Goal: Communication & Community: Share content

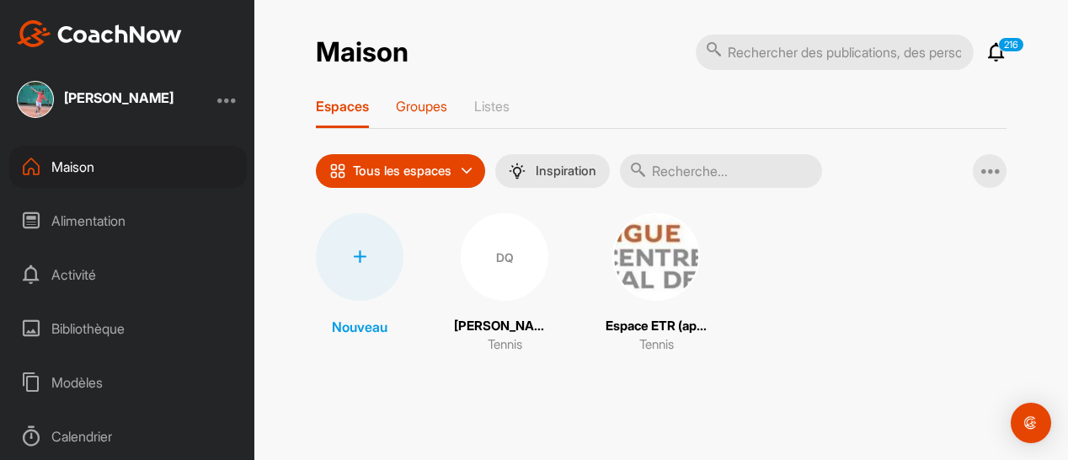
click at [425, 105] on font "Groupes" at bounding box center [421, 106] width 51 height 17
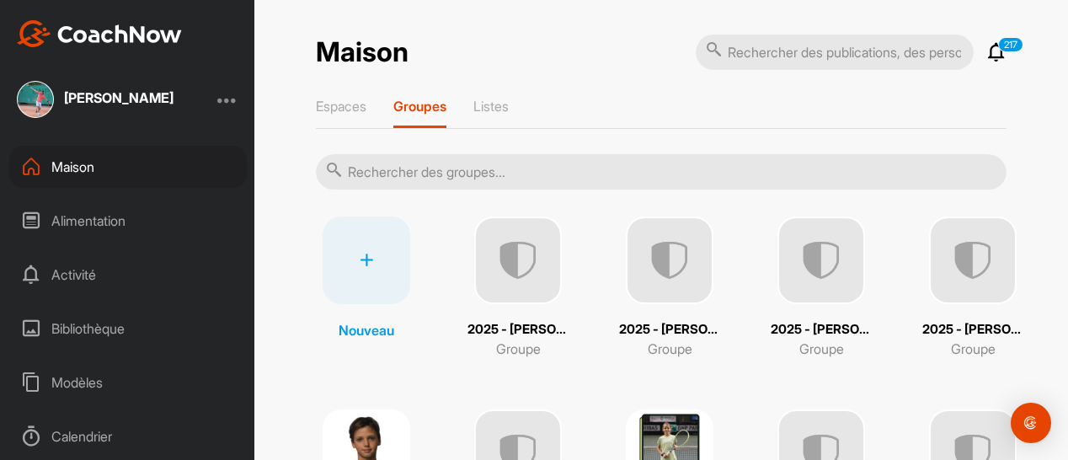
click at [399, 171] on input "text" at bounding box center [661, 171] width 691 height 35
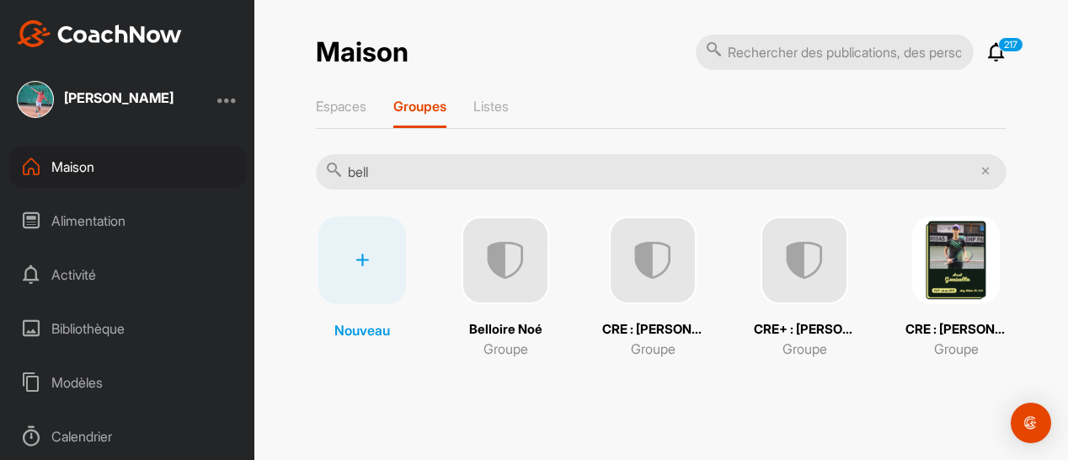
type input "bell"
click at [527, 299] on img at bounding box center [506, 261] width 88 height 88
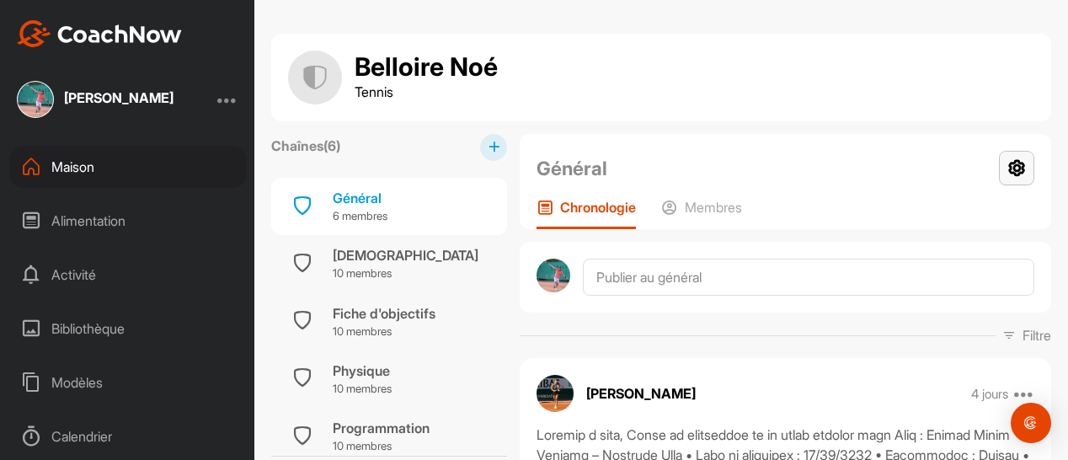
click at [1005, 168] on icon at bounding box center [1016, 168] width 35 height 35
click at [944, 211] on font "Paramètres du groupe" at bounding box center [953, 216] width 128 height 16
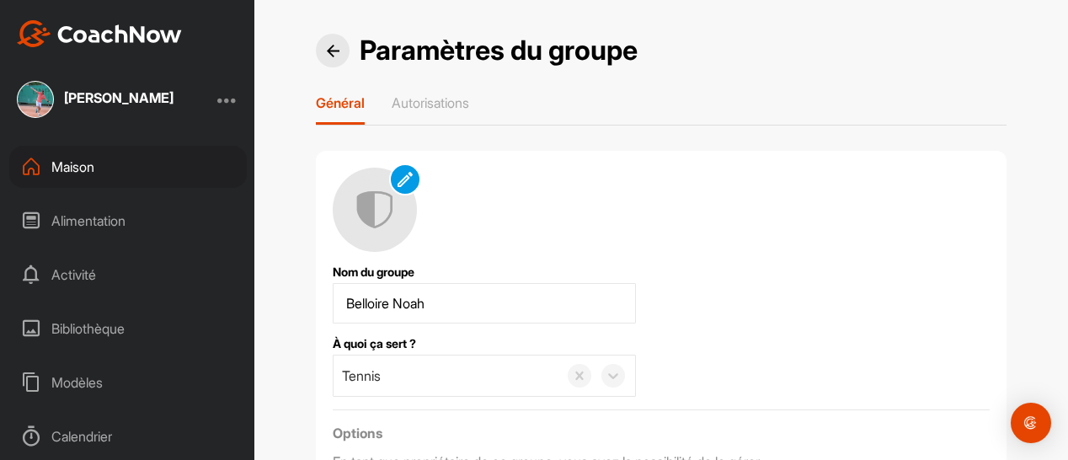
scroll to position [170, 0]
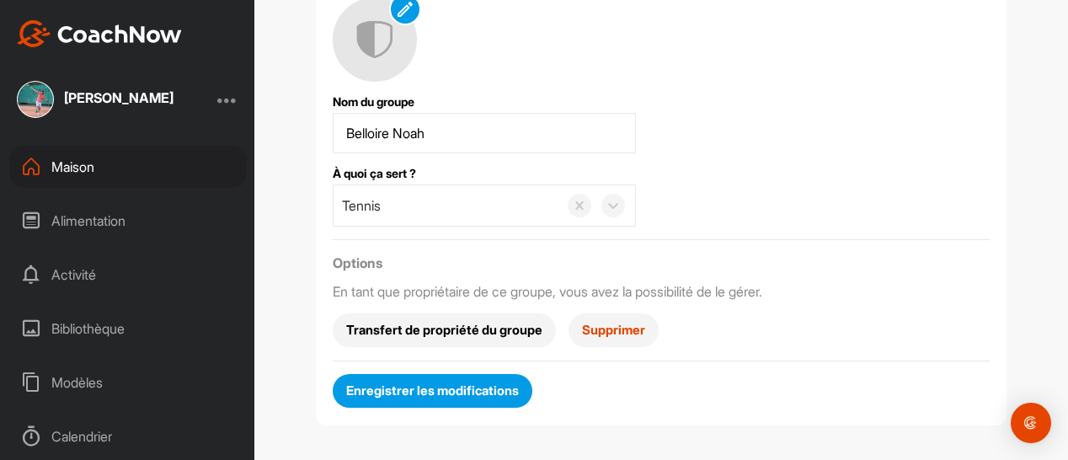
click at [620, 331] on font "Supprimer" at bounding box center [613, 330] width 63 height 16
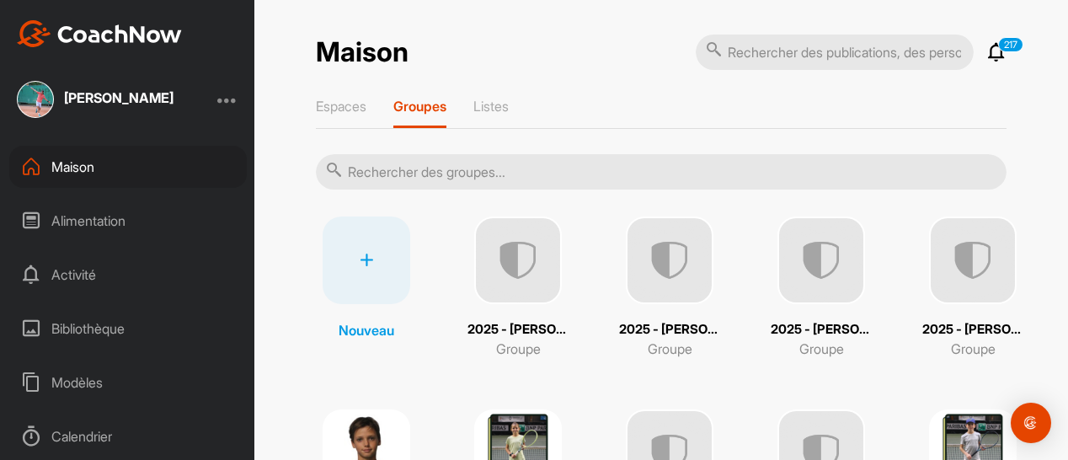
click at [436, 164] on input "text" at bounding box center [661, 171] width 691 height 35
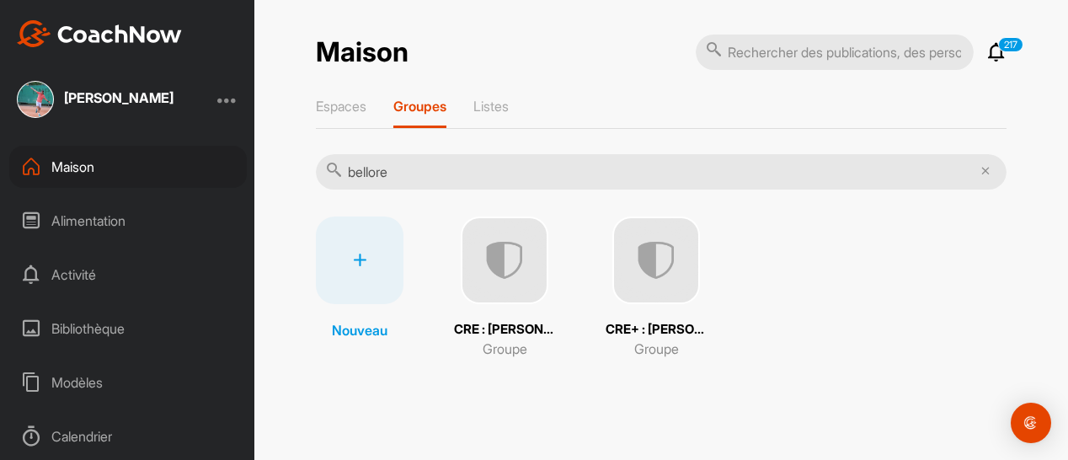
click at [432, 166] on input "bellore" at bounding box center [661, 171] width 691 height 35
type input "b"
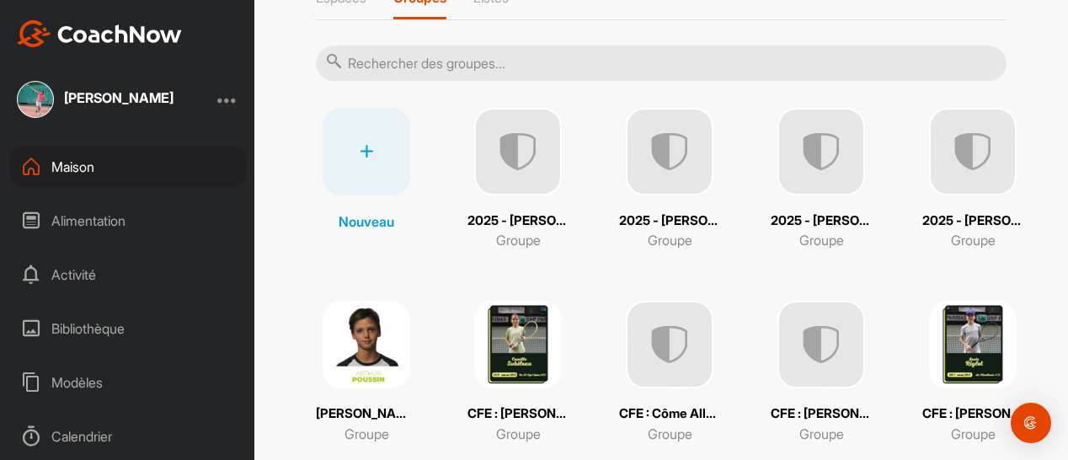
scroll to position [110, 0]
click at [502, 337] on img at bounding box center [518, 344] width 88 height 88
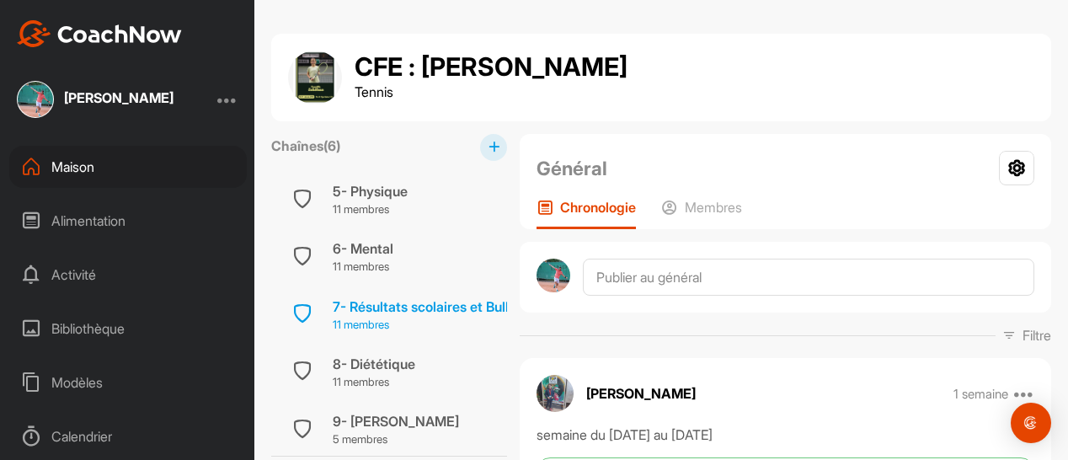
scroll to position [299, 0]
click at [436, 303] on font "7- Résultats scolaires et Bulletin Hebdomadaire" at bounding box center [481, 304] width 297 height 17
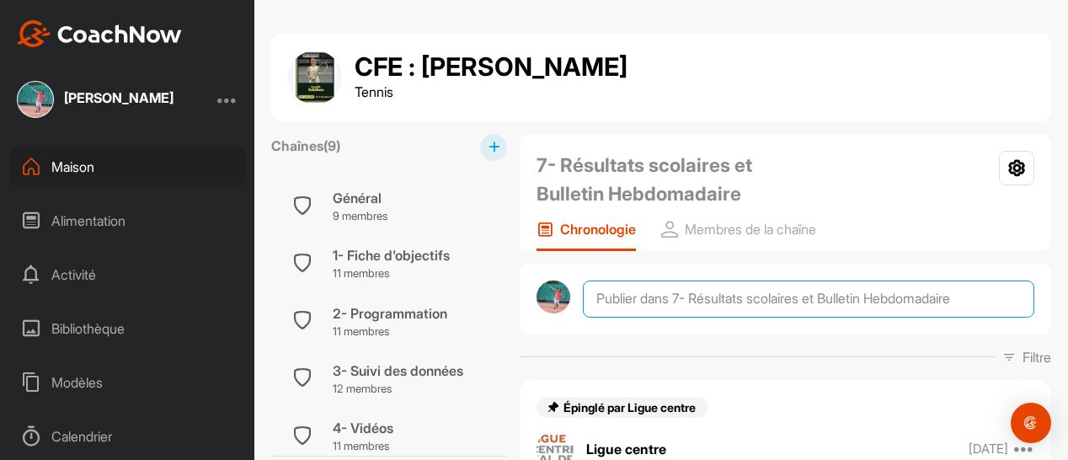
click at [623, 292] on textarea at bounding box center [809, 299] width 452 height 37
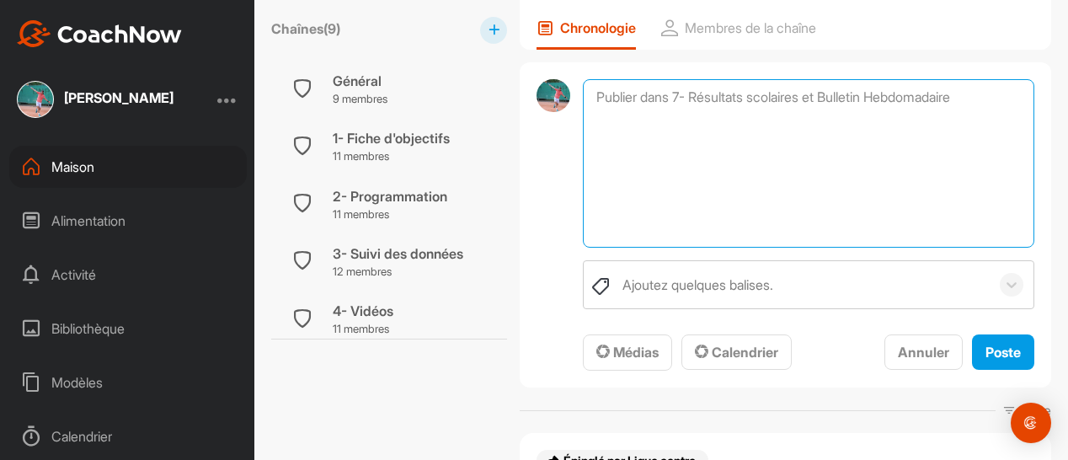
scroll to position [202, 0]
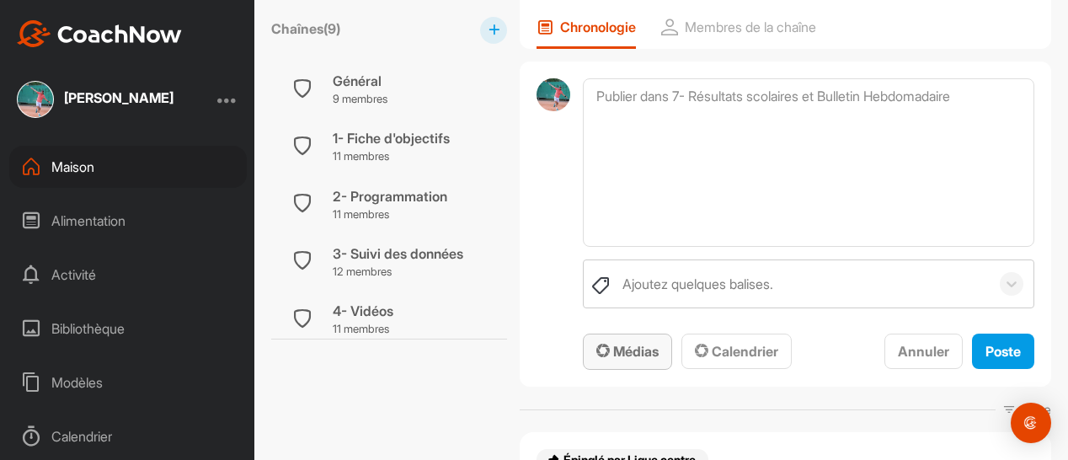
click at [625, 348] on font "Médias" at bounding box center [635, 351] width 45 height 17
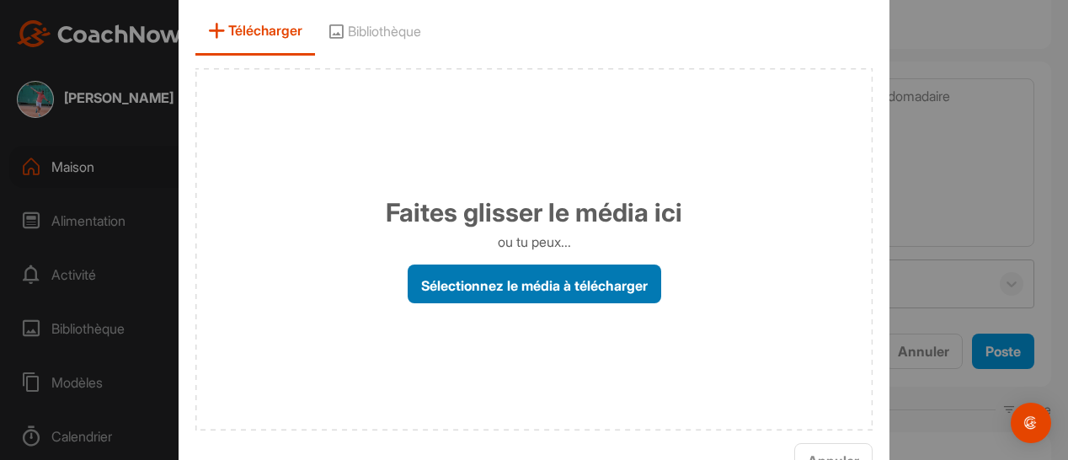
click at [533, 292] on font "Sélectionnez le média à télécharger" at bounding box center [534, 284] width 227 height 17
click at [0, 0] on input "Sélectionnez le média à télécharger" at bounding box center [0, 0] width 0 height 0
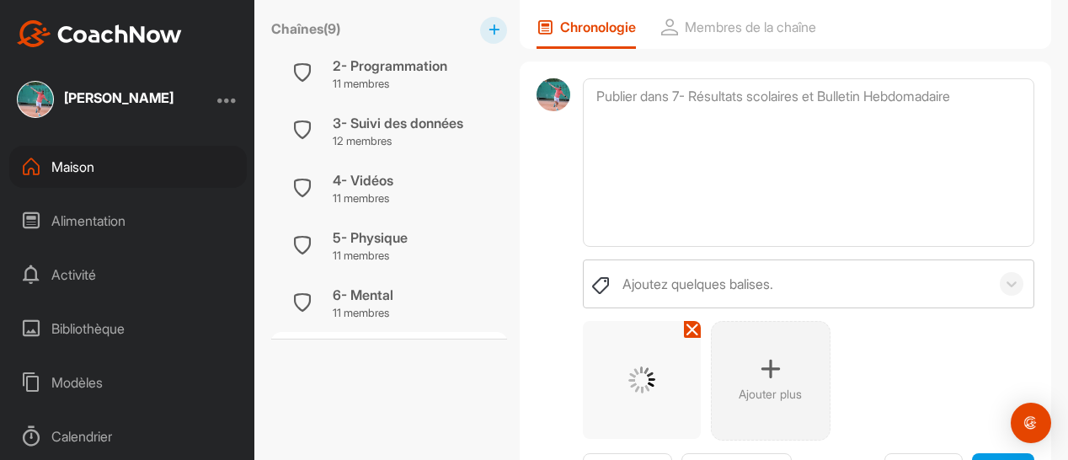
scroll to position [323, 0]
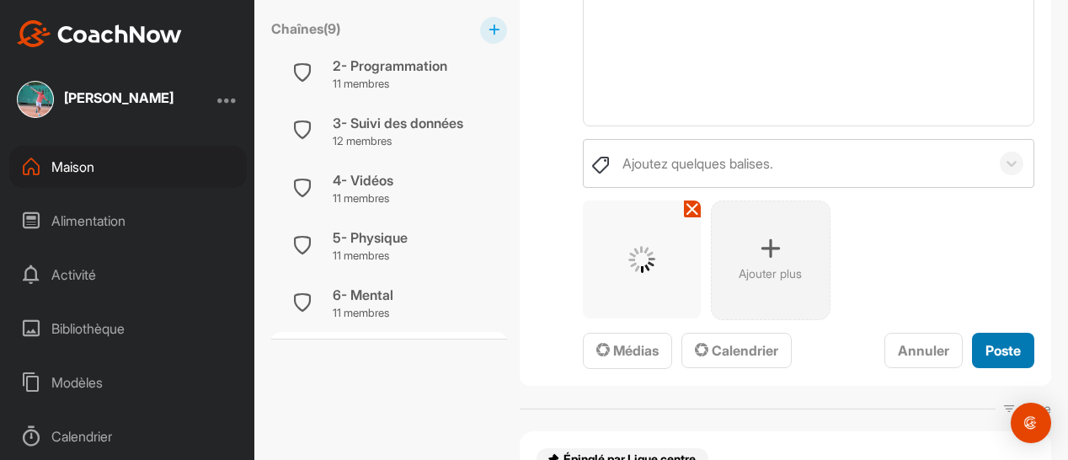
click at [986, 350] on font "Poste" at bounding box center [1003, 350] width 35 height 17
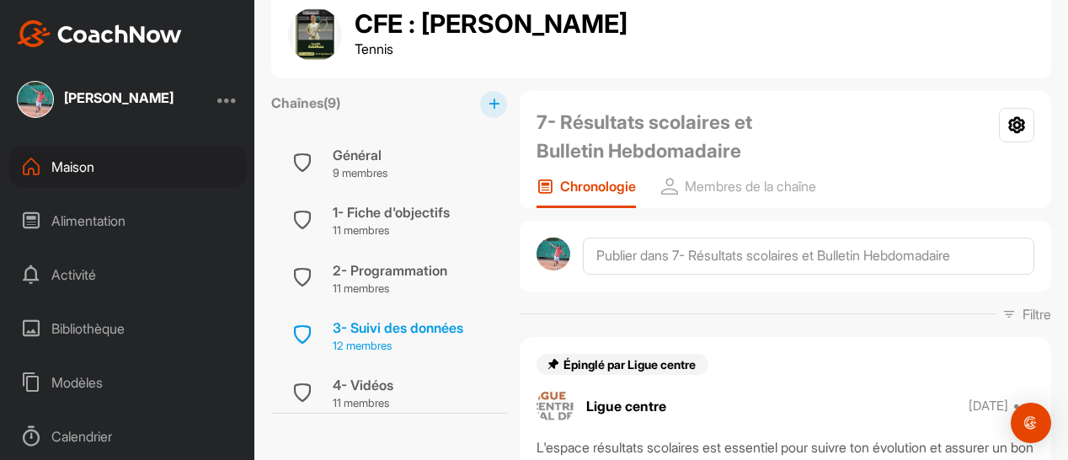
scroll to position [0, 0]
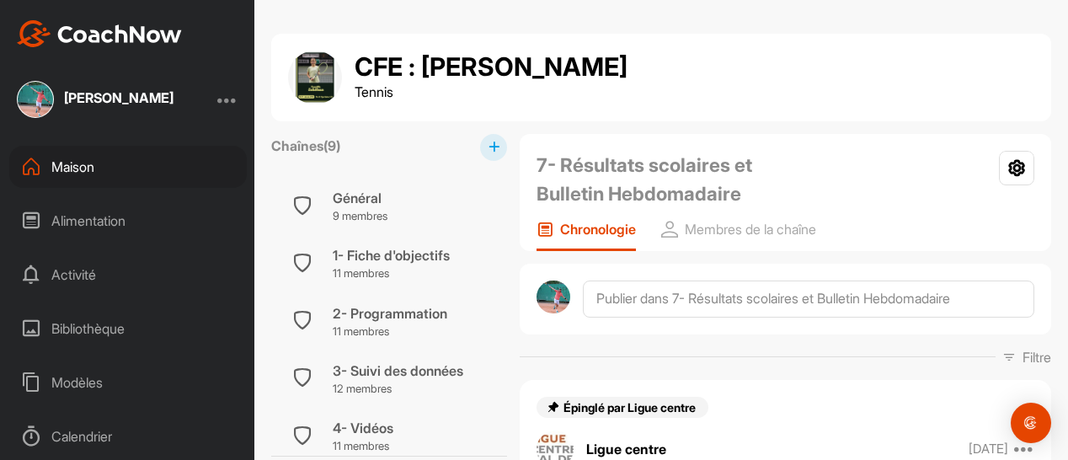
click at [71, 160] on font "Maison" at bounding box center [72, 166] width 43 height 17
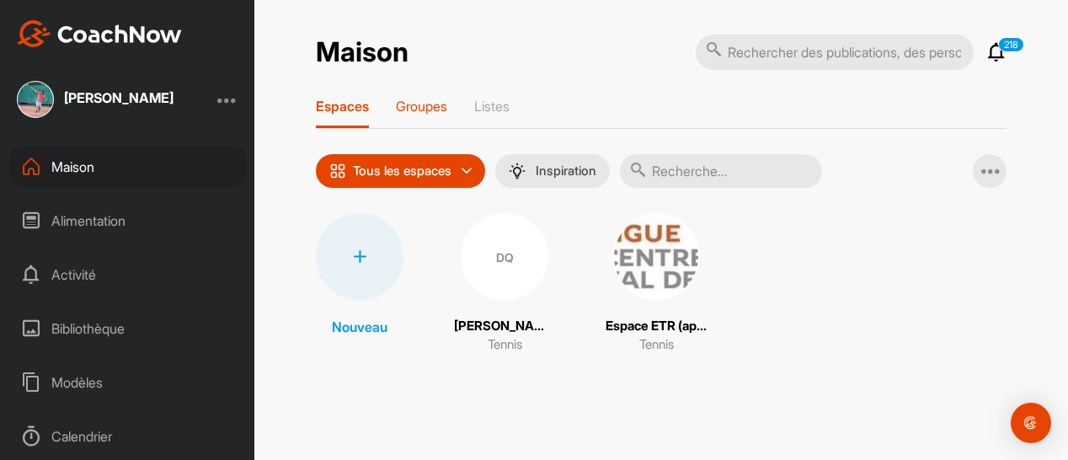
click at [433, 104] on font "Groupes" at bounding box center [421, 106] width 51 height 17
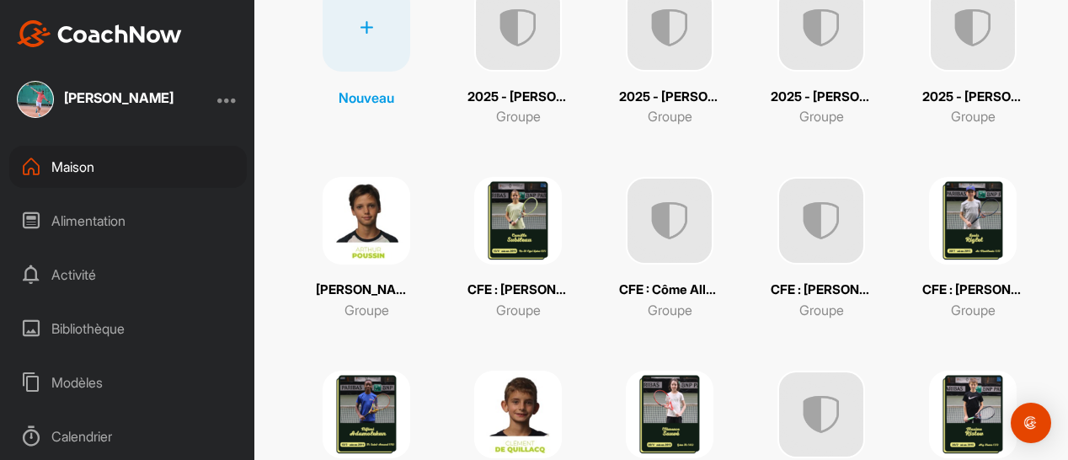
scroll to position [238, 0]
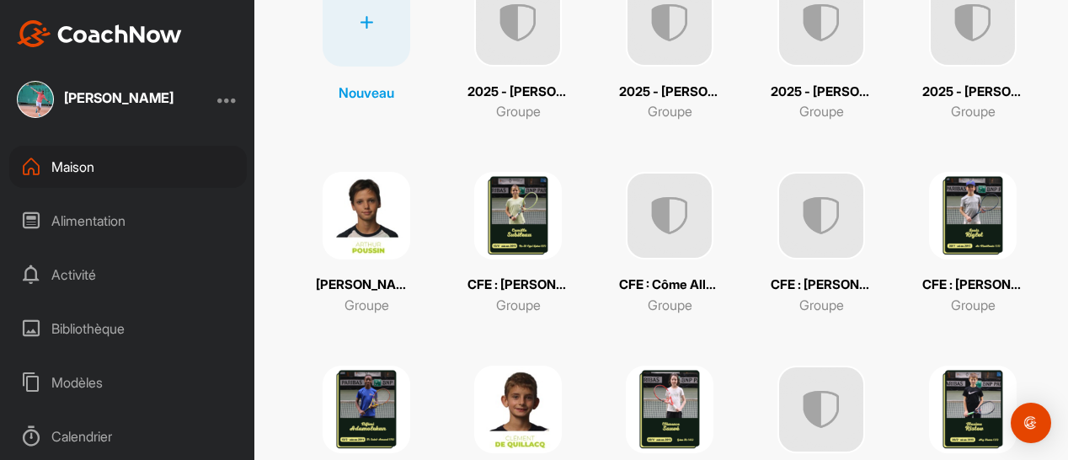
click at [642, 234] on img at bounding box center [670, 216] width 88 height 88
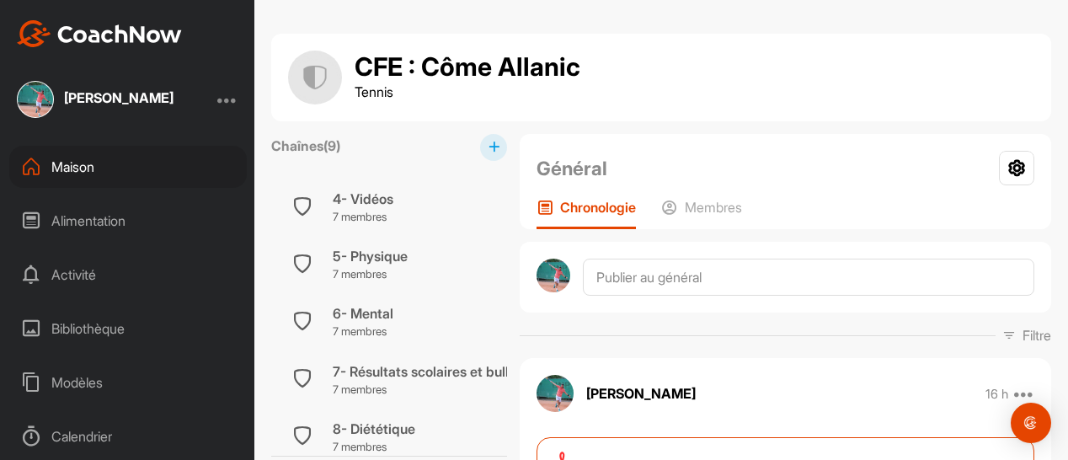
scroll to position [232, 0]
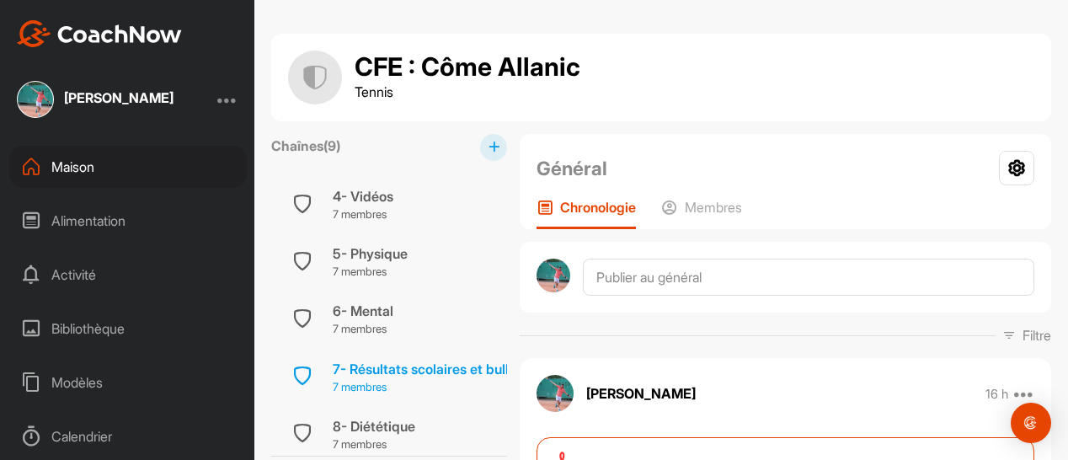
click at [412, 350] on div "7- Résultats scolaires et bulletin hebdomadaire 7 membres" at bounding box center [389, 376] width 236 height 57
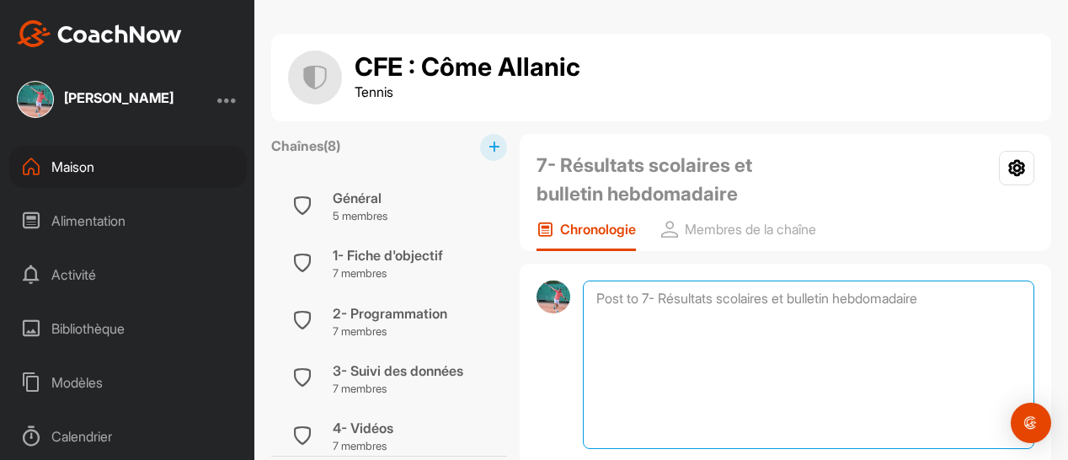
click at [618, 301] on textarea at bounding box center [809, 365] width 452 height 168
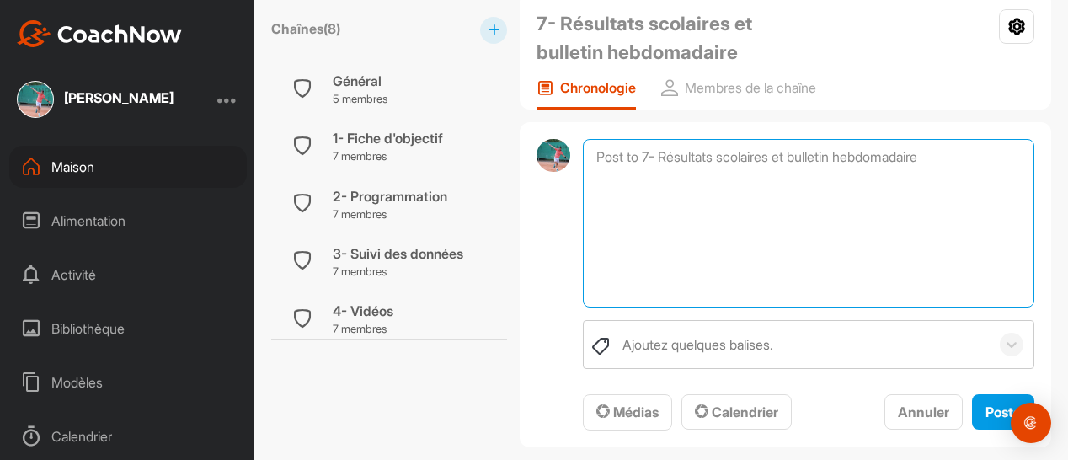
scroll to position [152, 0]
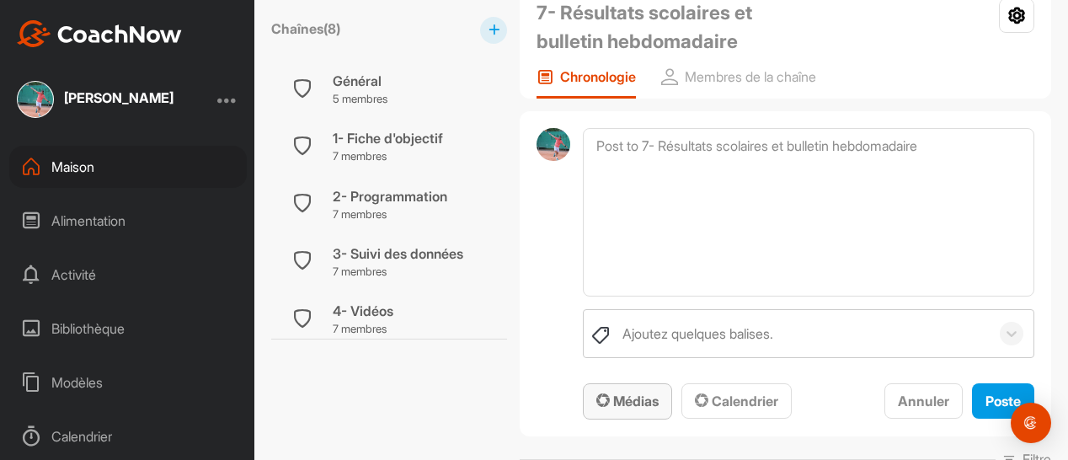
click at [622, 399] on font "Médias" at bounding box center [635, 401] width 45 height 17
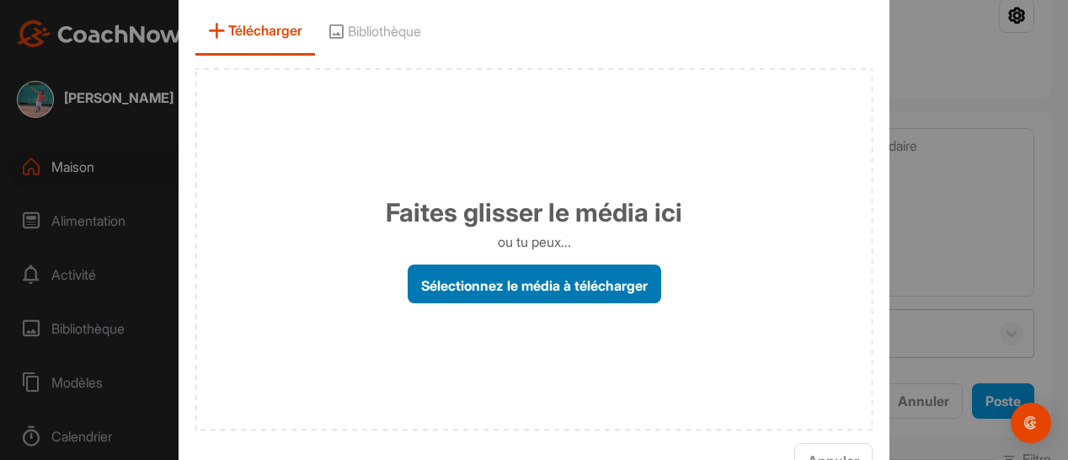
click at [517, 286] on font "Sélectionnez le média à télécharger" at bounding box center [534, 284] width 227 height 17
click at [0, 0] on input "Sélectionnez le média à télécharger" at bounding box center [0, 0] width 0 height 0
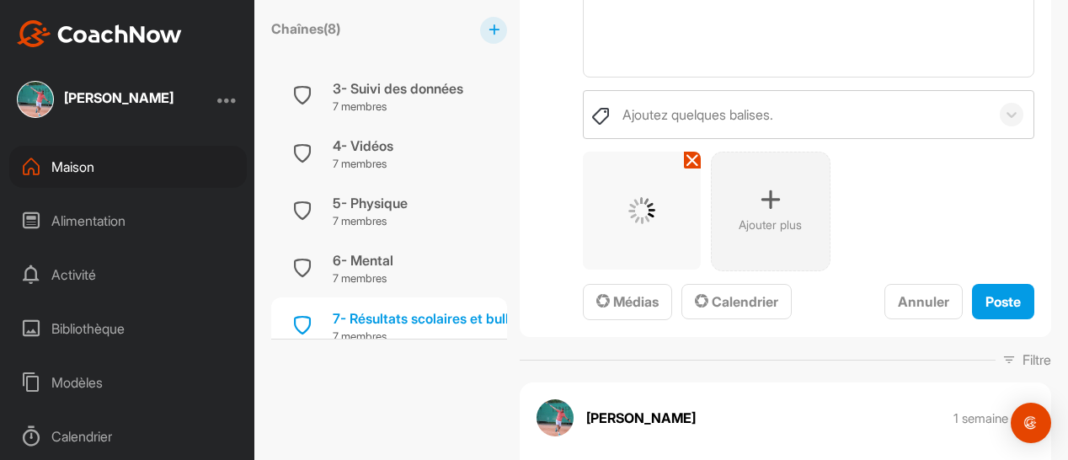
scroll to position [388, 0]
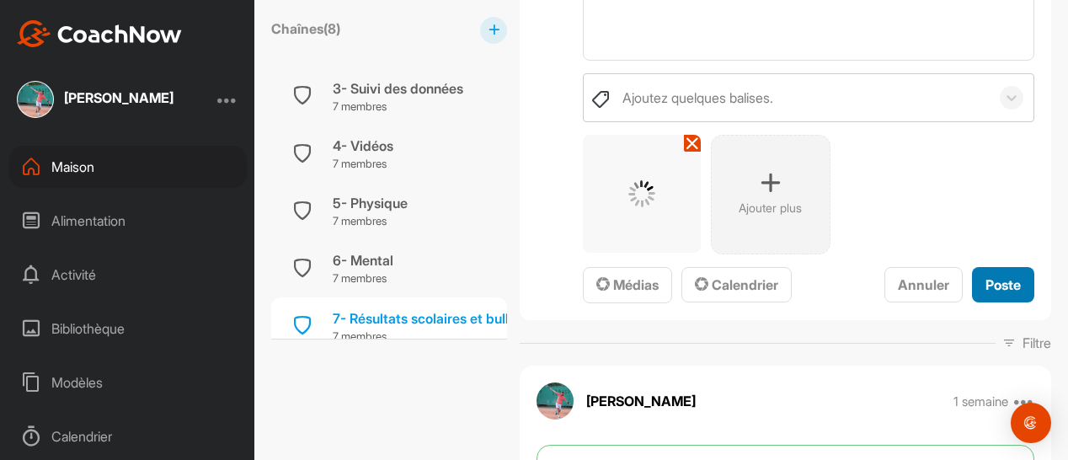
click at [986, 279] on font "Poste" at bounding box center [1003, 284] width 35 height 17
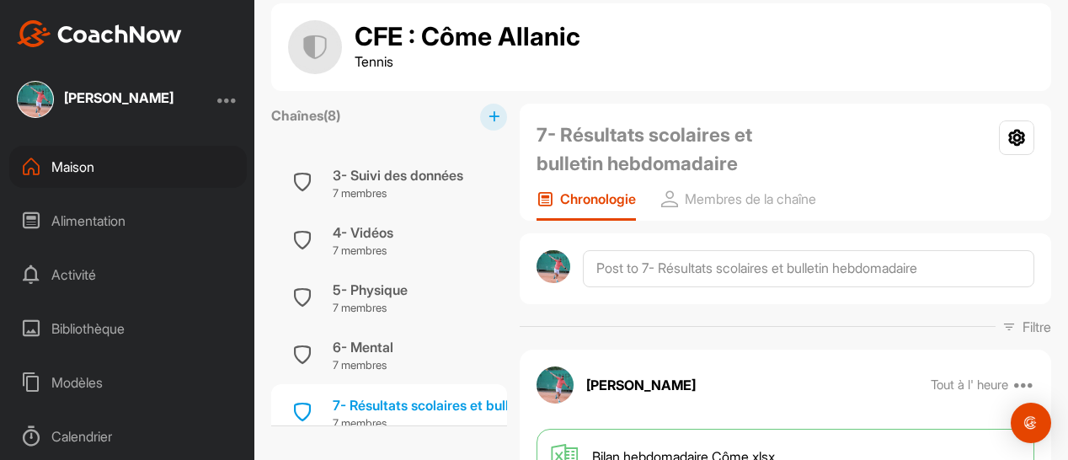
scroll to position [0, 0]
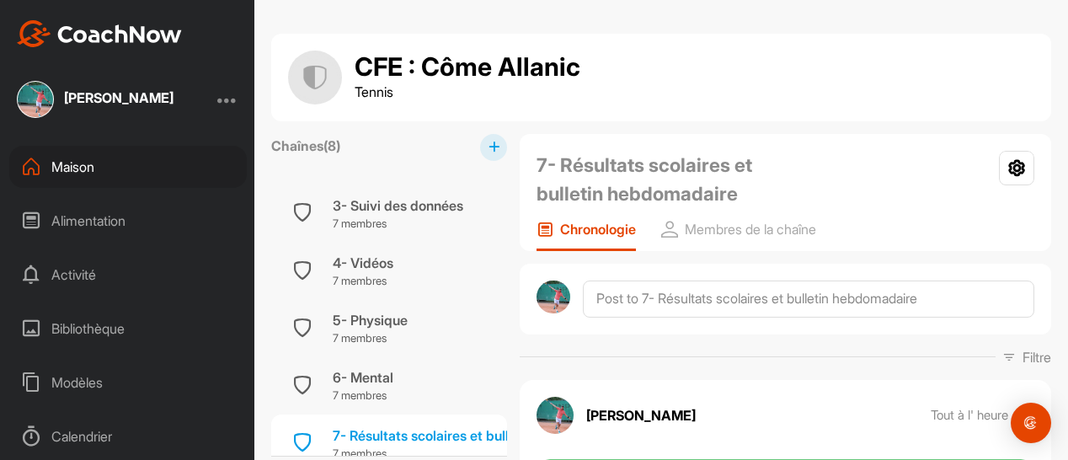
click at [93, 173] on font "Maison" at bounding box center [72, 166] width 43 height 17
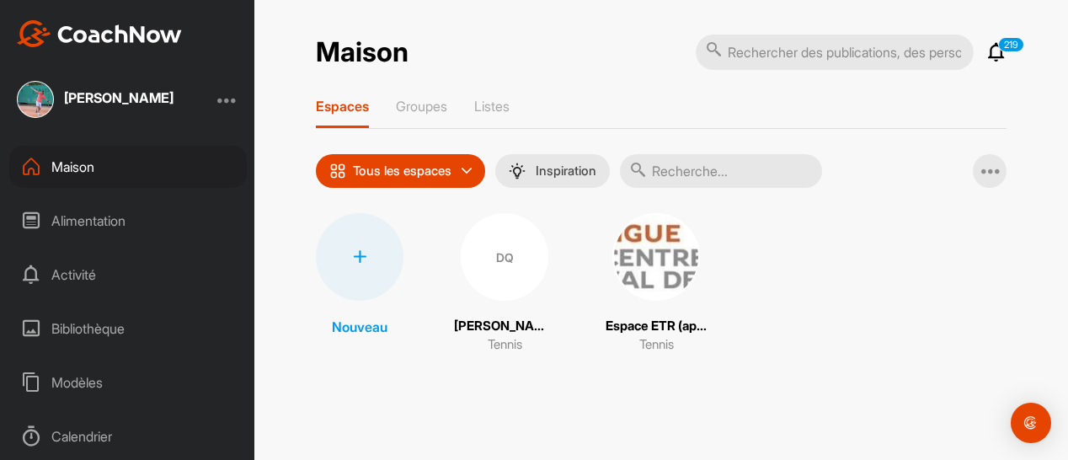
click at [429, 94] on div "Maison 219 Notifications Invitations Tout voir 219 Espaces Groupes Listes Tous …" at bounding box center [661, 203] width 691 height 338
click at [428, 102] on font "Groupes" at bounding box center [421, 106] width 51 height 17
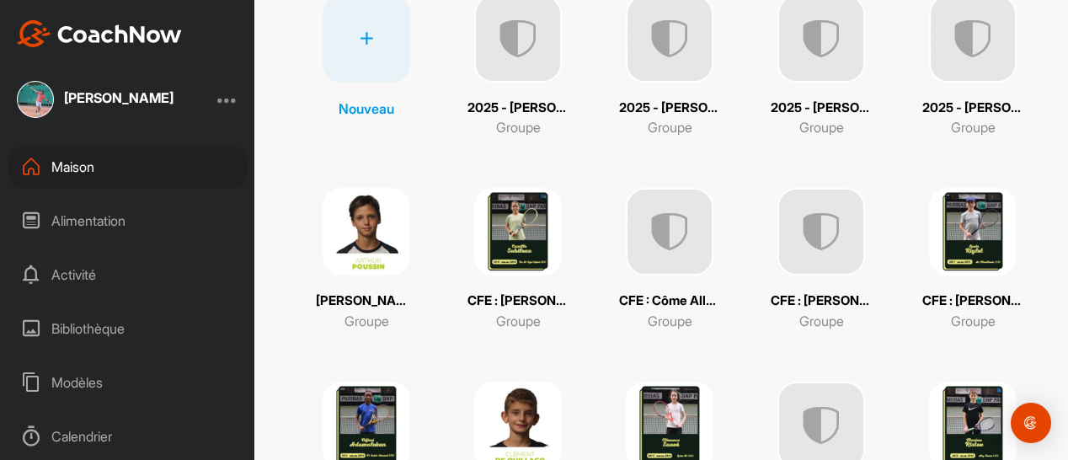
scroll to position [222, 0]
click at [817, 239] on img at bounding box center [822, 231] width 88 height 88
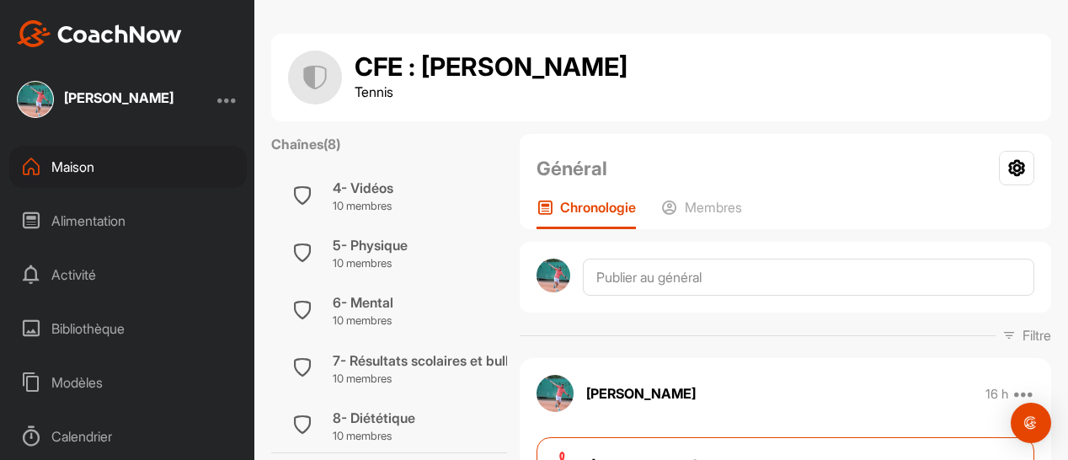
scroll to position [238, 0]
click at [417, 360] on font "7- Résultats scolaires et bulletin hebdomadaire" at bounding box center [480, 358] width 294 height 17
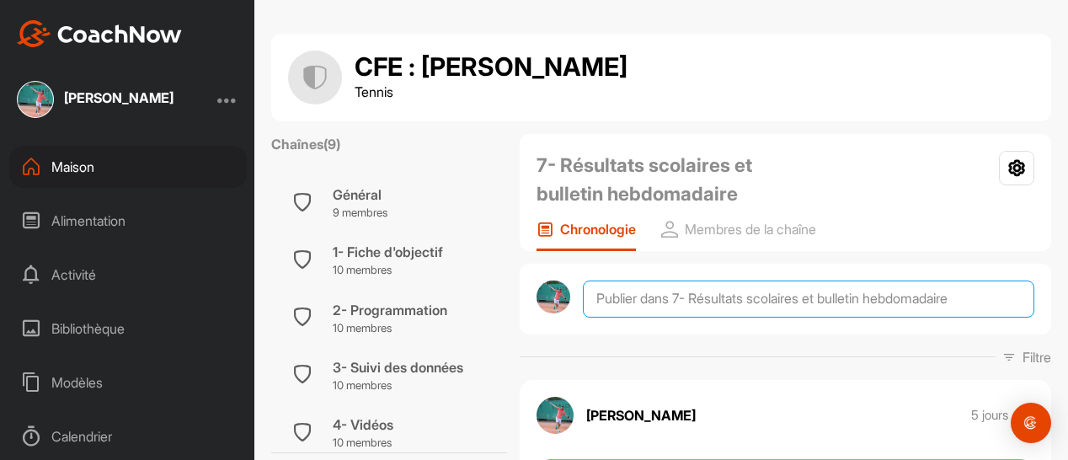
click at [623, 296] on textarea at bounding box center [809, 299] width 452 height 37
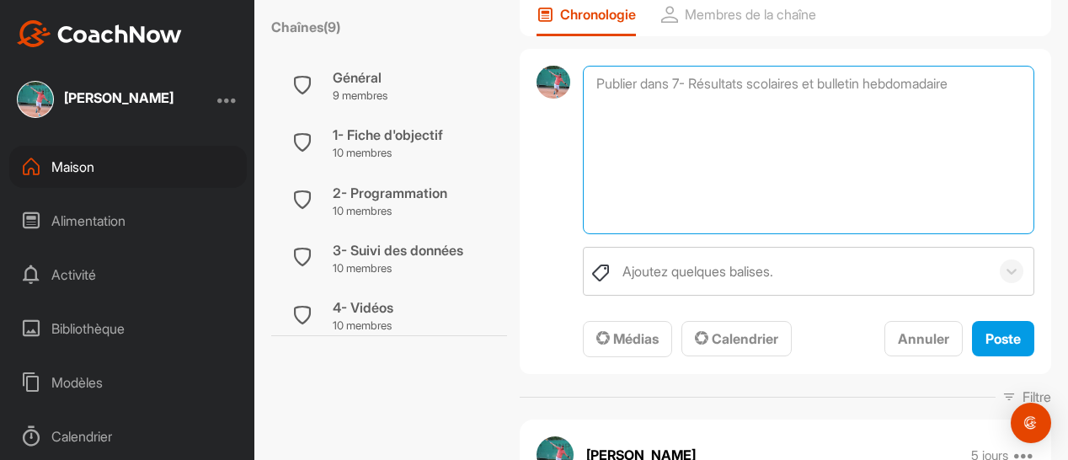
scroll to position [219, 0]
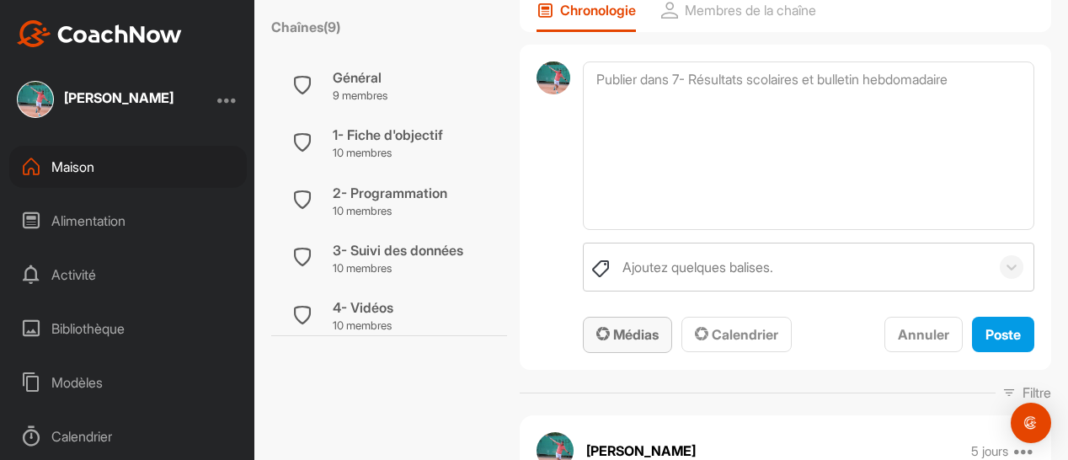
click at [625, 329] on font "Médias" at bounding box center [635, 334] width 45 height 17
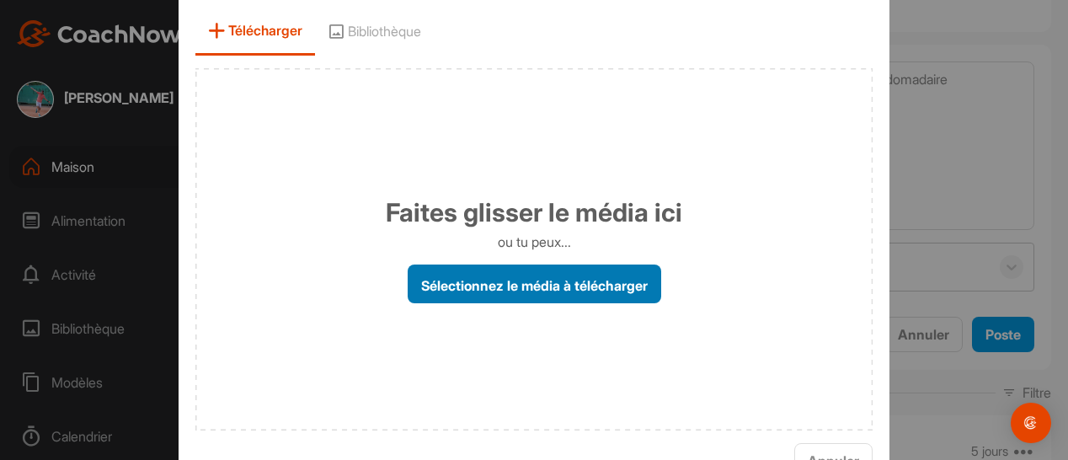
click at [534, 285] on font "Sélectionnez le média à télécharger" at bounding box center [534, 284] width 227 height 17
click at [0, 0] on input "Sélectionnez le média à télécharger" at bounding box center [0, 0] width 0 height 0
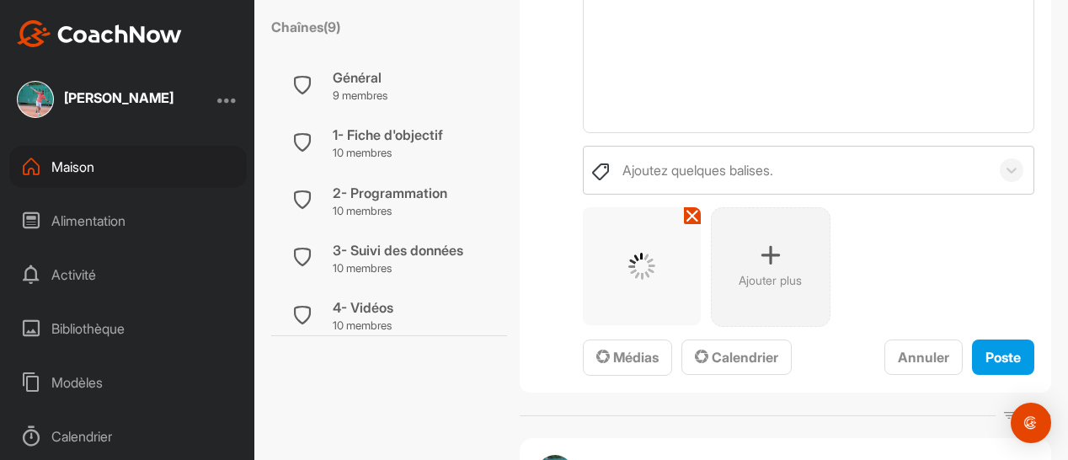
scroll to position [317, 0]
click at [986, 351] on font "Poste" at bounding box center [1003, 356] width 35 height 17
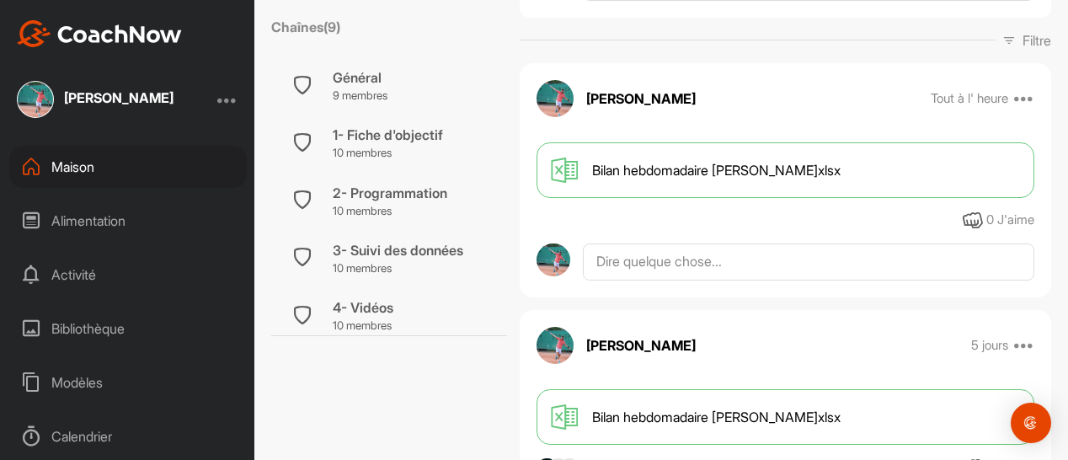
click at [84, 172] on font "Maison" at bounding box center [72, 166] width 43 height 17
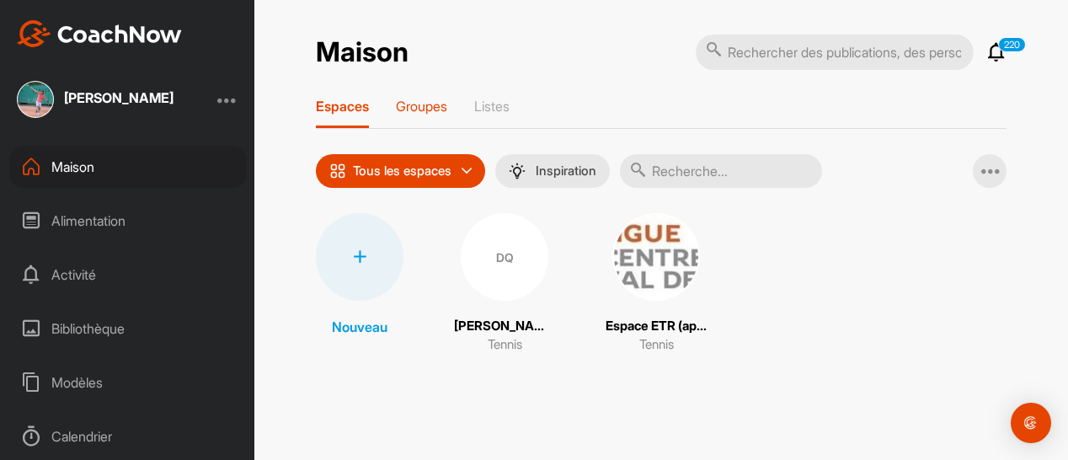
click at [420, 109] on font "Groupes" at bounding box center [421, 106] width 51 height 17
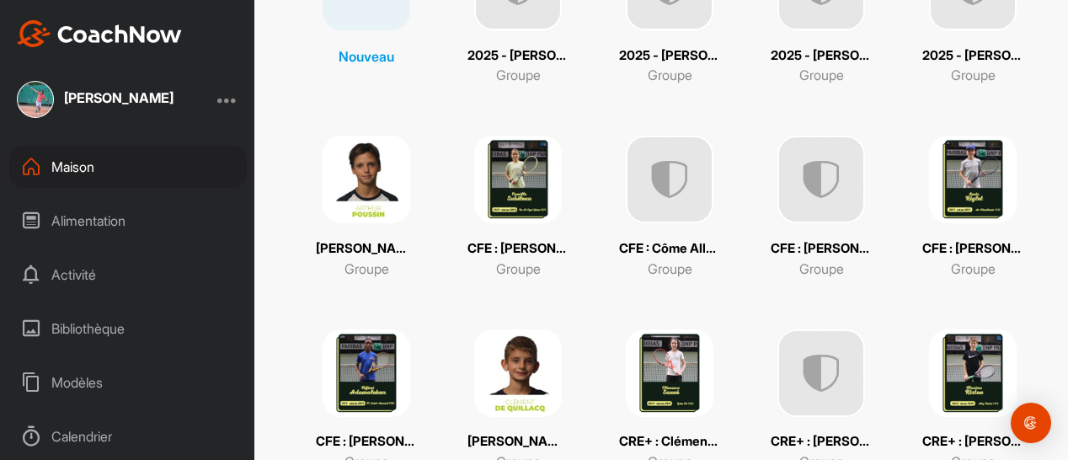
scroll to position [275, 0]
click at [963, 201] on img at bounding box center [973, 179] width 88 height 88
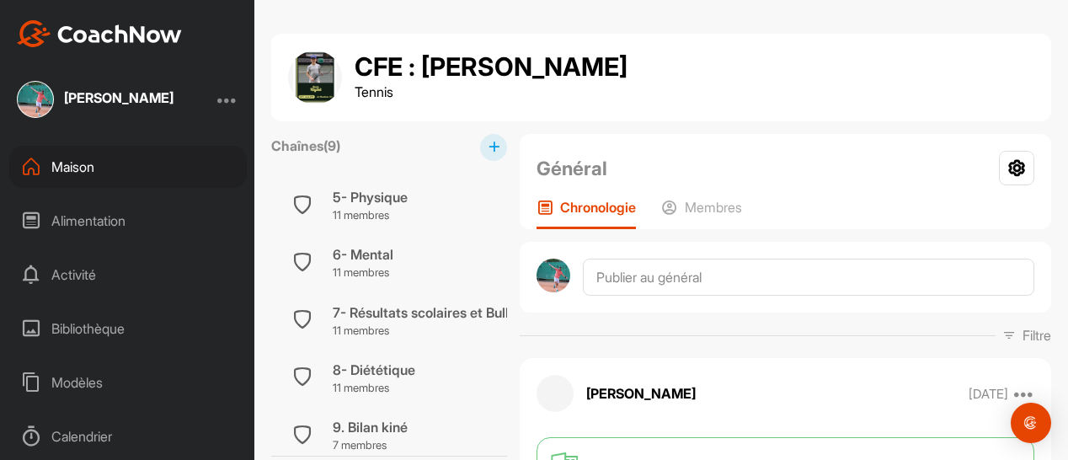
scroll to position [291, 0]
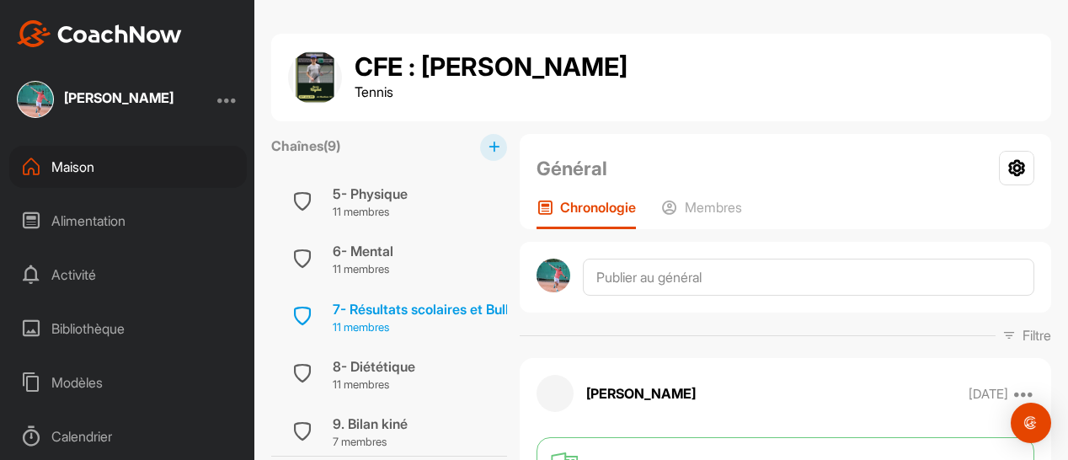
click at [438, 310] on font "7- Résultats scolaires et Bulletin Hebdomadaire" at bounding box center [481, 309] width 297 height 17
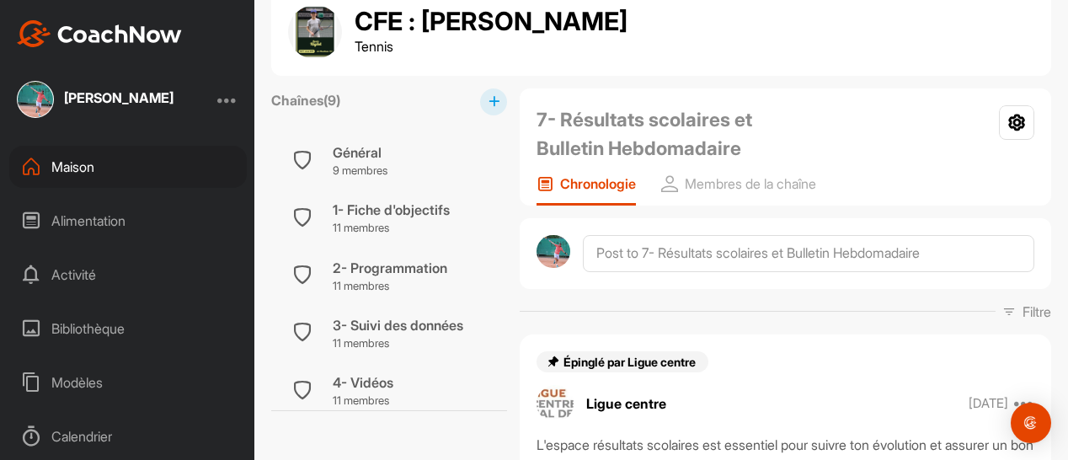
scroll to position [48, 0]
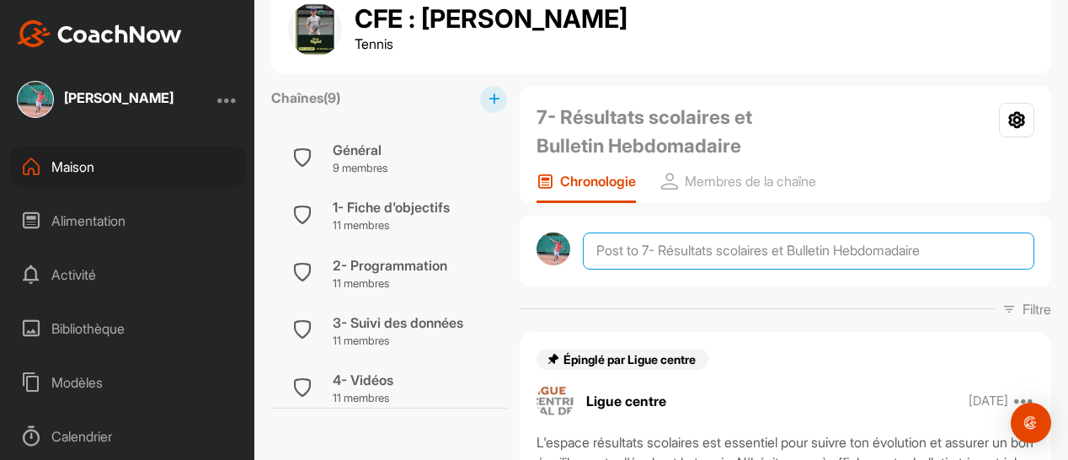
click at [607, 257] on textarea at bounding box center [809, 251] width 452 height 37
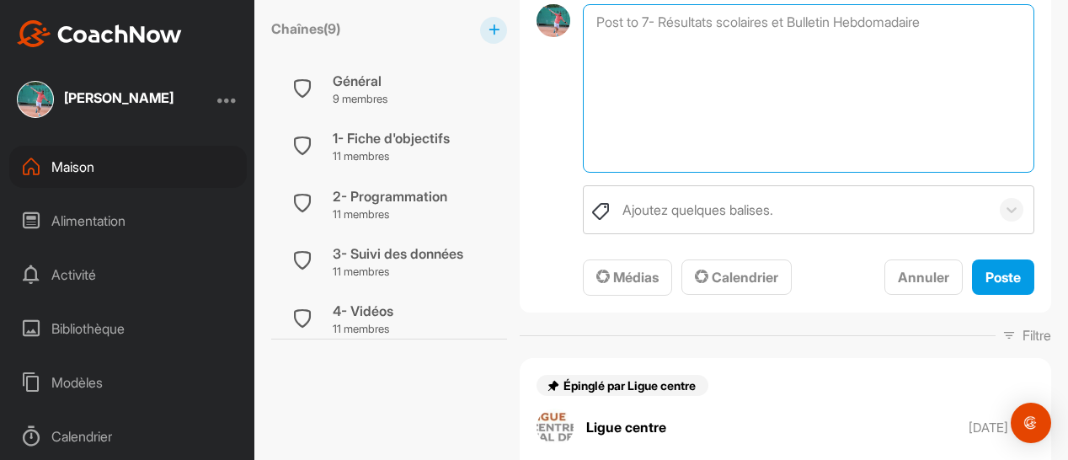
scroll to position [309, 0]
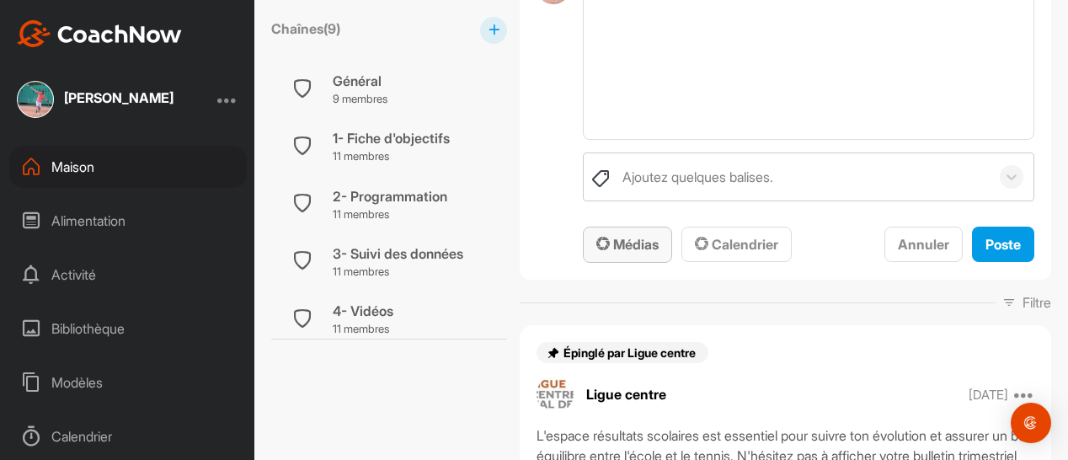
click at [628, 243] on font "Médias" at bounding box center [635, 244] width 45 height 17
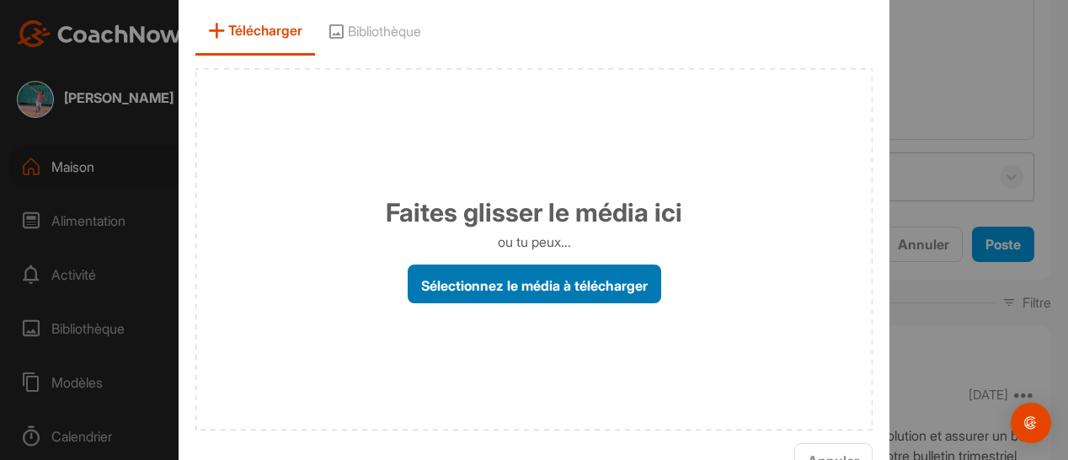
click at [505, 293] on label "Sélectionnez le média à télécharger" at bounding box center [535, 284] width 254 height 39
click at [0, 0] on input "Sélectionnez le média à télécharger" at bounding box center [0, 0] width 0 height 0
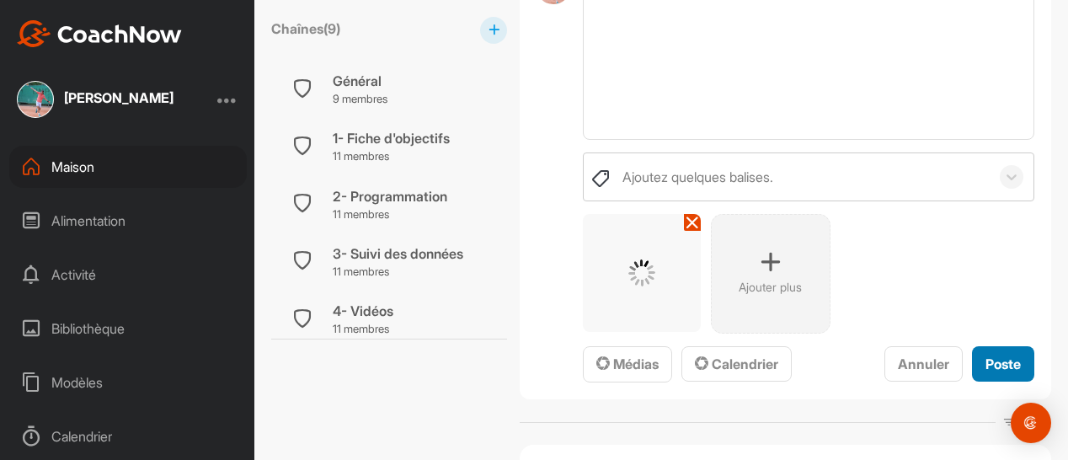
click at [986, 360] on font "Poste" at bounding box center [1003, 364] width 35 height 17
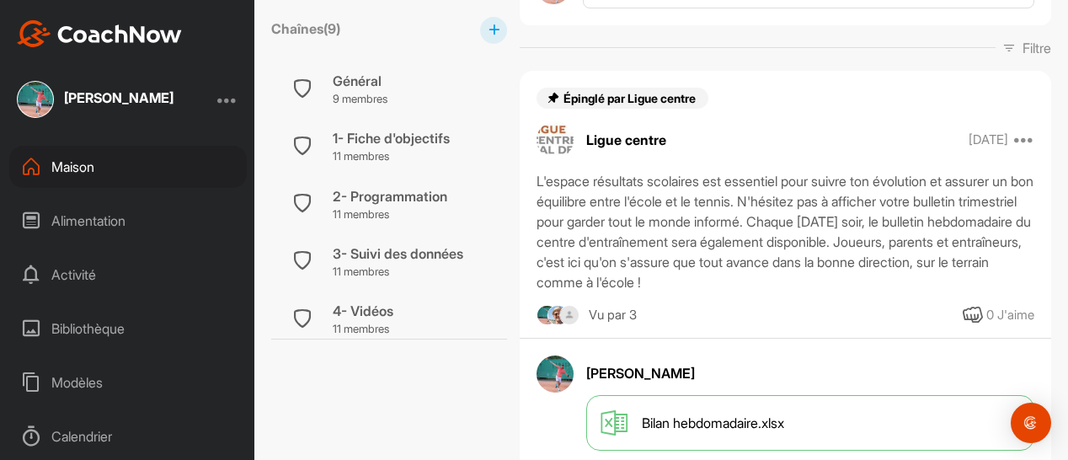
click at [67, 159] on font "Maison" at bounding box center [72, 166] width 43 height 17
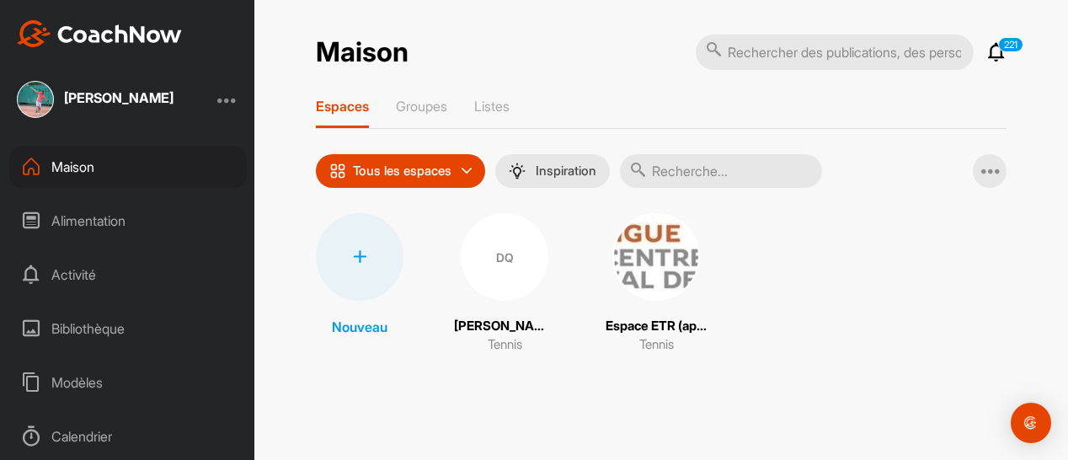
click at [438, 95] on div "Maison 221 Notifications Invitations [DATE] [PERSON_NAME] posted a document : "…" at bounding box center [661, 203] width 691 height 338
click at [431, 101] on font "Groupes" at bounding box center [421, 106] width 51 height 17
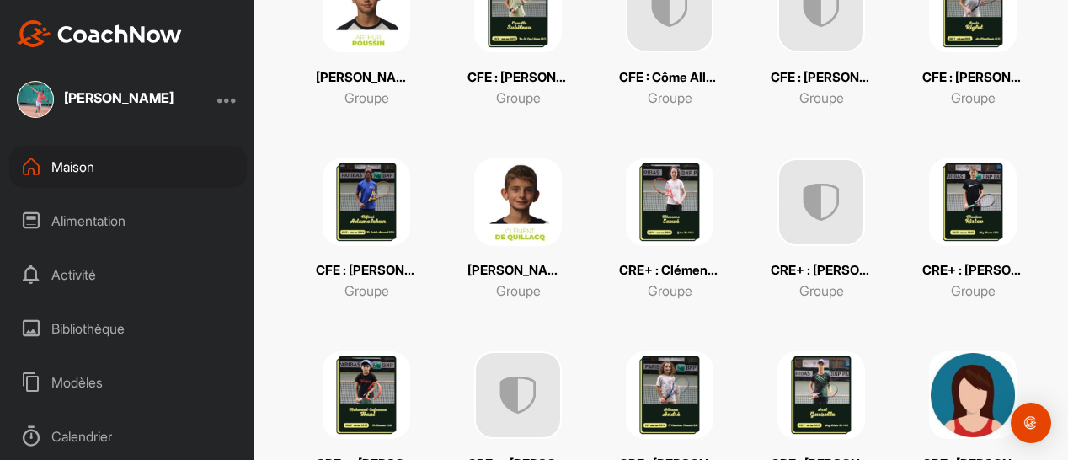
scroll to position [446, 0]
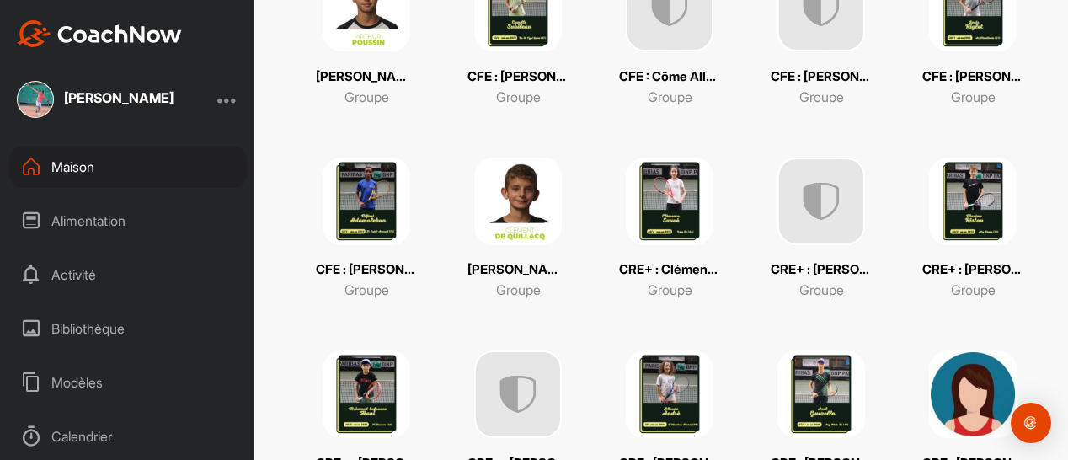
click at [667, 205] on img at bounding box center [670, 202] width 88 height 88
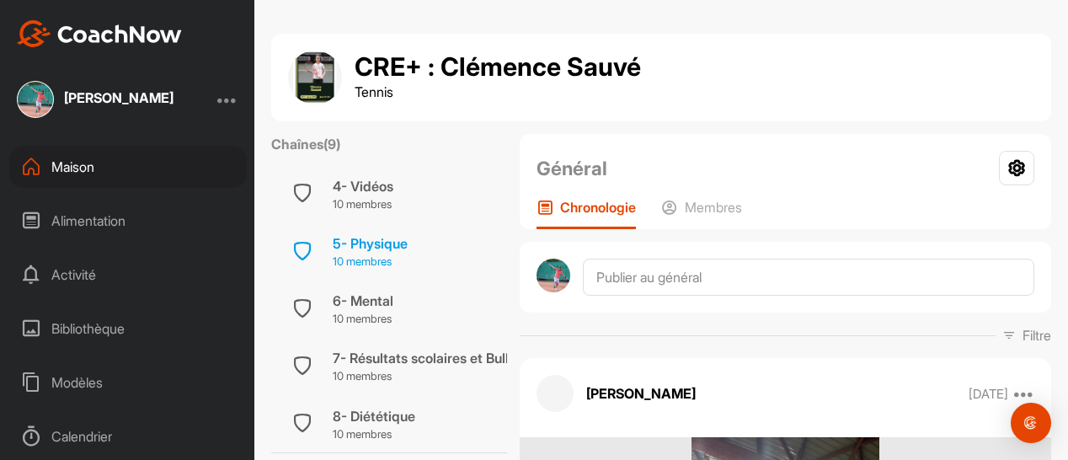
scroll to position [183, 0]
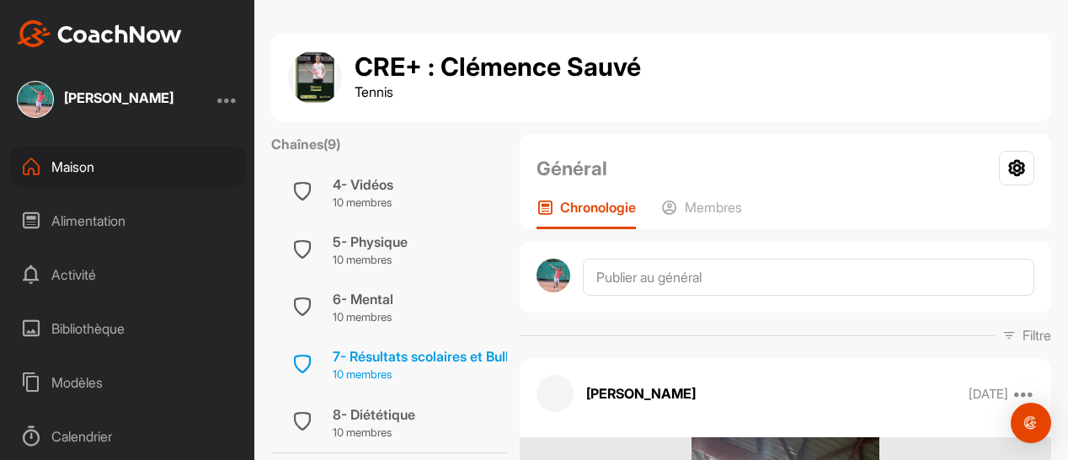
click at [426, 341] on div "7- Résultats scolaires et Bulletin Hebdomadaire 10 membres" at bounding box center [389, 364] width 236 height 57
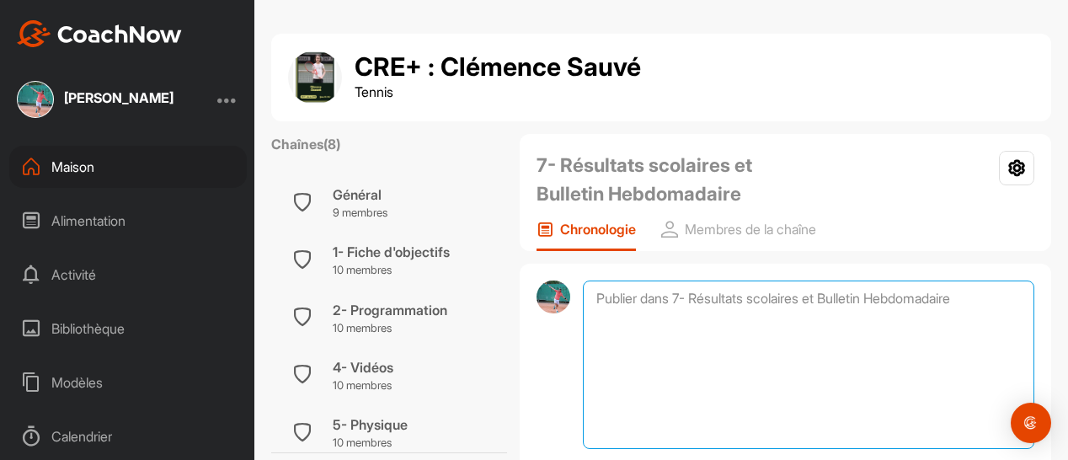
click at [612, 304] on textarea at bounding box center [809, 365] width 452 height 168
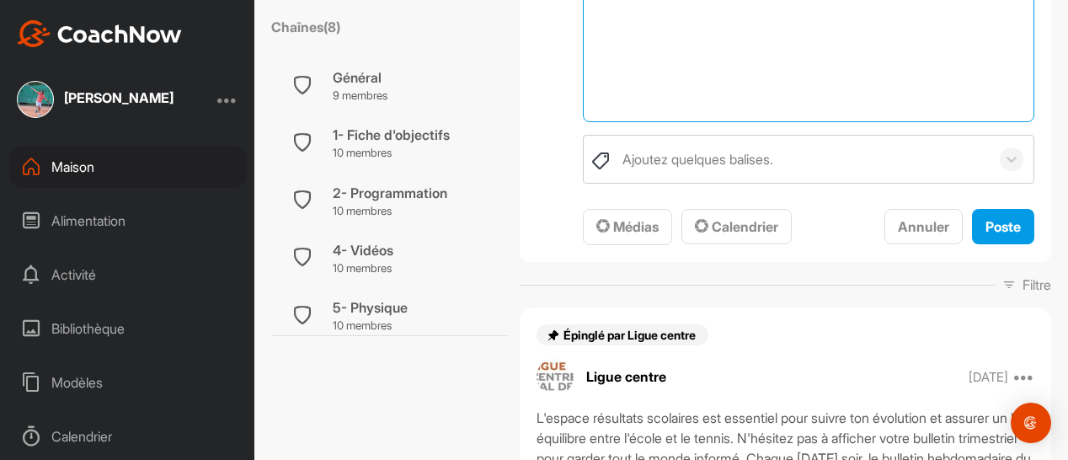
scroll to position [330, 0]
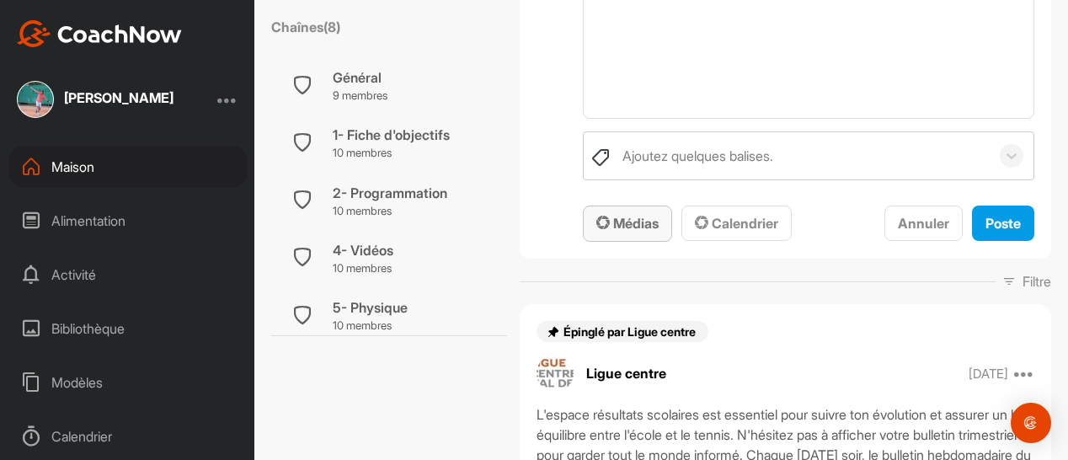
click at [640, 228] on font "Médias" at bounding box center [635, 223] width 45 height 17
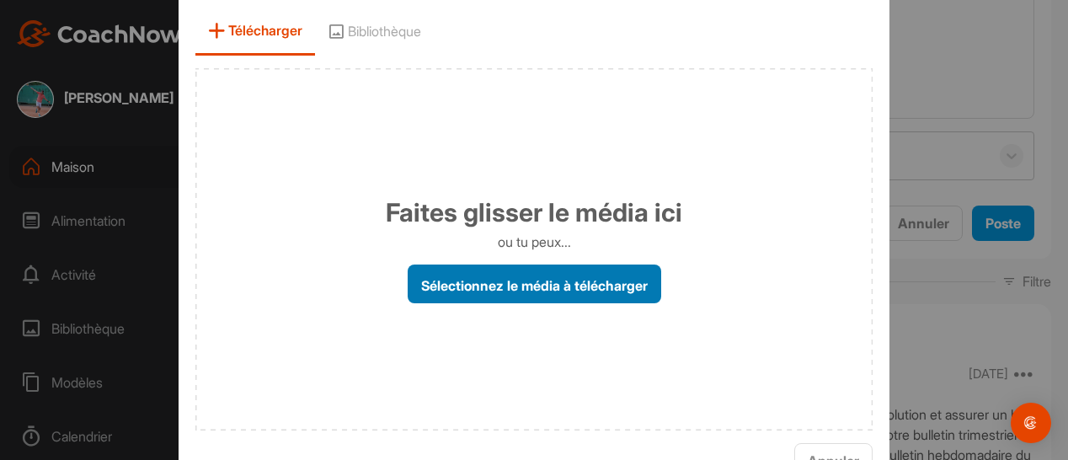
click at [512, 282] on font "Sélectionnez le média à télécharger" at bounding box center [534, 284] width 227 height 17
click at [0, 0] on input "Sélectionnez le média à télécharger" at bounding box center [0, 0] width 0 height 0
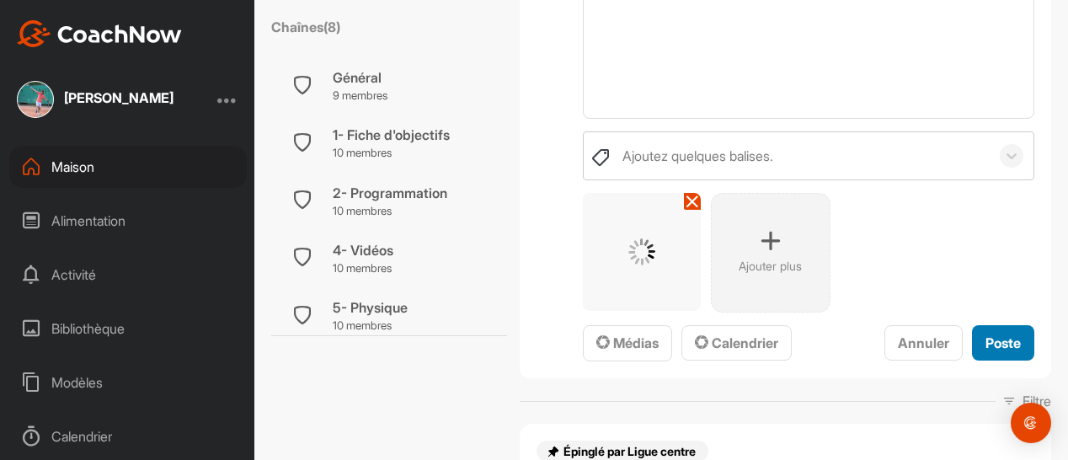
click at [986, 345] on font "Poste" at bounding box center [1003, 342] width 35 height 17
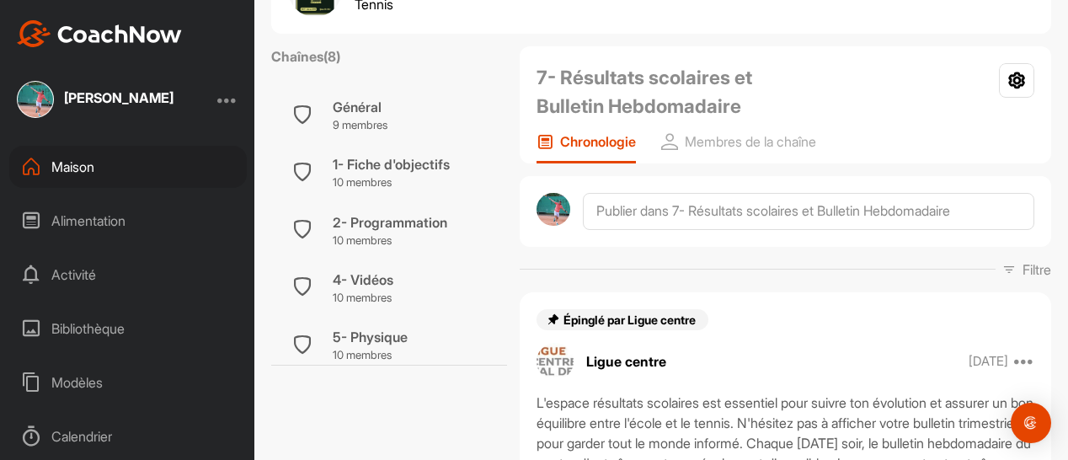
scroll to position [0, 0]
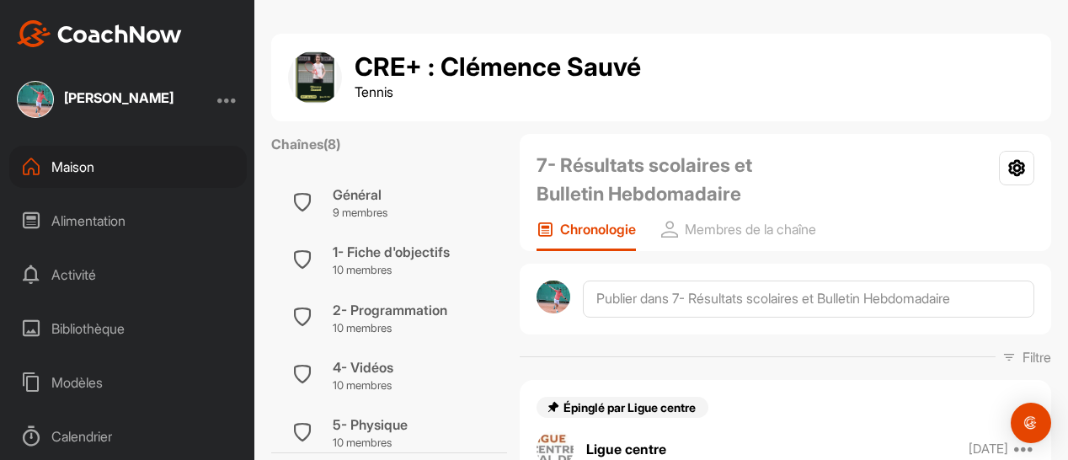
click at [110, 164] on div "Maison" at bounding box center [128, 167] width 238 height 42
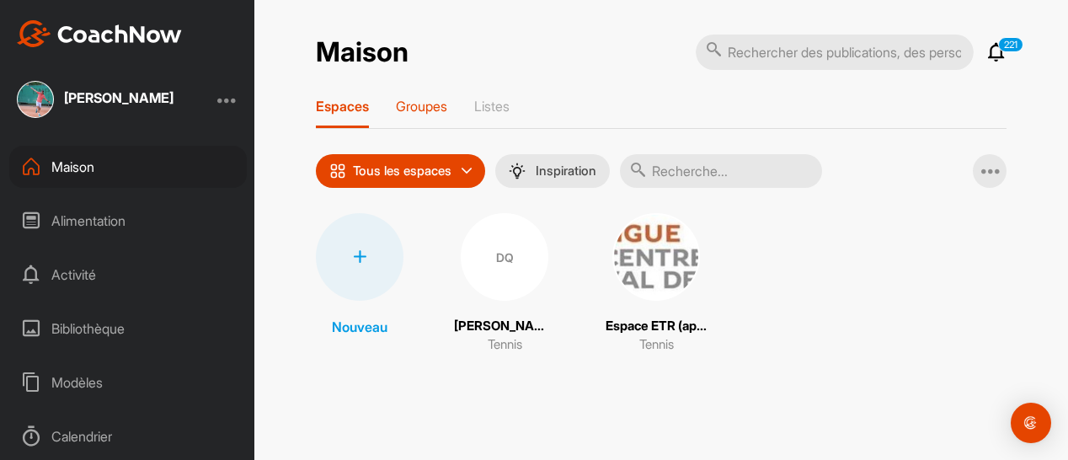
click at [436, 105] on font "Groupes" at bounding box center [421, 106] width 51 height 17
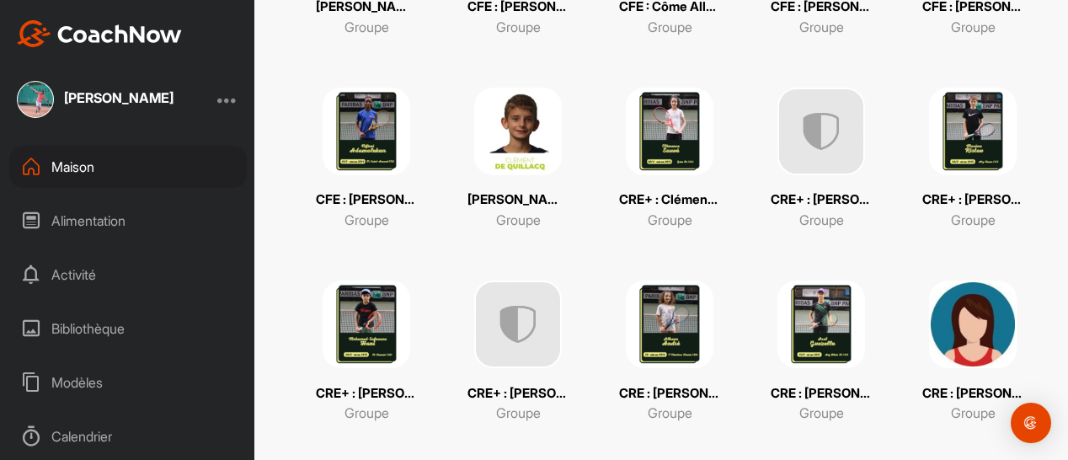
scroll to position [516, 0]
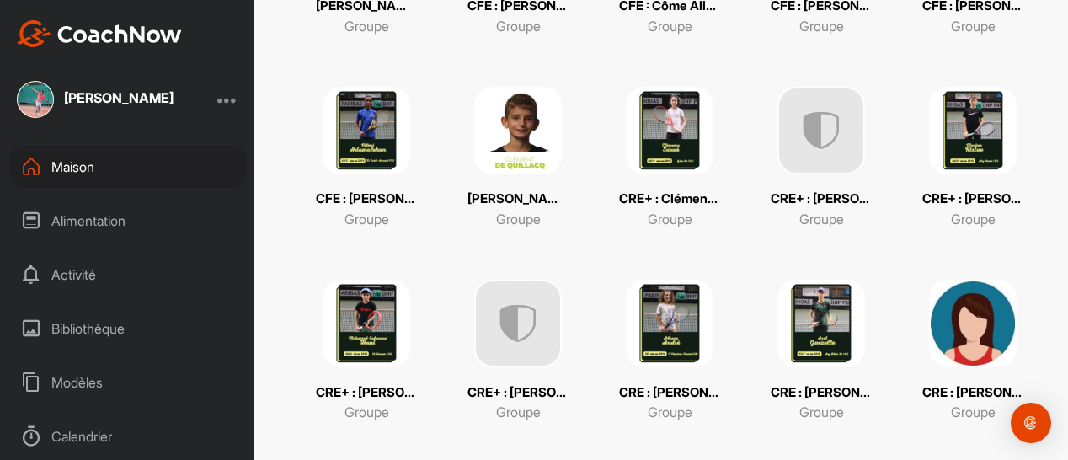
click at [795, 163] on img at bounding box center [822, 131] width 88 height 88
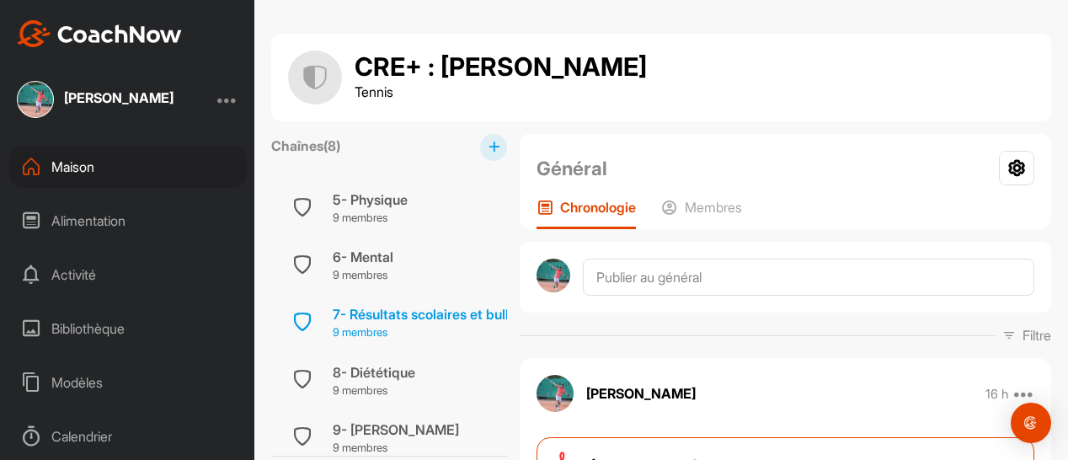
scroll to position [229, 0]
click at [435, 310] on font "7- Résultats scolaires et bulletin hebdomadaire" at bounding box center [480, 313] width 294 height 17
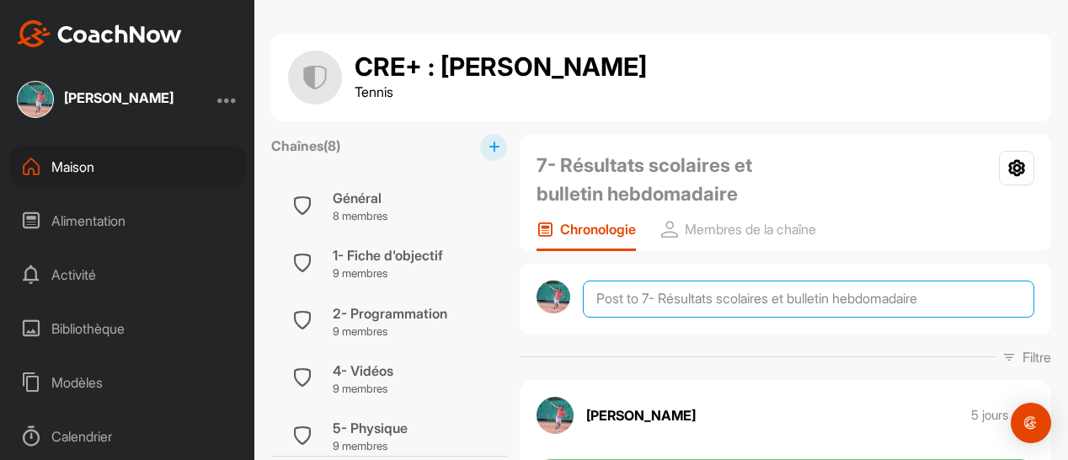
click at [628, 293] on textarea at bounding box center [809, 299] width 452 height 37
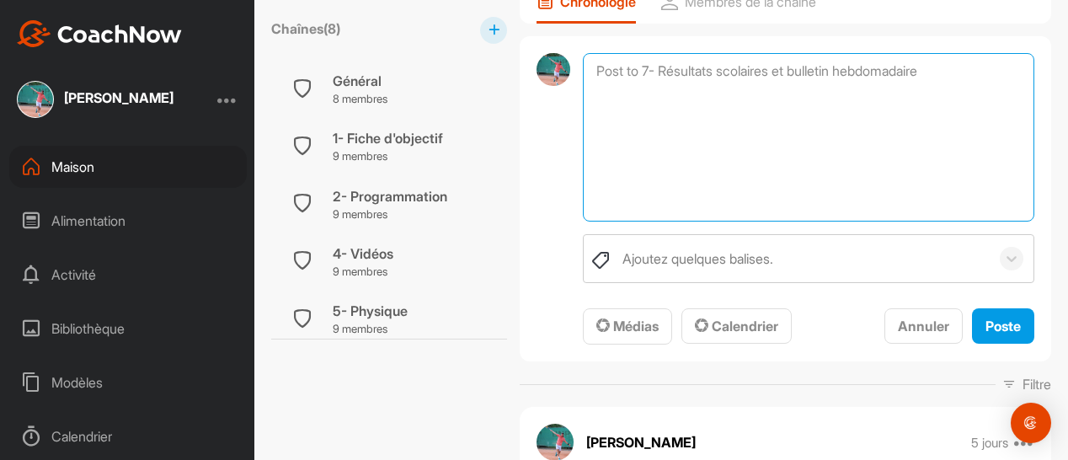
scroll to position [241, 0]
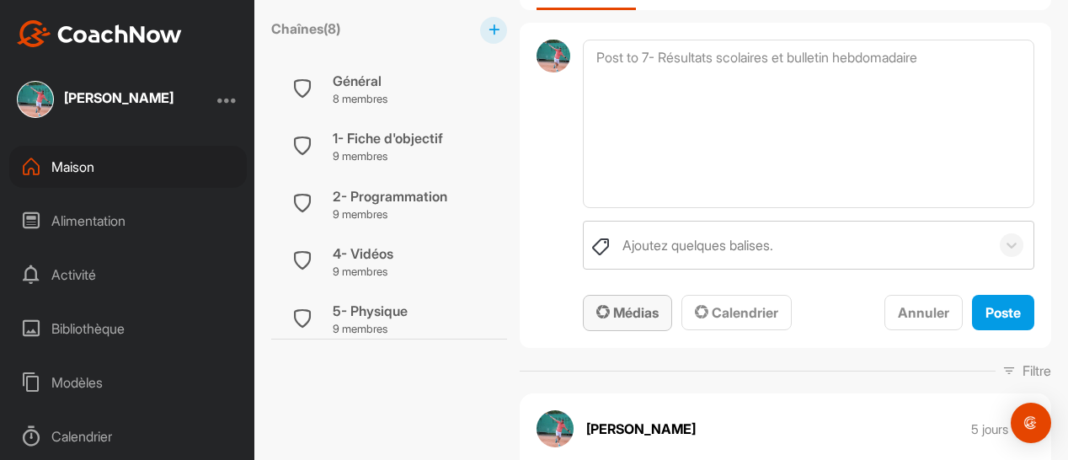
click at [619, 325] on button "Médias" at bounding box center [627, 313] width 89 height 36
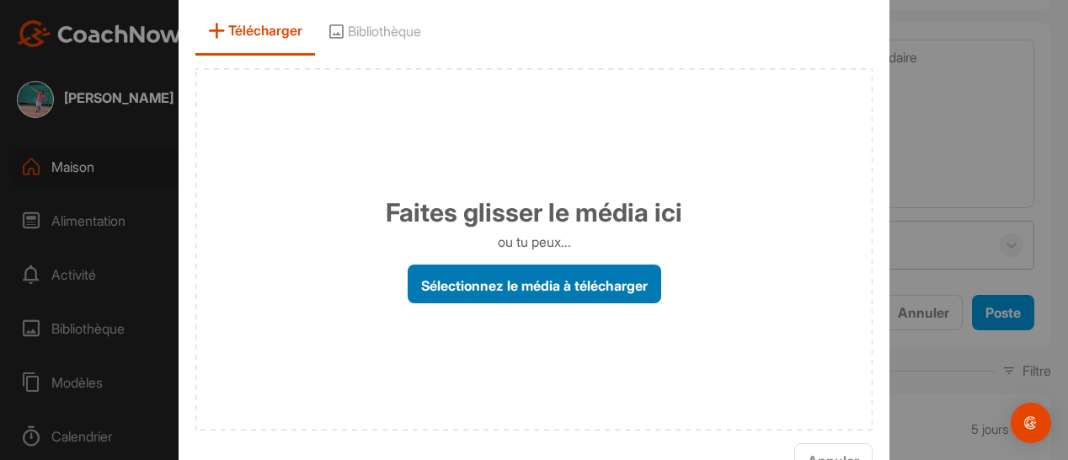
click at [532, 281] on font "Sélectionnez le média à télécharger" at bounding box center [534, 284] width 227 height 17
click at [0, 0] on input "Sélectionnez le média à télécharger" at bounding box center [0, 0] width 0 height 0
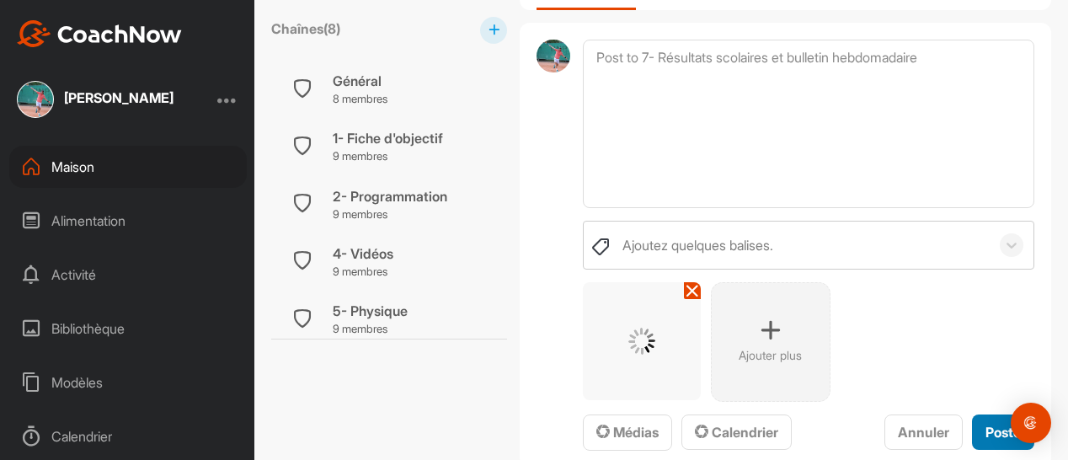
click at [986, 432] on font "Poste" at bounding box center [1003, 432] width 35 height 17
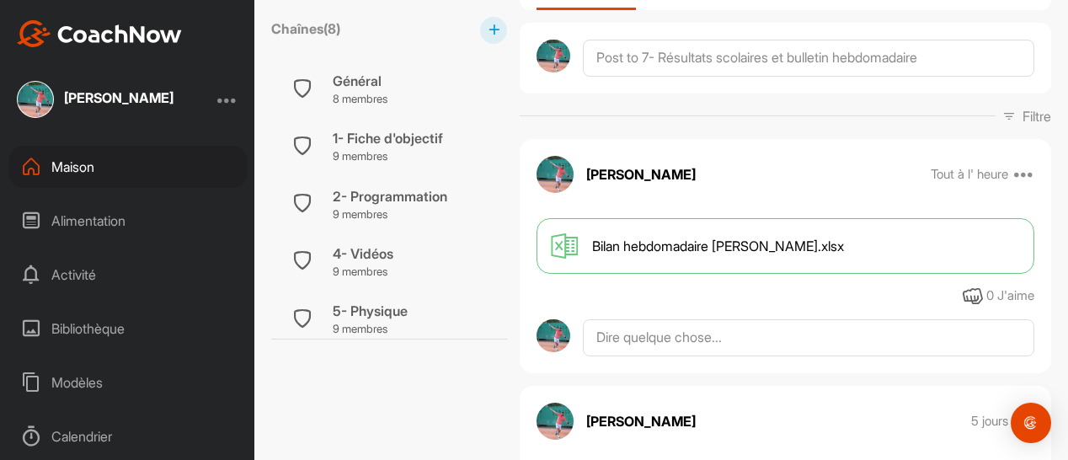
click at [106, 163] on div "Maison" at bounding box center [128, 167] width 238 height 42
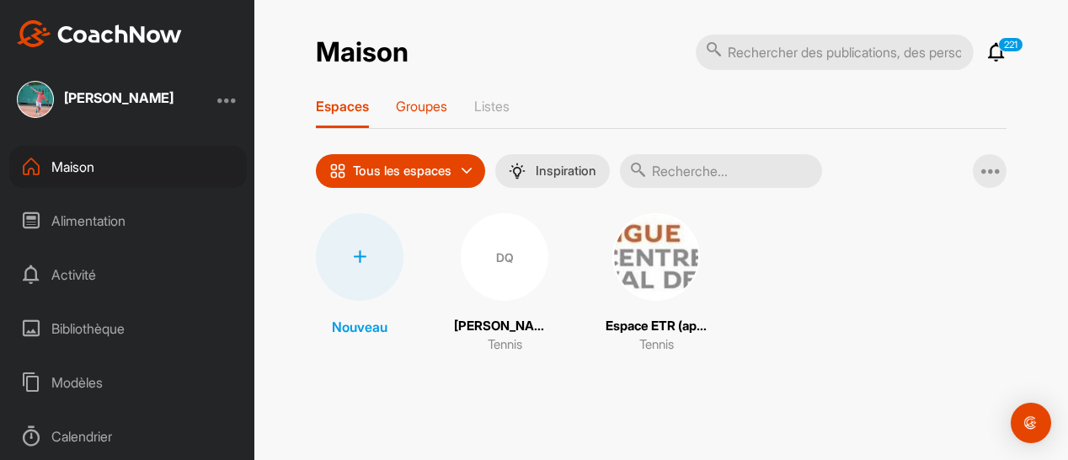
click at [433, 104] on font "Groupes" at bounding box center [421, 106] width 51 height 17
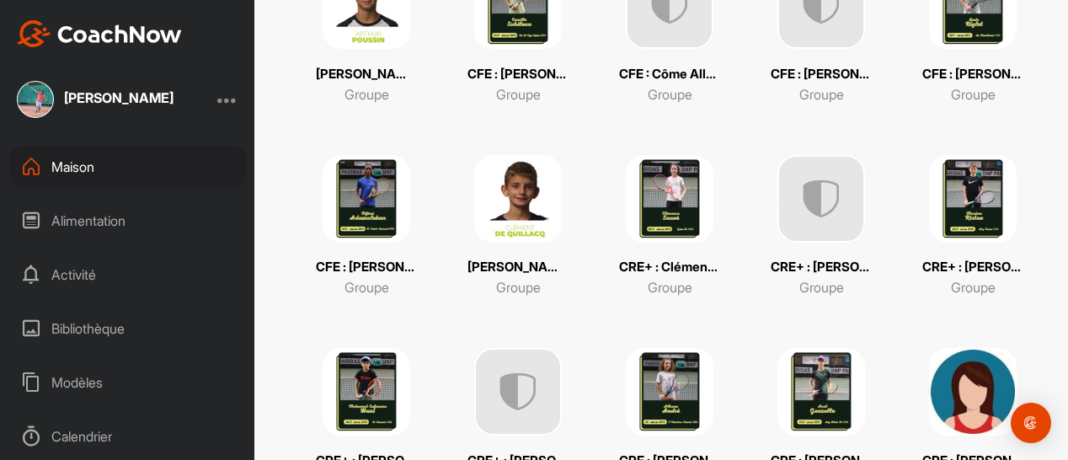
scroll to position [456, 0]
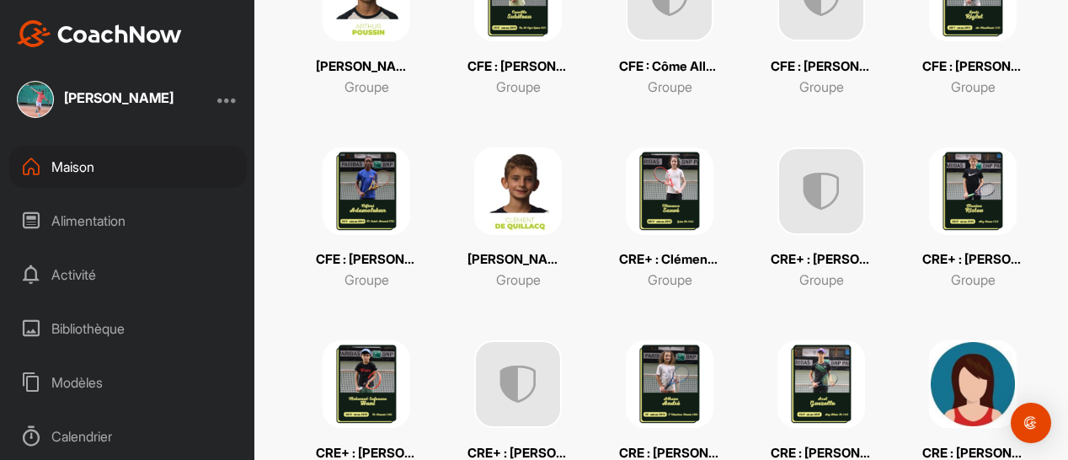
click at [971, 208] on img at bounding box center [973, 191] width 88 height 88
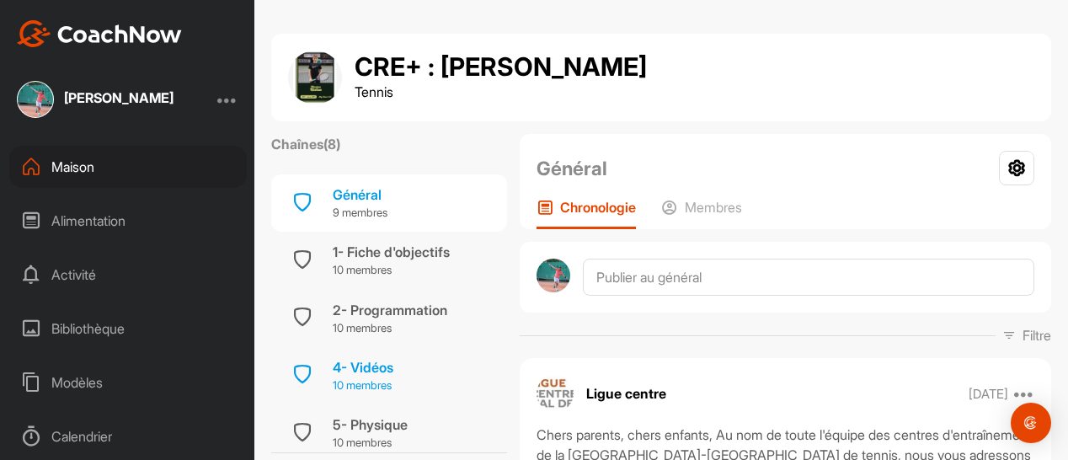
scroll to position [246, 0]
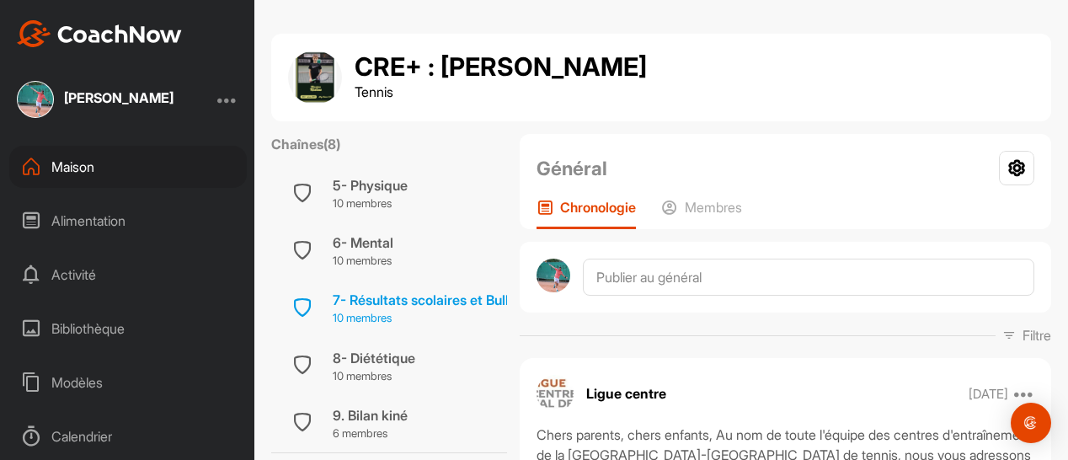
click at [441, 296] on font "7- Résultats scolaires et Bulletin Hebdomadaire" at bounding box center [481, 299] width 297 height 17
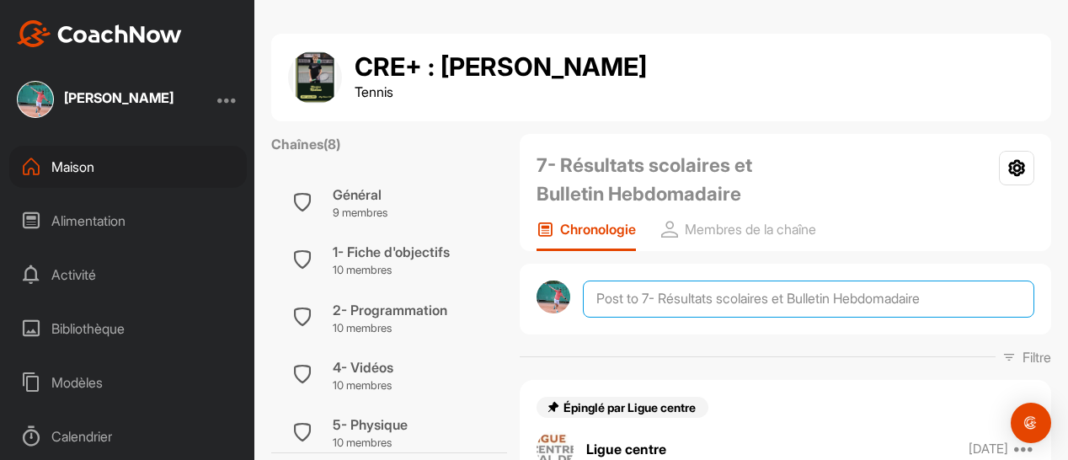
click at [630, 298] on textarea at bounding box center [809, 299] width 452 height 37
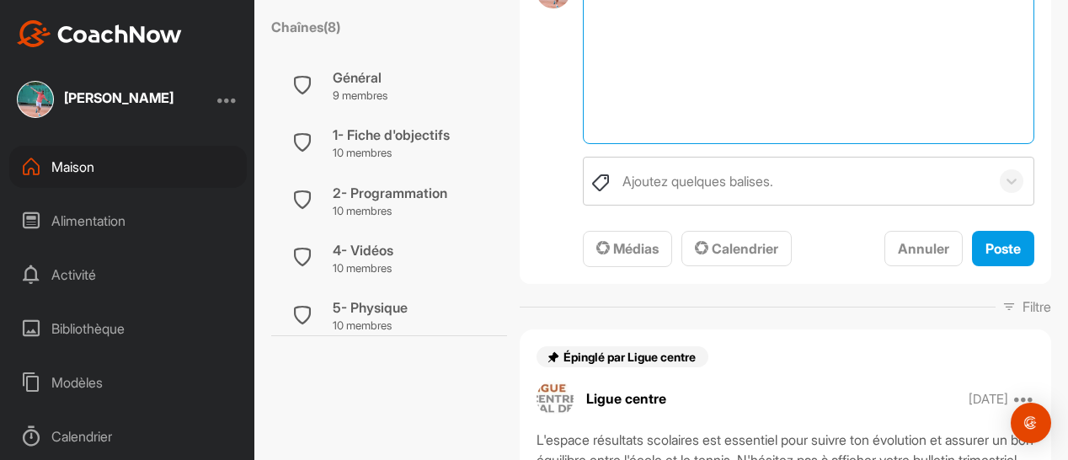
scroll to position [349, 0]
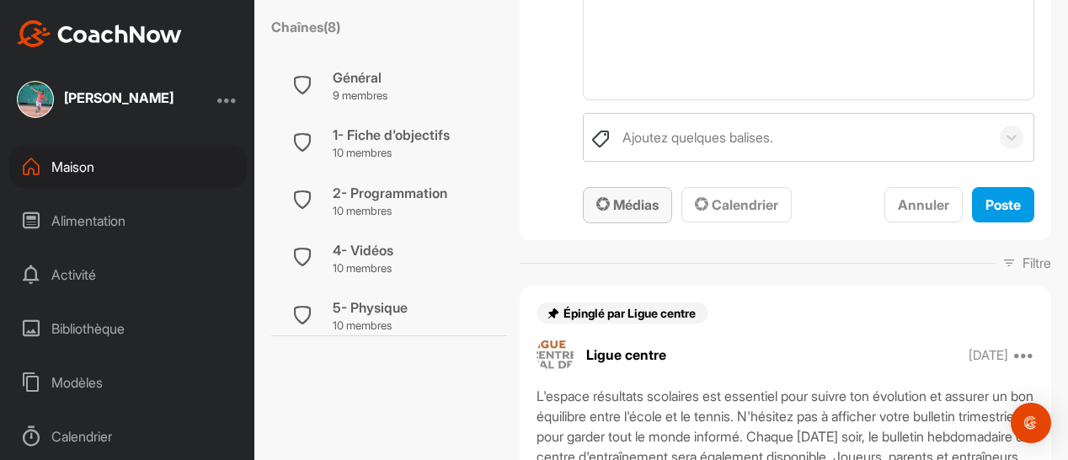
click at [637, 200] on font "Médias" at bounding box center [635, 204] width 45 height 17
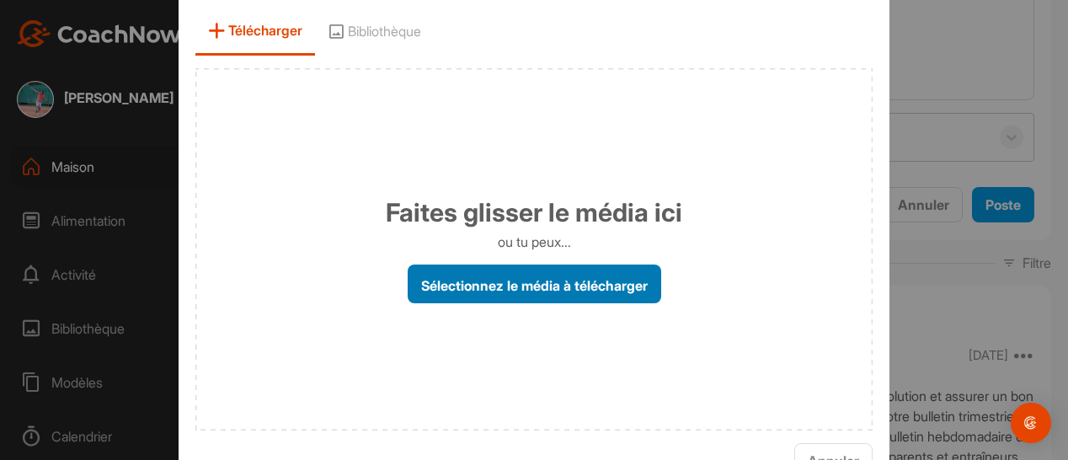
click at [517, 292] on font "Sélectionnez le média à télécharger" at bounding box center [534, 284] width 227 height 17
click at [0, 0] on input "Sélectionnez le média à télécharger" at bounding box center [0, 0] width 0 height 0
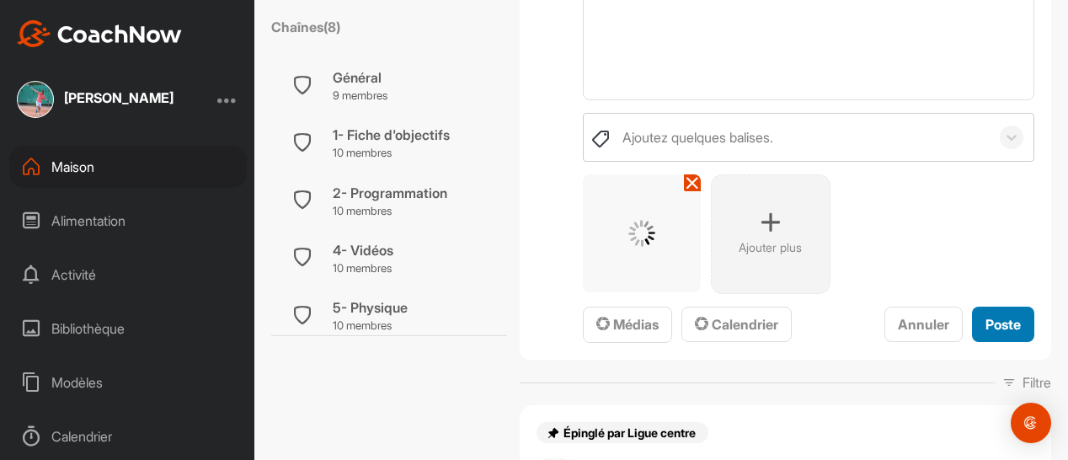
click at [999, 316] on font "Poste" at bounding box center [1003, 324] width 35 height 17
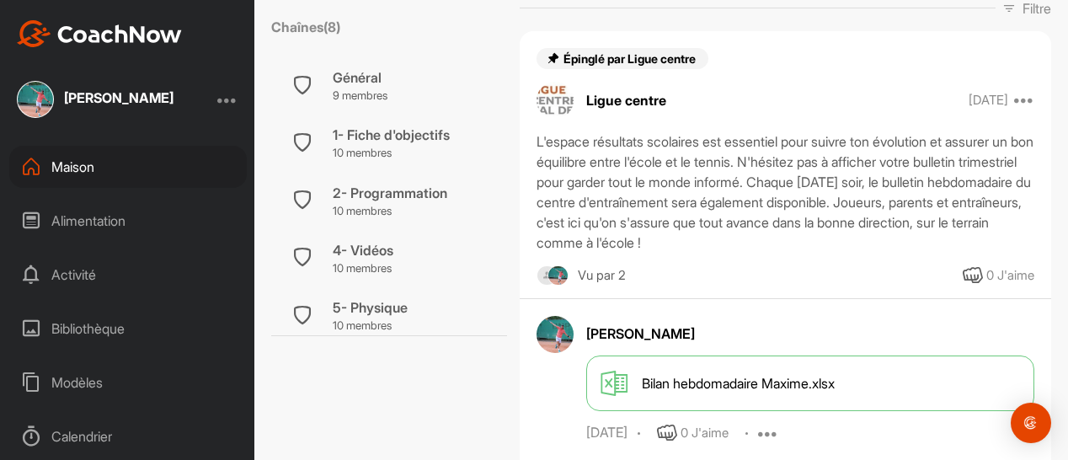
click at [99, 166] on div "Maison" at bounding box center [128, 167] width 238 height 42
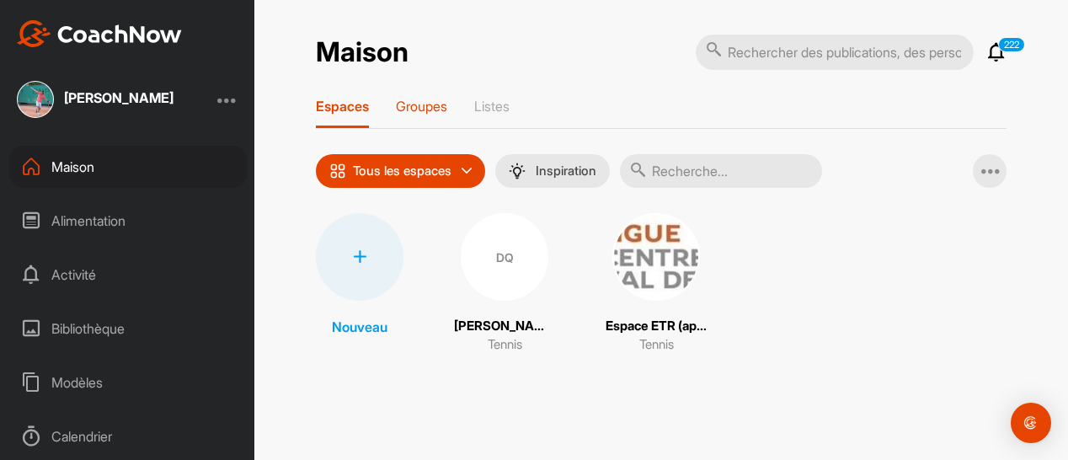
click at [416, 100] on font "Groupes" at bounding box center [421, 106] width 51 height 17
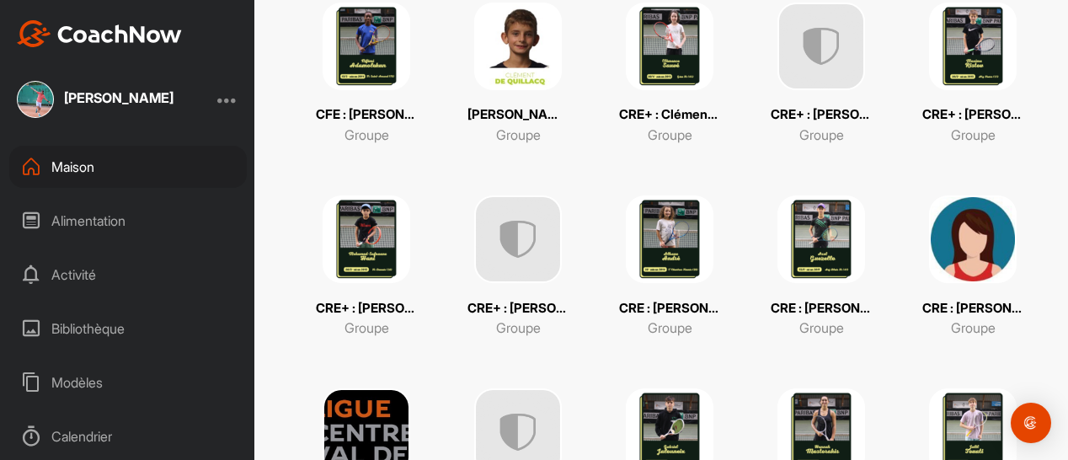
scroll to position [602, 0]
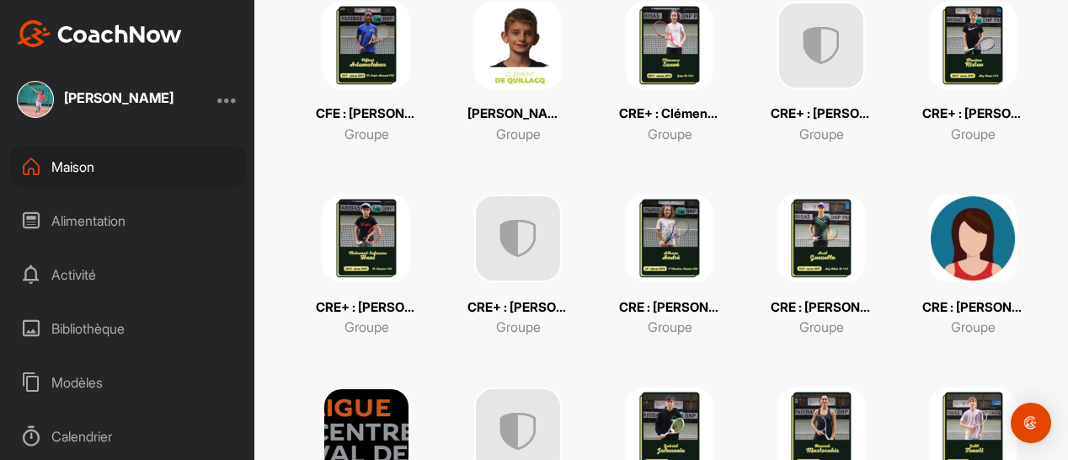
click at [345, 246] on img at bounding box center [367, 239] width 88 height 88
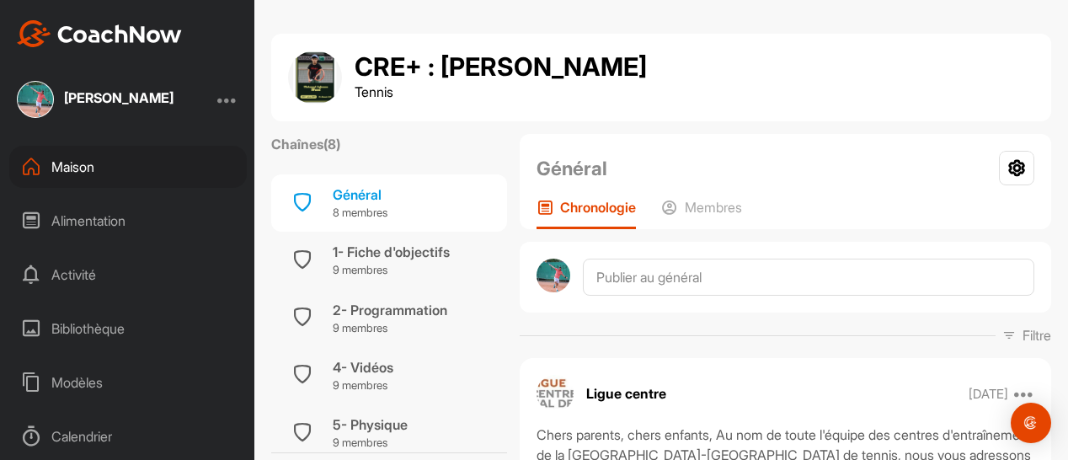
scroll to position [246, 0]
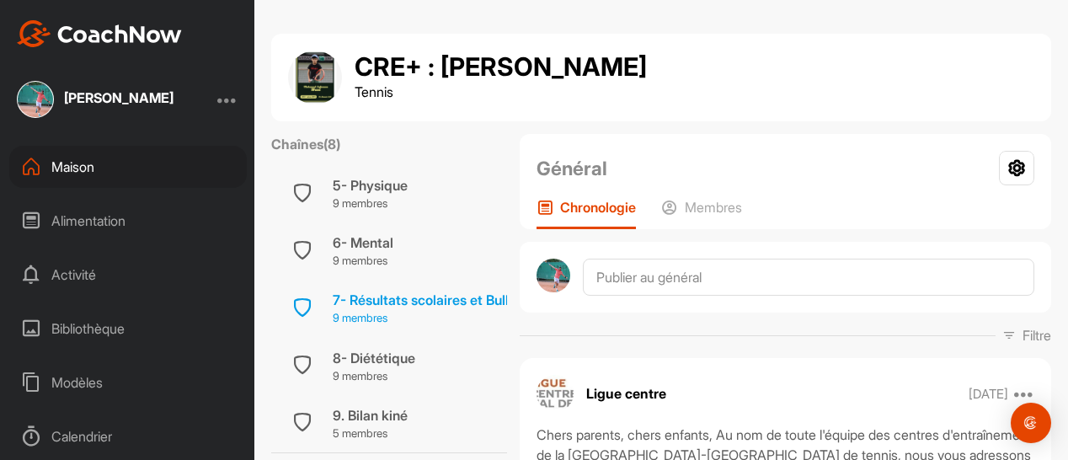
click at [374, 291] on font "7- Résultats scolaires et Bulletin Hebdomadaire" at bounding box center [481, 299] width 297 height 17
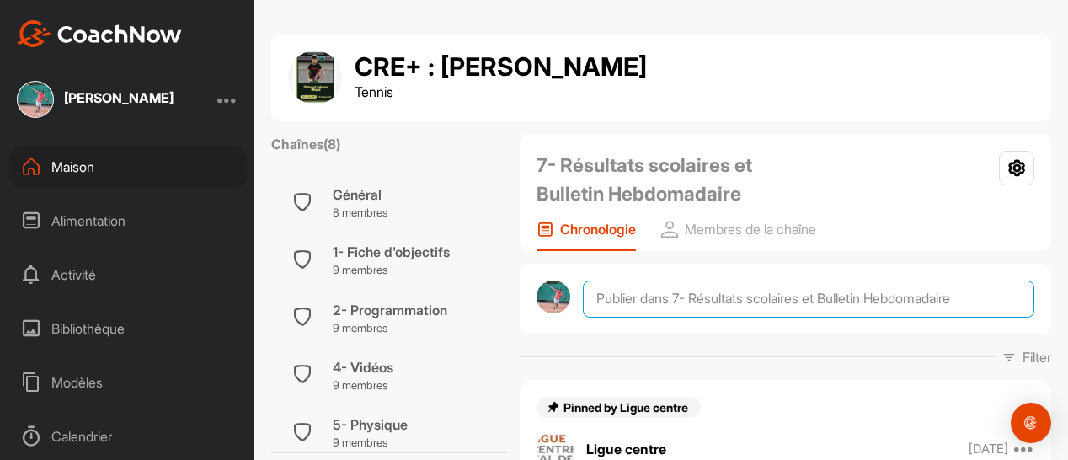
click at [633, 300] on textarea at bounding box center [809, 299] width 452 height 37
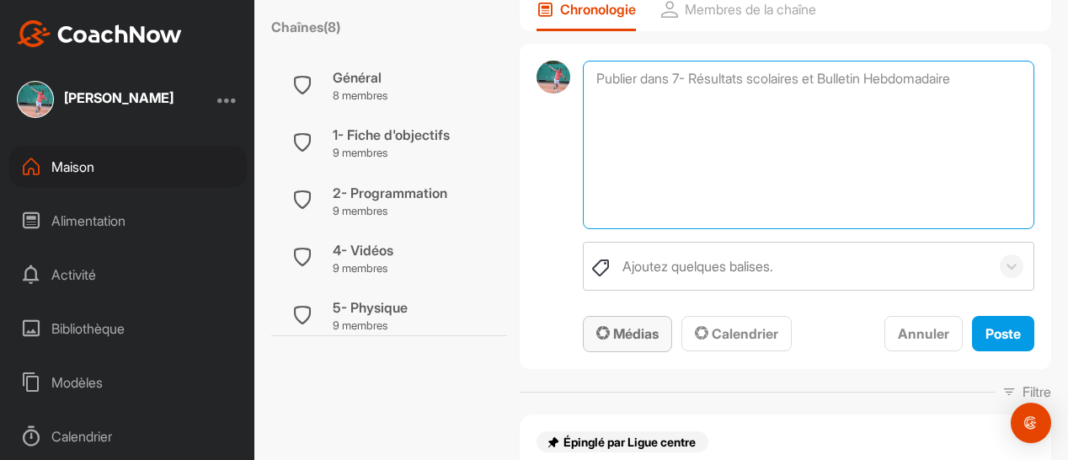
scroll to position [221, 0]
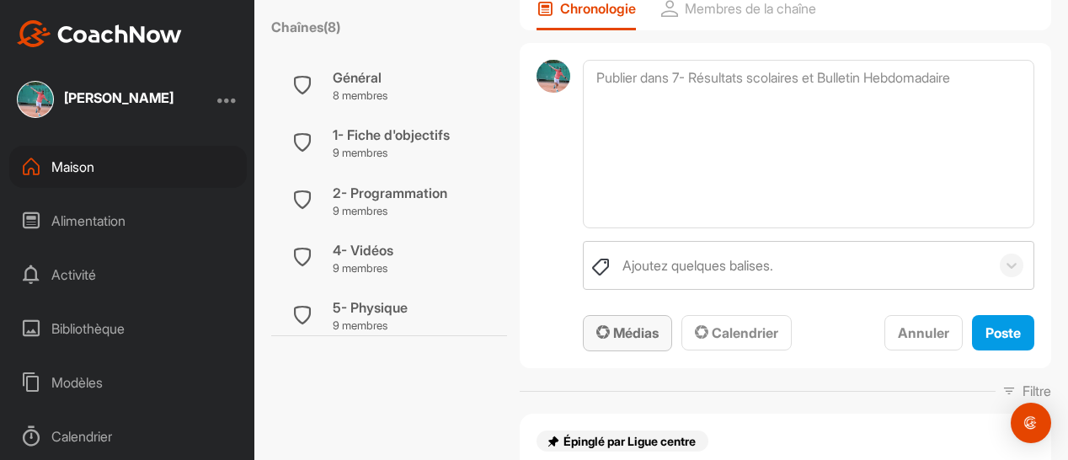
click at [616, 333] on font "Médias" at bounding box center [635, 332] width 45 height 17
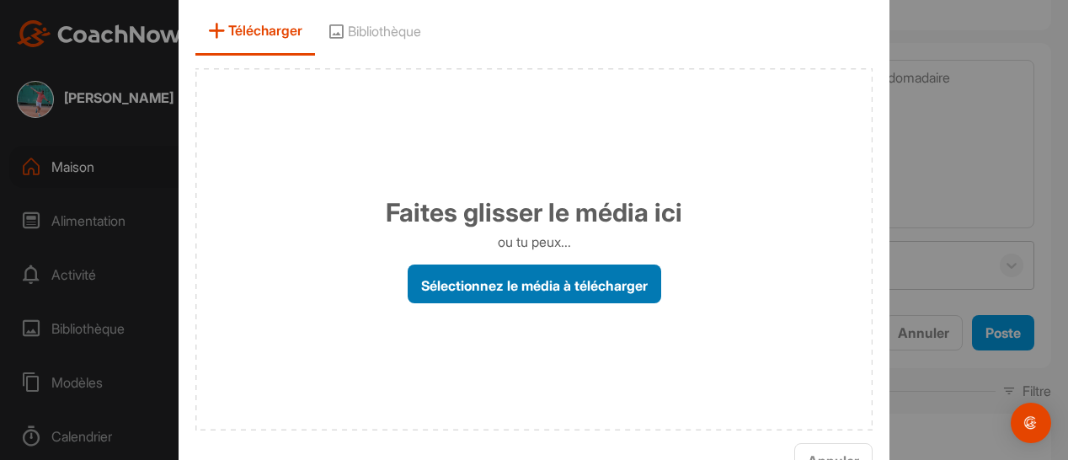
click at [533, 286] on font "Sélectionnez le média à télécharger" at bounding box center [534, 284] width 227 height 17
click at [0, 0] on input "Sélectionnez le média à télécharger" at bounding box center [0, 0] width 0 height 0
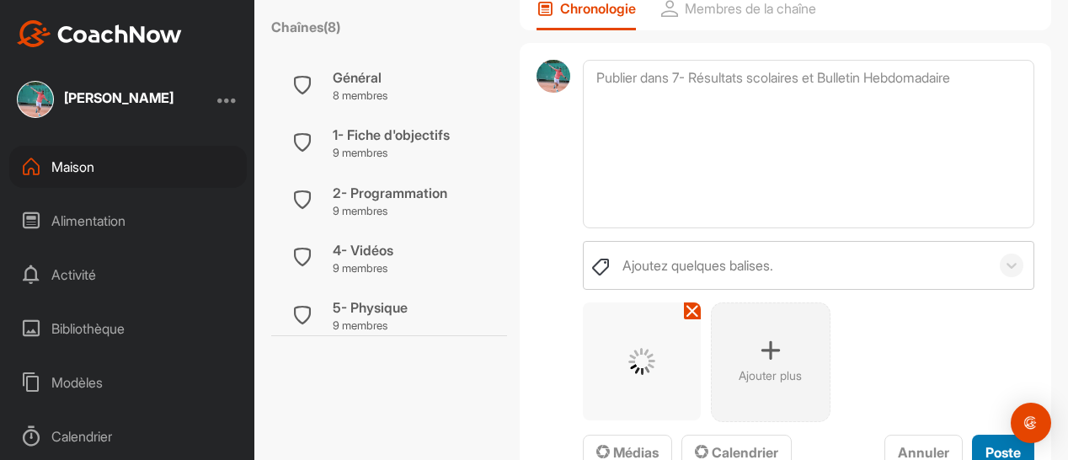
click at [986, 444] on font "Poste" at bounding box center [1003, 452] width 35 height 17
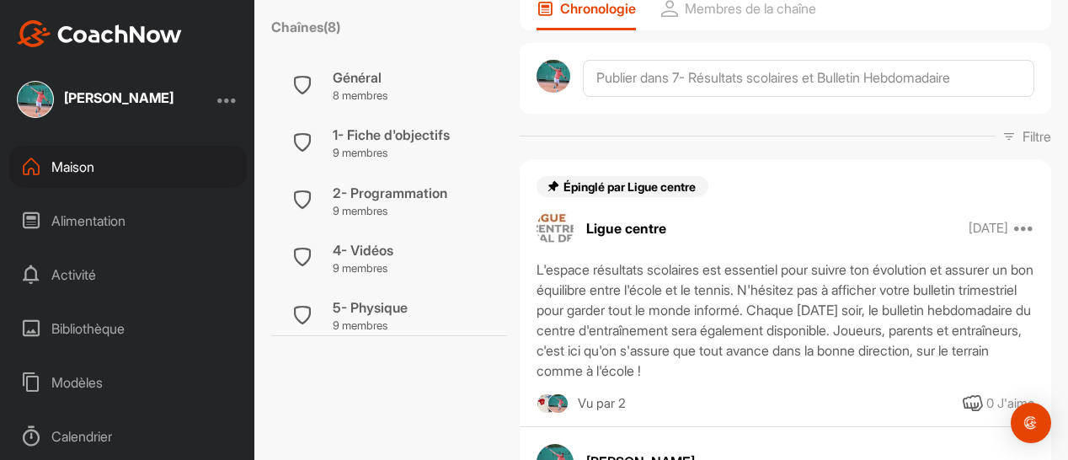
click at [113, 161] on div "Maison" at bounding box center [128, 167] width 238 height 42
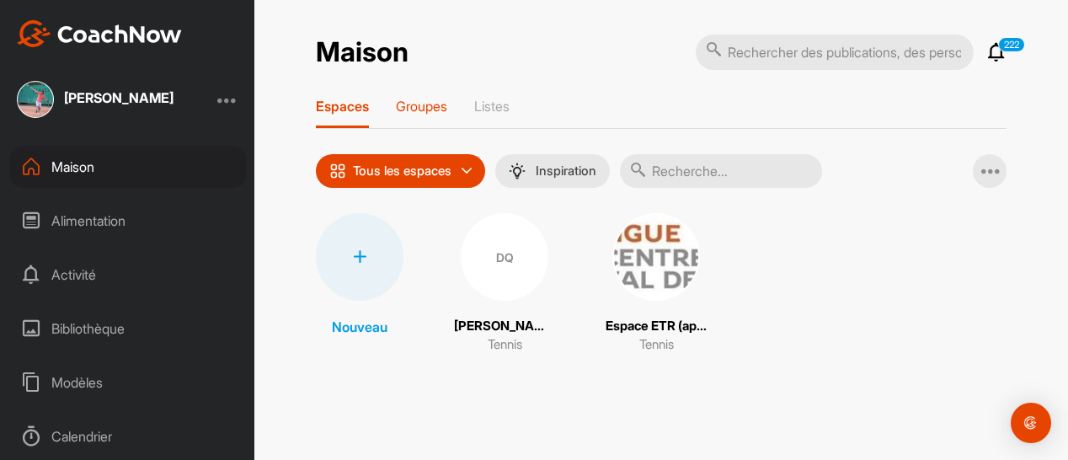
click at [425, 105] on font "Groupes" at bounding box center [421, 106] width 51 height 17
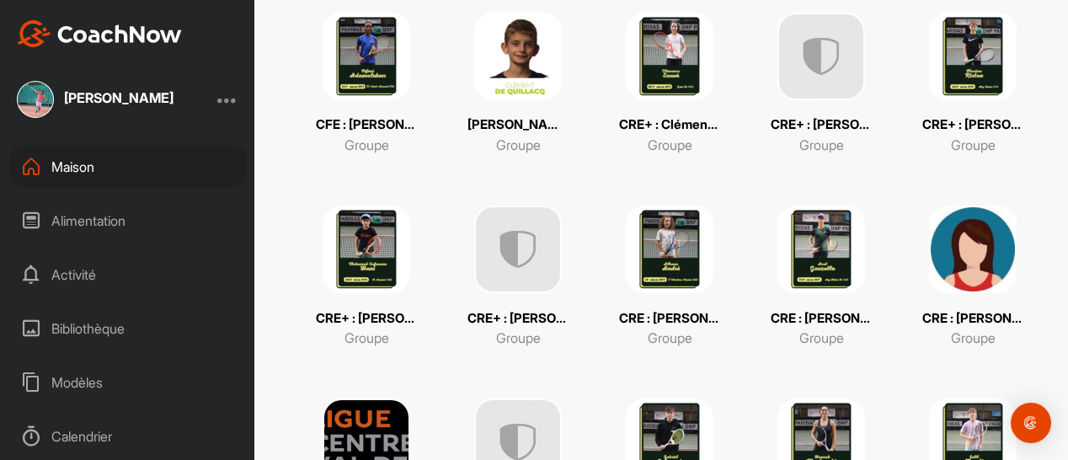
scroll to position [591, 0]
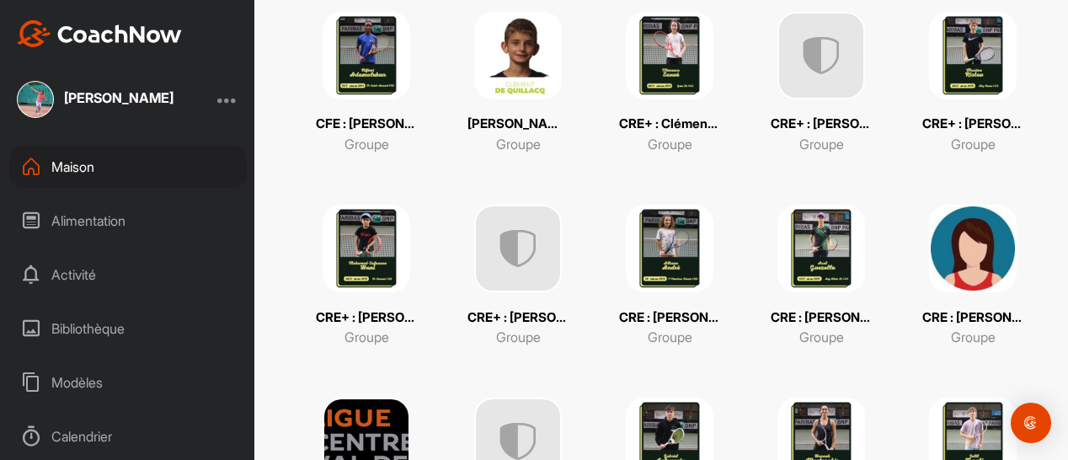
click at [527, 263] on img at bounding box center [518, 249] width 88 height 88
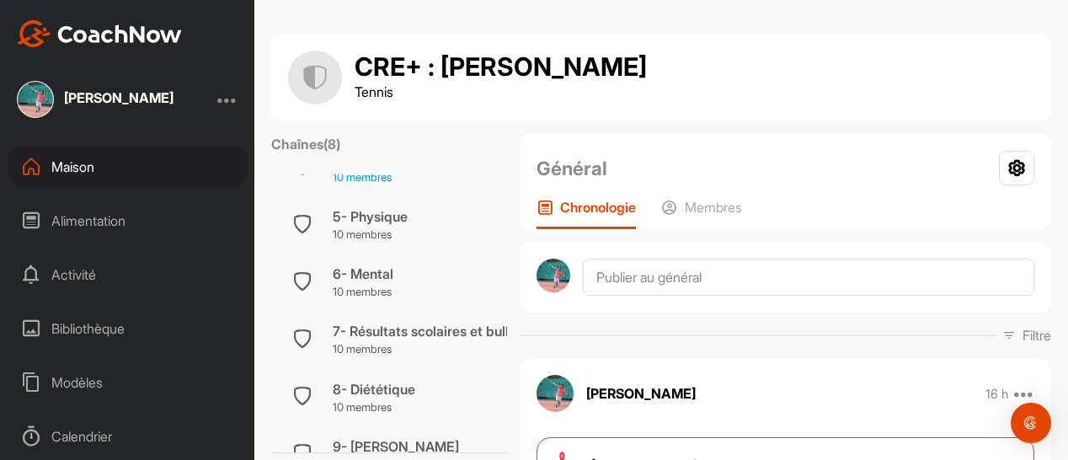
scroll to position [209, 0]
click at [425, 329] on font "7- Résultats scolaires et bulletin hebdomadaire" at bounding box center [480, 330] width 294 height 17
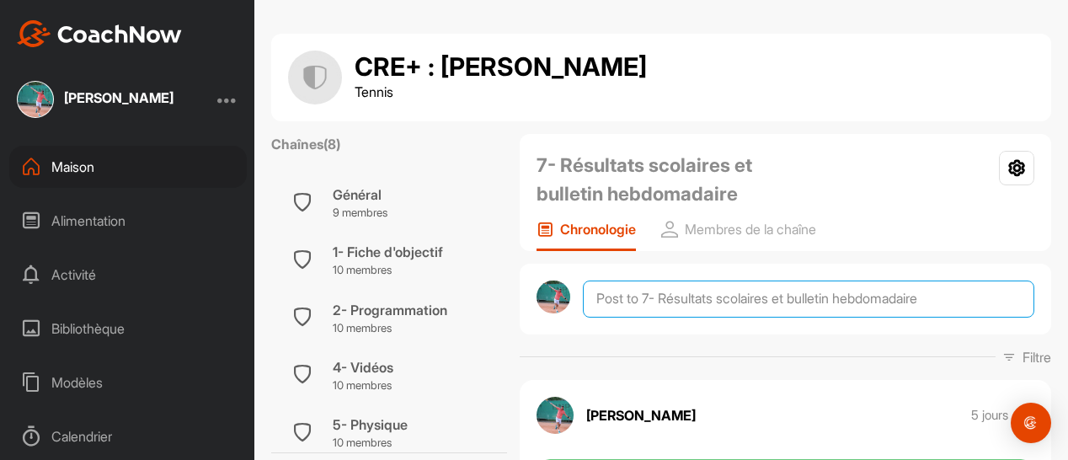
click at [623, 302] on textarea at bounding box center [809, 299] width 452 height 37
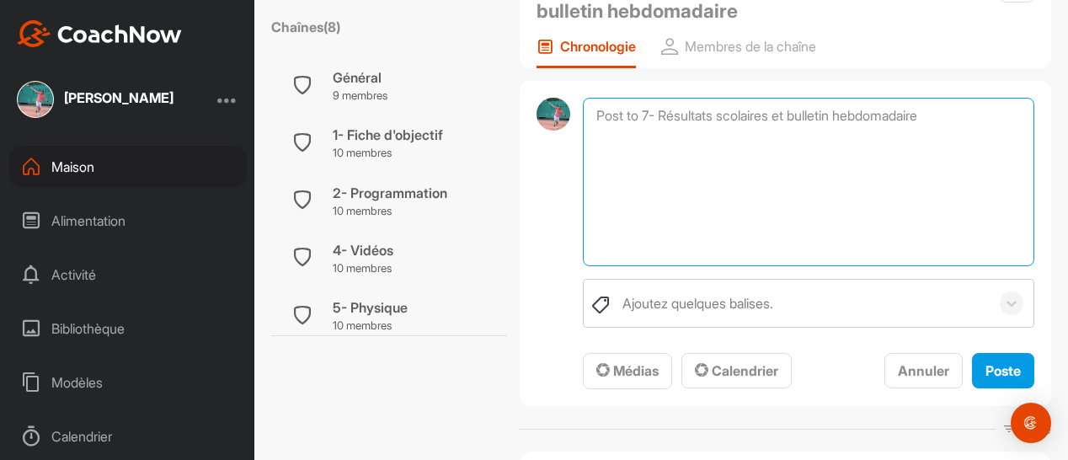
scroll to position [184, 0]
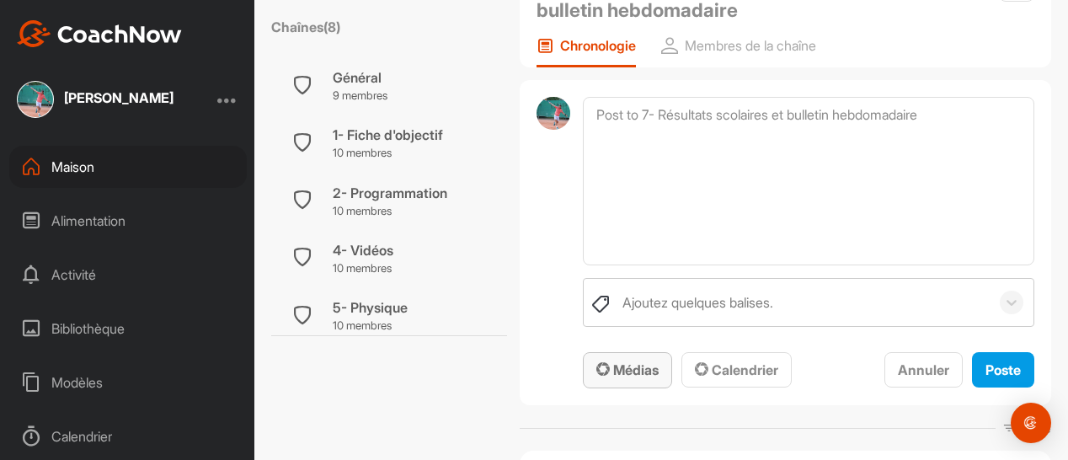
click at [622, 366] on font "Médias" at bounding box center [635, 369] width 45 height 17
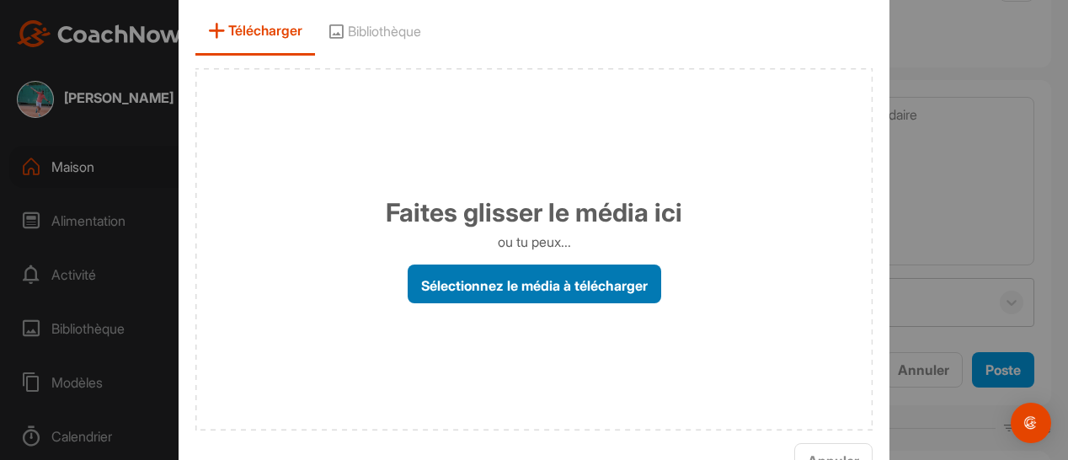
click at [538, 287] on font "Sélectionnez le média à télécharger" at bounding box center [534, 284] width 227 height 17
click at [0, 0] on input "Sélectionnez le média à télécharger" at bounding box center [0, 0] width 0 height 0
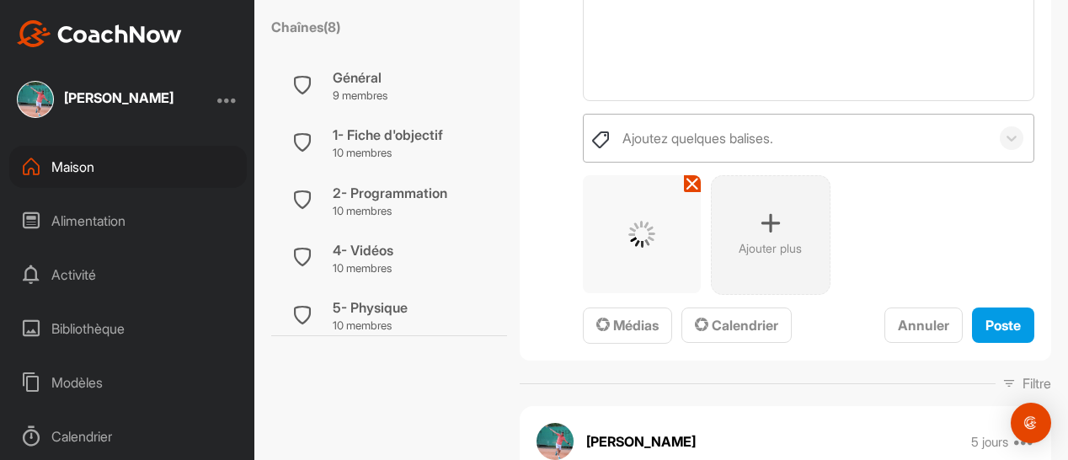
scroll to position [354, 0]
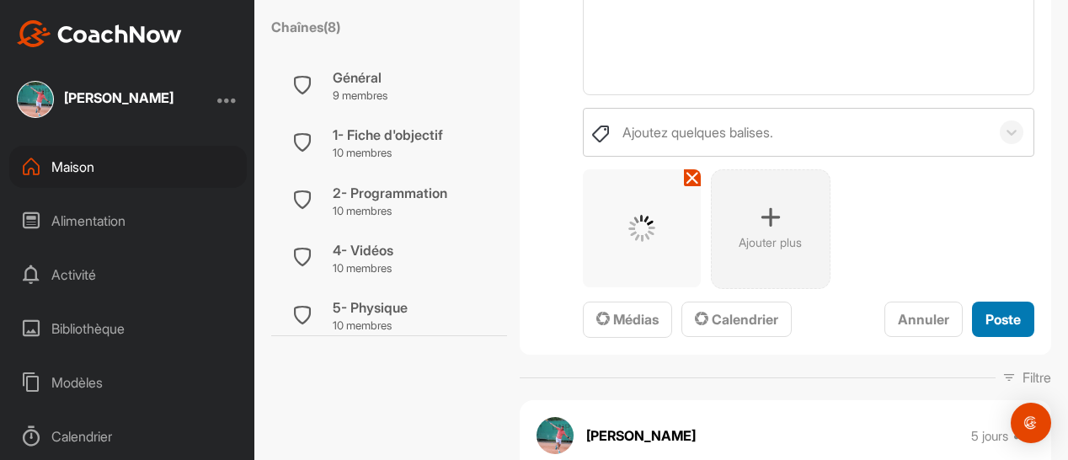
click at [987, 314] on font "Poste" at bounding box center [1003, 319] width 35 height 17
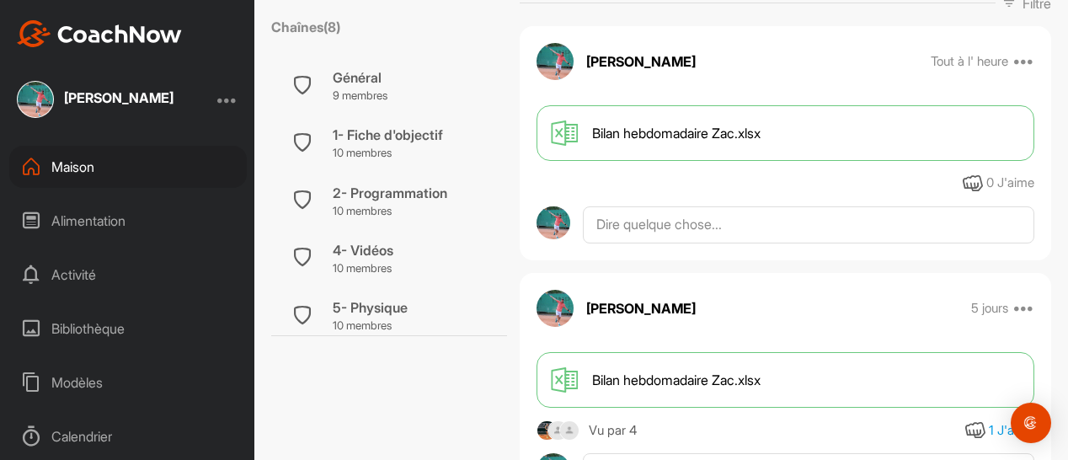
click at [91, 163] on font "Maison" at bounding box center [72, 166] width 43 height 17
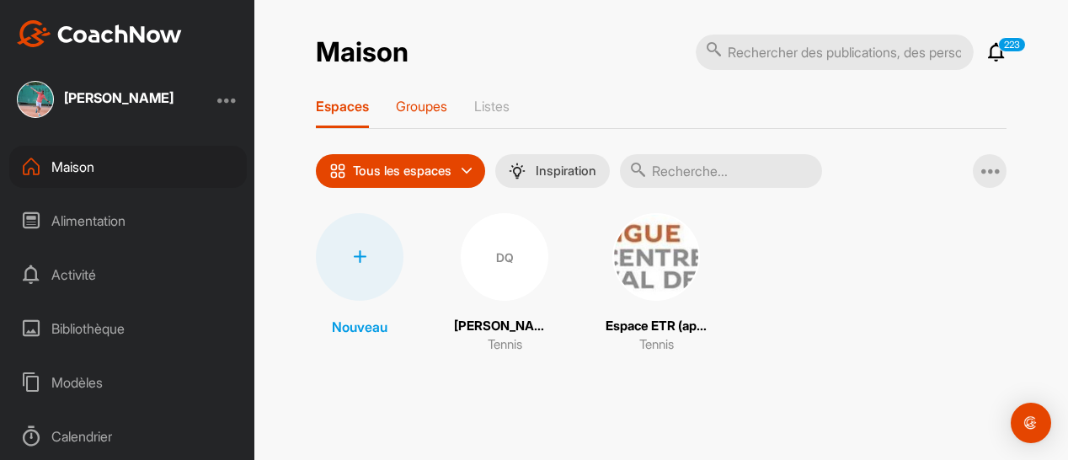
click at [434, 99] on font "Groupes" at bounding box center [421, 106] width 51 height 17
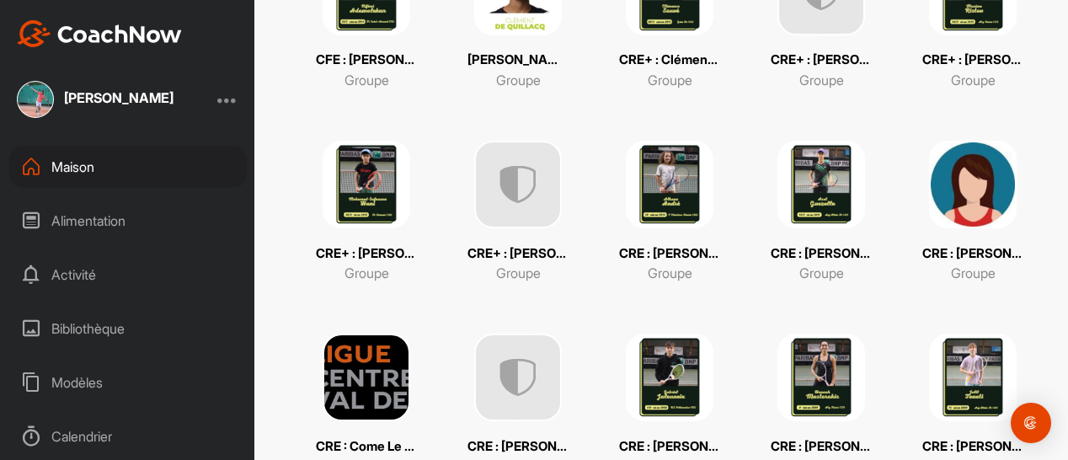
scroll to position [657, 0]
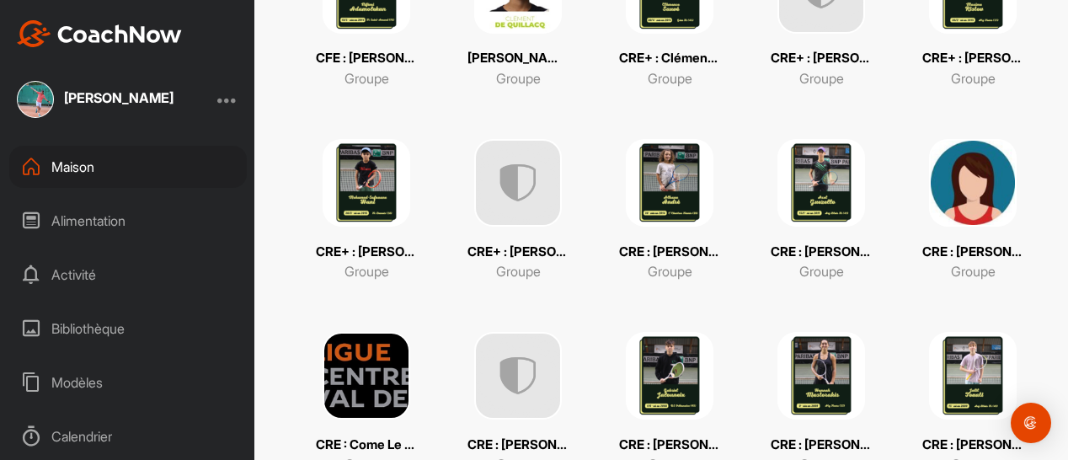
click at [672, 210] on img at bounding box center [670, 183] width 88 height 88
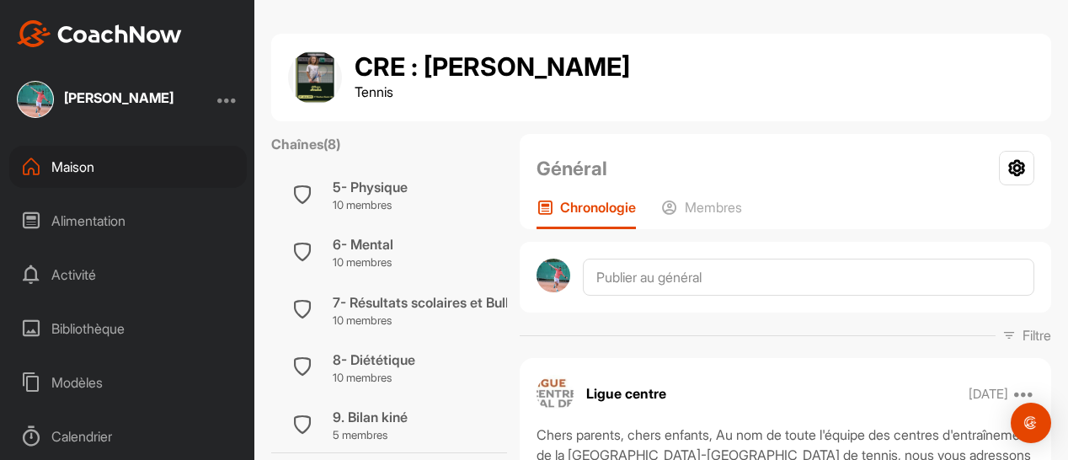
scroll to position [303, 0]
click at [438, 292] on font "7- Résultats scolaires et Bulletin Hebdomadaire" at bounding box center [481, 300] width 297 height 17
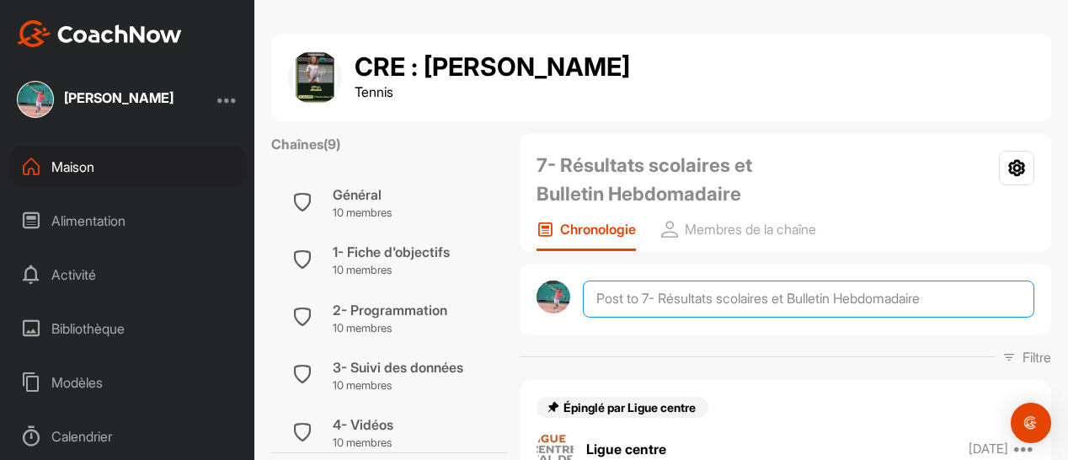
click at [636, 295] on textarea at bounding box center [809, 299] width 452 height 37
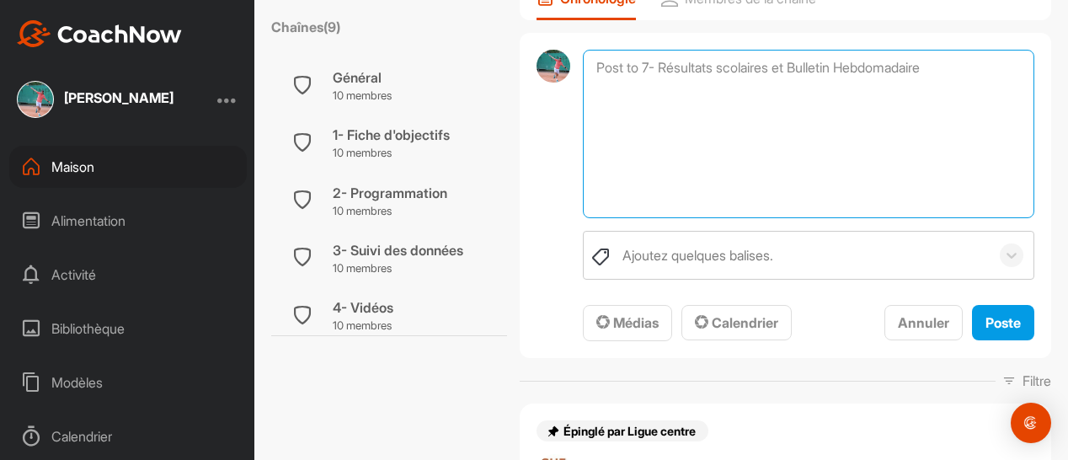
scroll to position [233, 0]
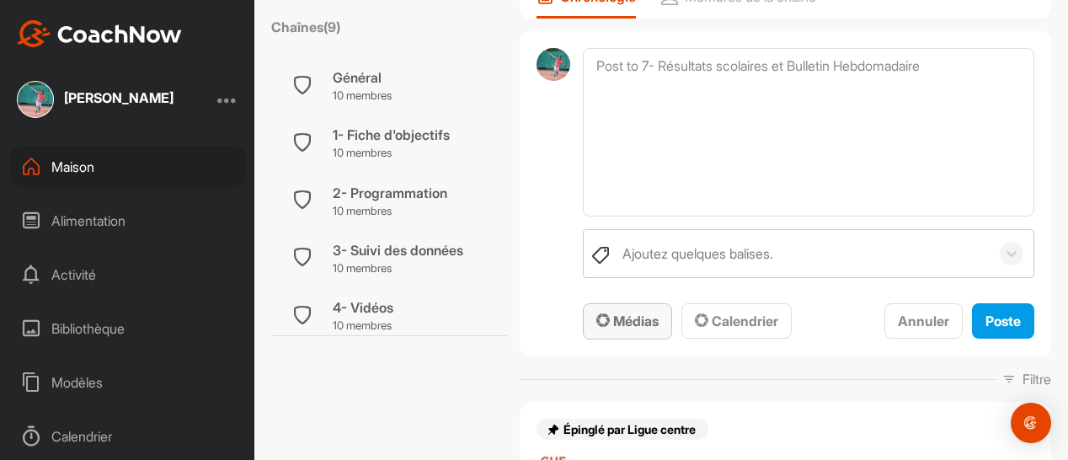
click at [618, 324] on font "Médias" at bounding box center [635, 321] width 45 height 17
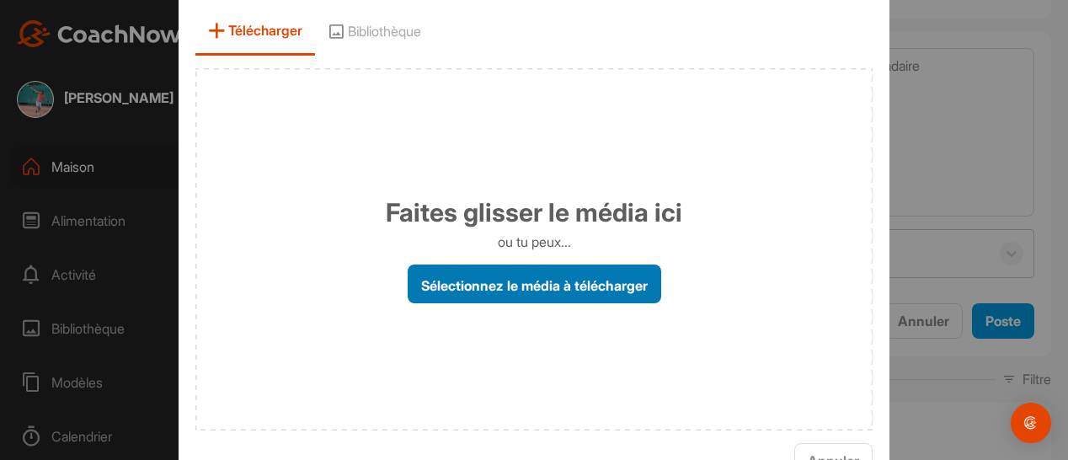
click at [526, 288] on font "Sélectionnez le média à télécharger" at bounding box center [534, 284] width 227 height 17
click at [0, 0] on input "Sélectionnez le média à télécharger" at bounding box center [0, 0] width 0 height 0
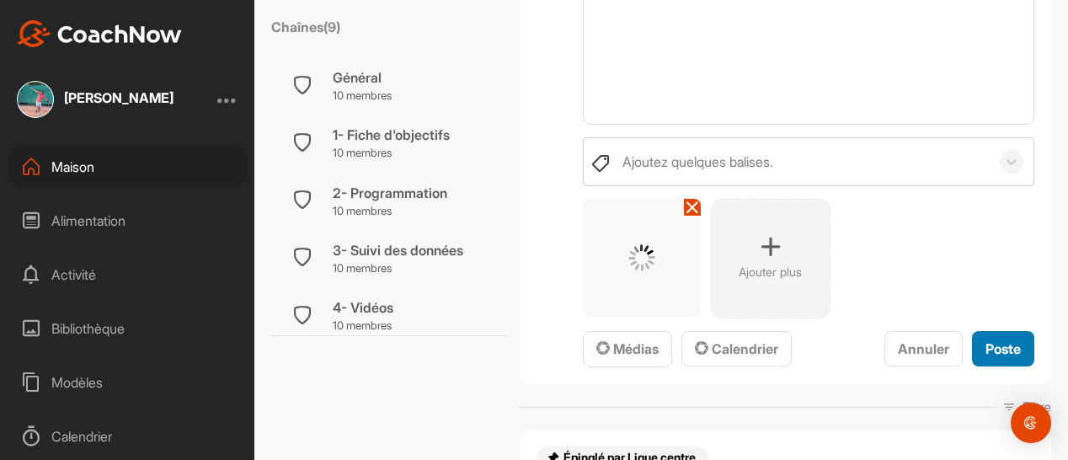
scroll to position [326, 0]
click at [986, 339] on font "Poste" at bounding box center [1003, 347] width 35 height 17
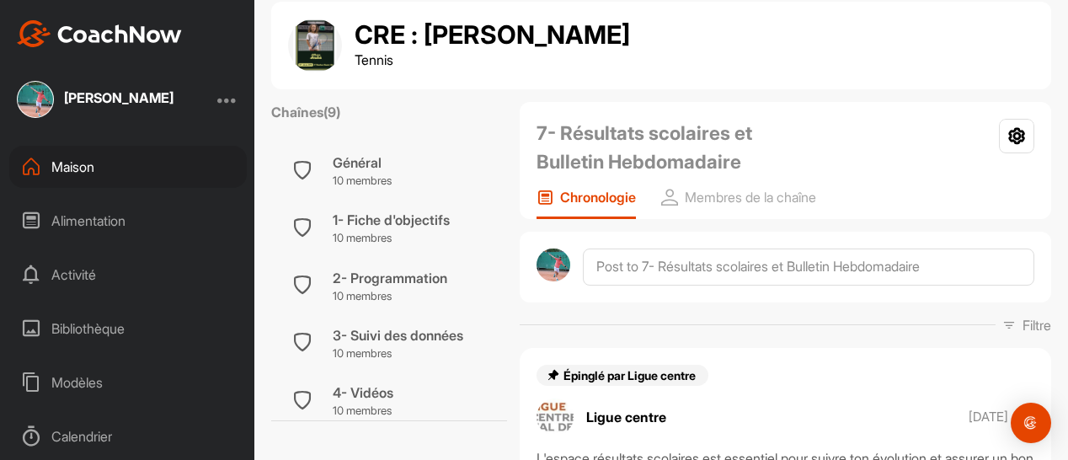
scroll to position [31, 0]
click at [108, 166] on div "Maison" at bounding box center [128, 167] width 238 height 42
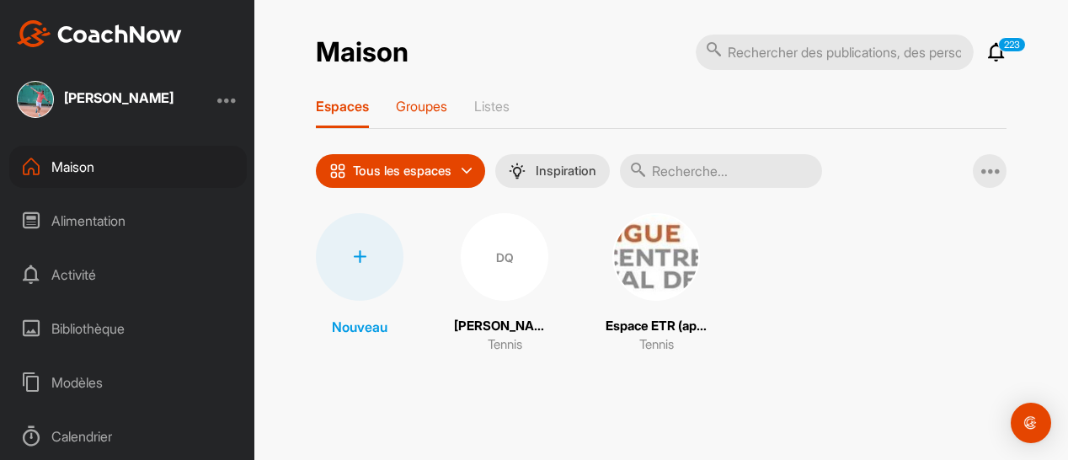
click at [425, 109] on font "Groupes" at bounding box center [421, 106] width 51 height 17
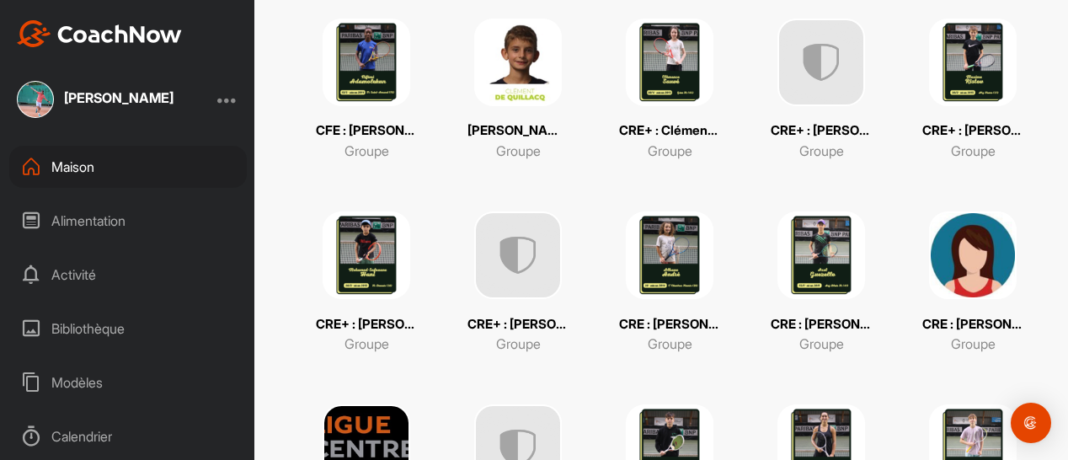
scroll to position [678, 0]
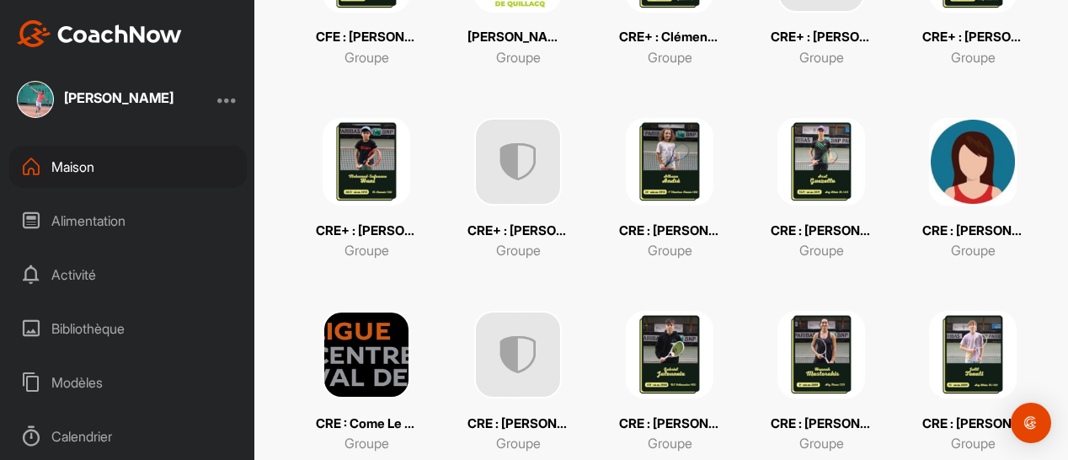
click at [962, 190] on img at bounding box center [973, 162] width 88 height 88
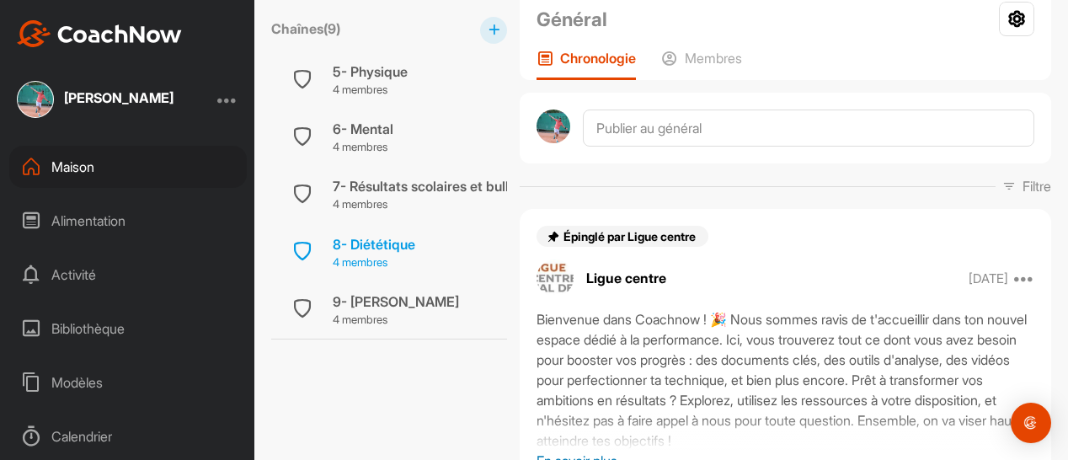
scroll to position [150, 0]
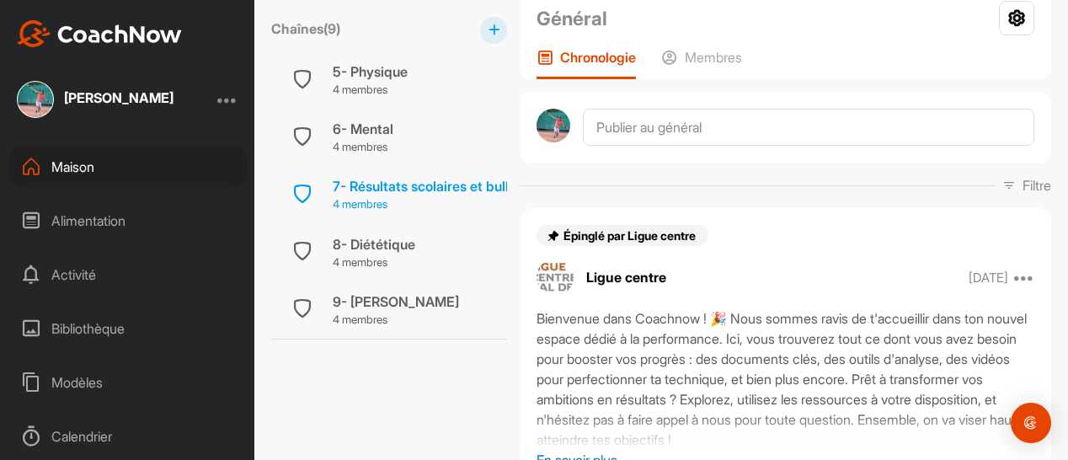
click at [425, 183] on font "7- Résultats scolaires et bulletin hebdomadaire" at bounding box center [480, 186] width 294 height 17
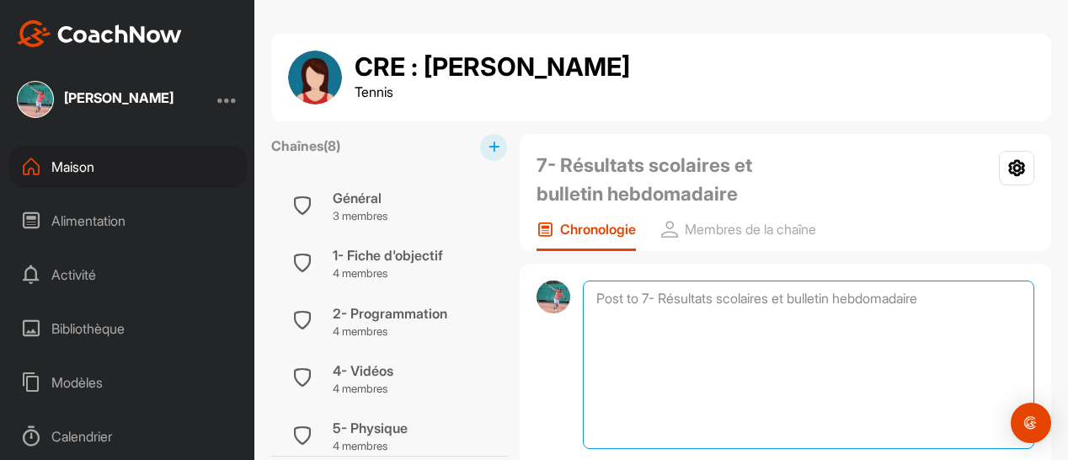
click at [619, 308] on textarea at bounding box center [809, 365] width 452 height 168
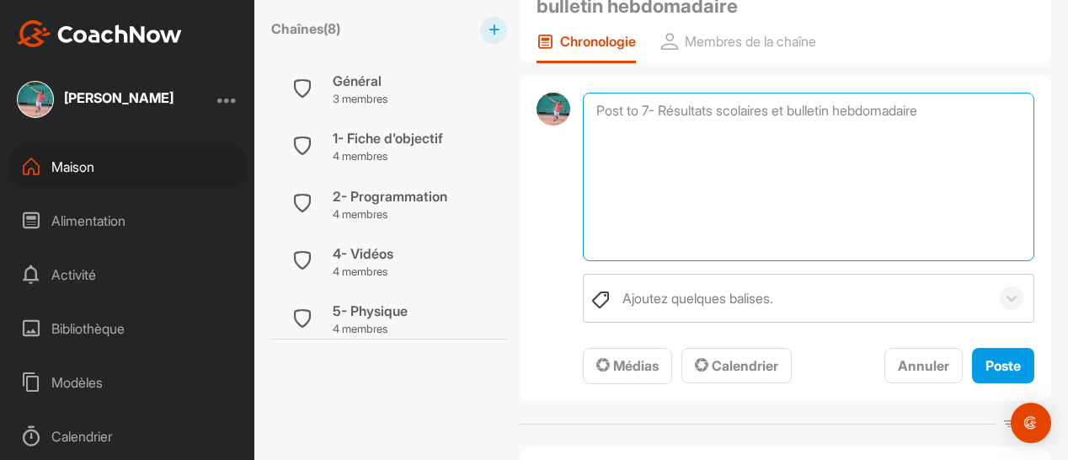
scroll to position [206, 0]
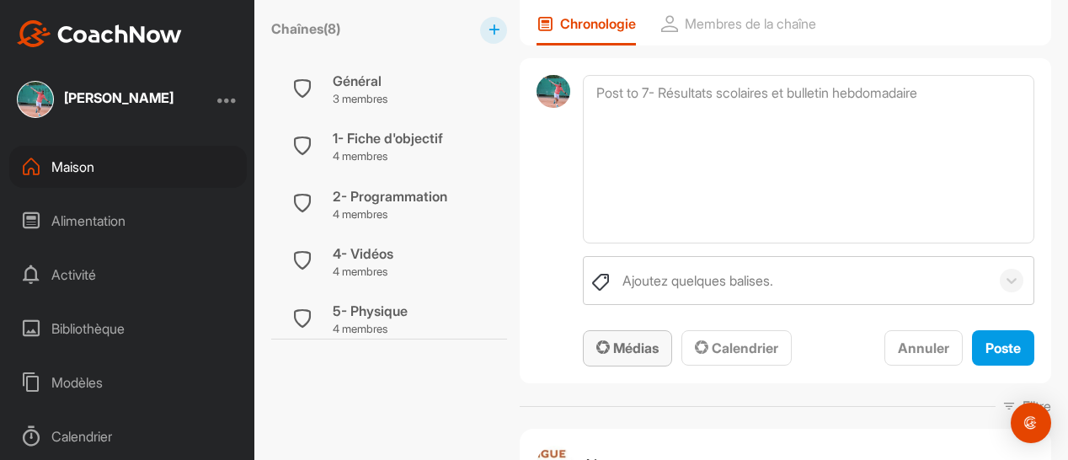
click at [620, 348] on font "Médias" at bounding box center [635, 348] width 45 height 17
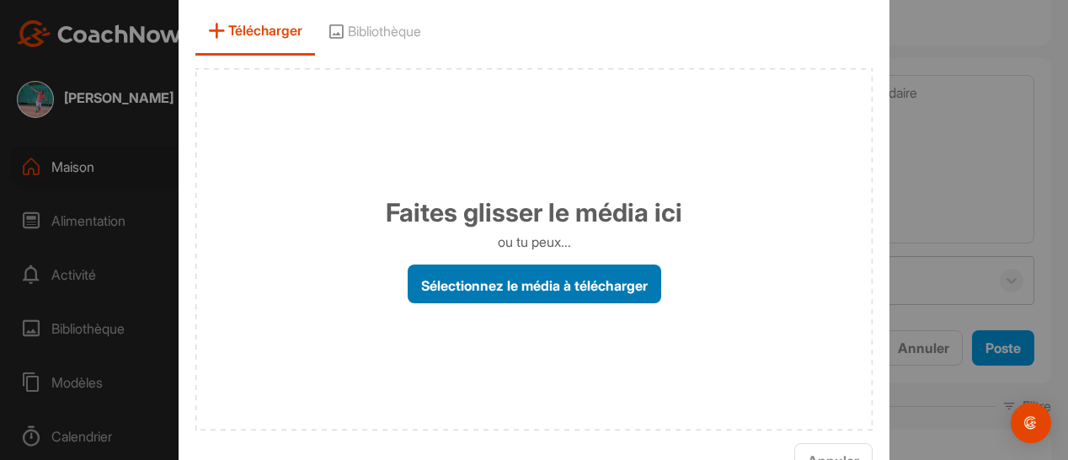
click at [532, 281] on font "Sélectionnez le média à télécharger" at bounding box center [534, 284] width 227 height 17
click at [0, 0] on input "Sélectionnez le média à télécharger" at bounding box center [0, 0] width 0 height 0
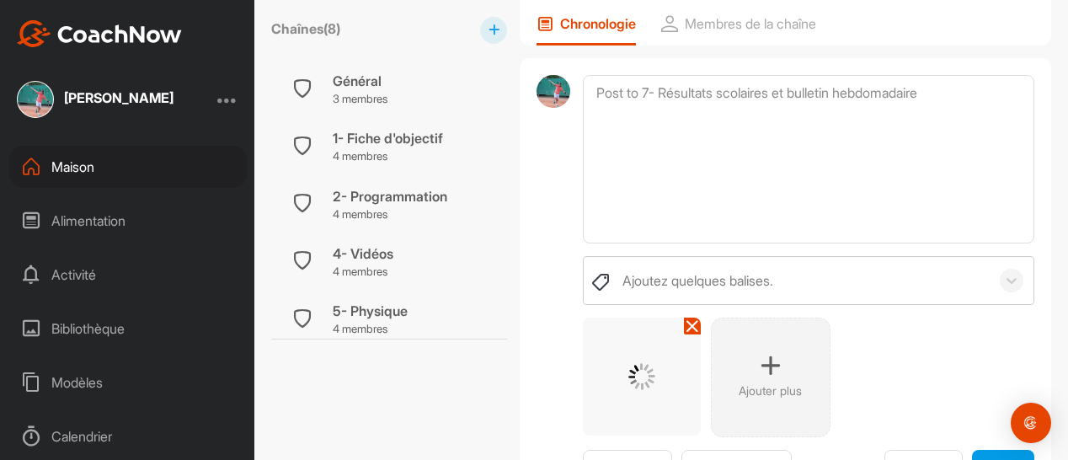
scroll to position [326, 0]
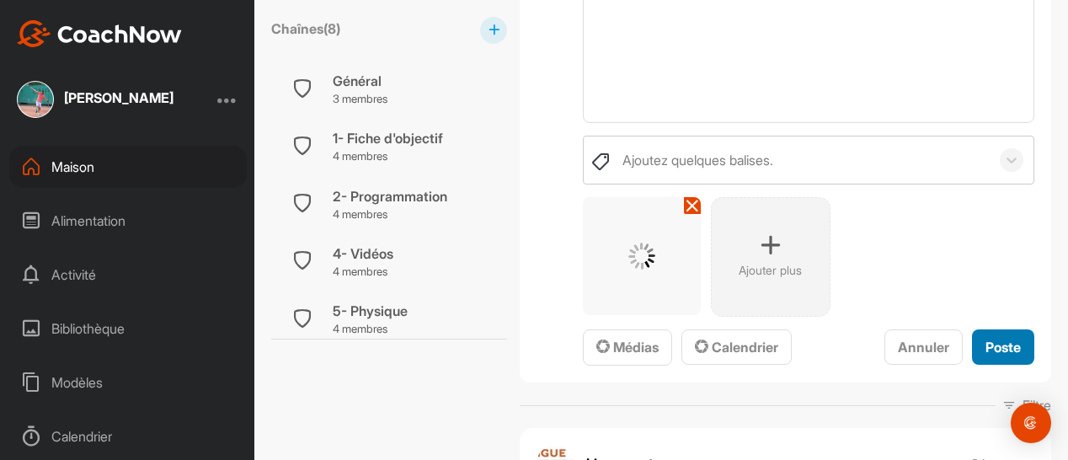
click at [986, 339] on font "Poste" at bounding box center [1003, 347] width 35 height 17
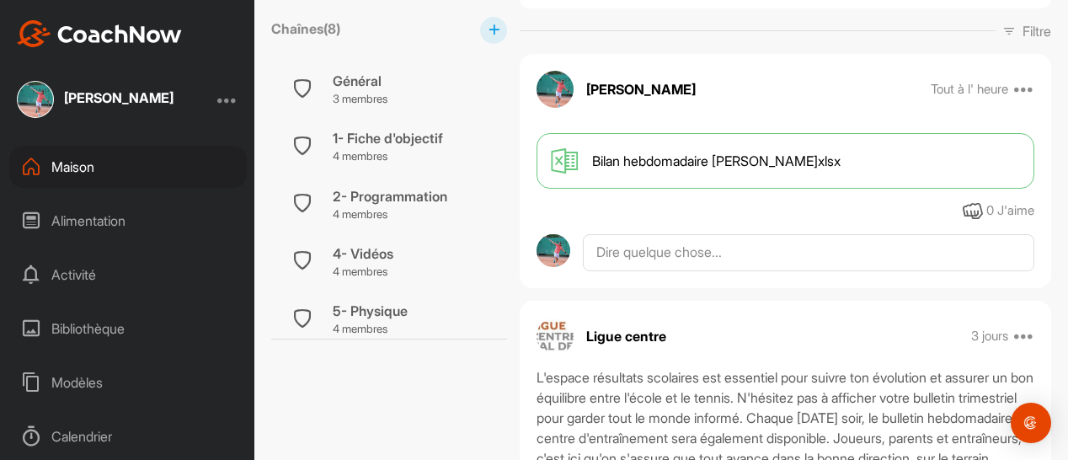
click at [89, 161] on font "Maison" at bounding box center [72, 166] width 43 height 17
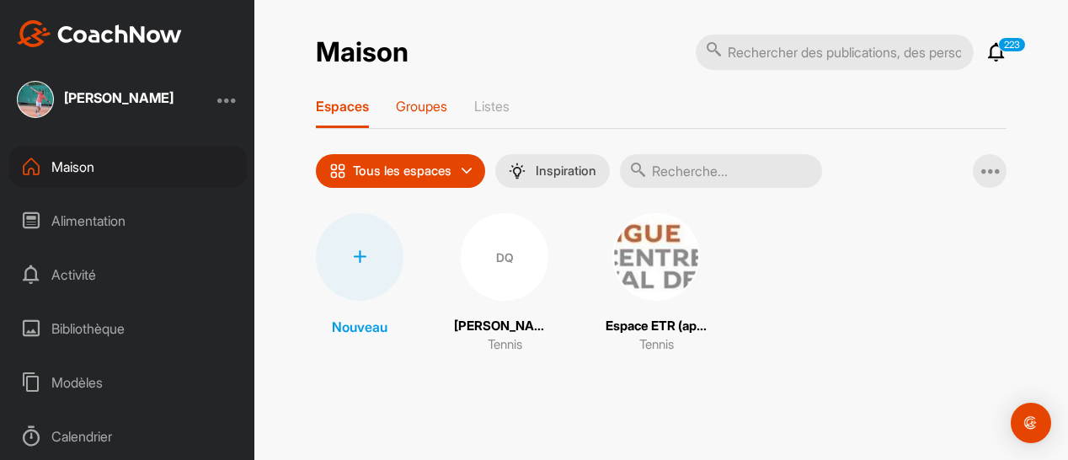
click at [421, 109] on font "Groupes" at bounding box center [421, 106] width 51 height 17
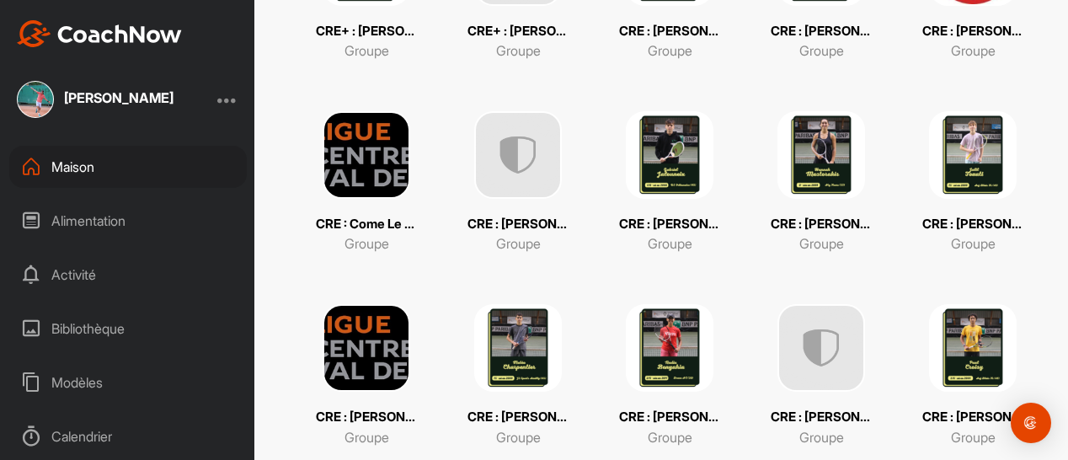
scroll to position [885, 0]
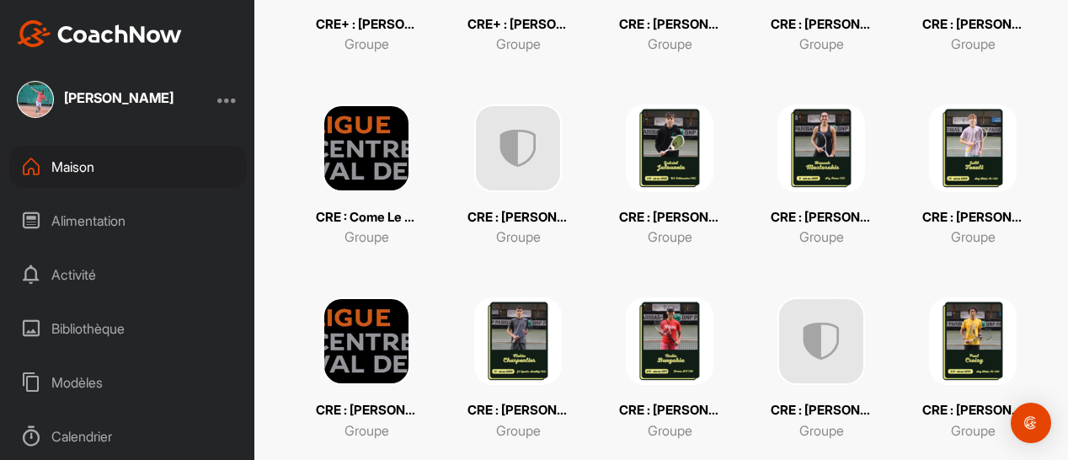
click at [797, 163] on img at bounding box center [822, 148] width 88 height 88
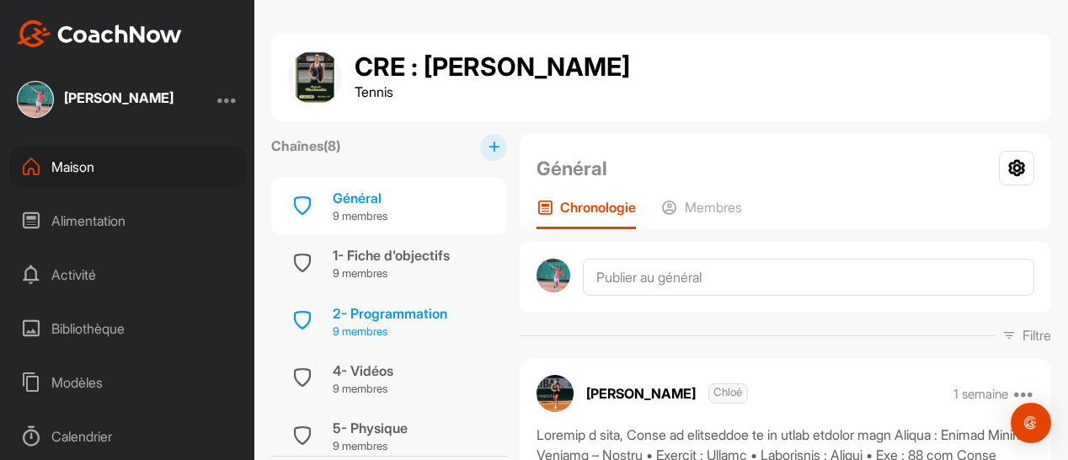
scroll to position [190, 0]
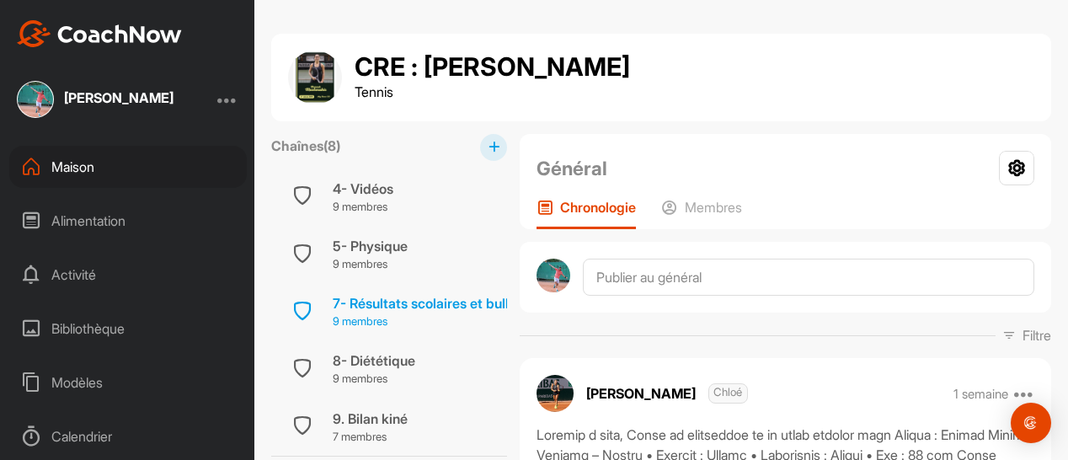
click at [431, 300] on font "7- Résultats scolaires et bulletin hebdomadaire" at bounding box center [480, 303] width 294 height 17
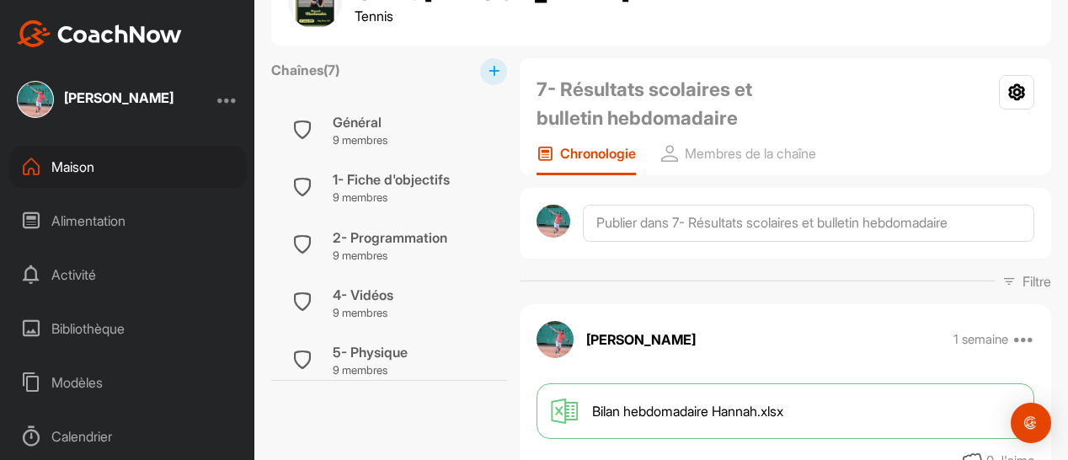
scroll to position [40, 0]
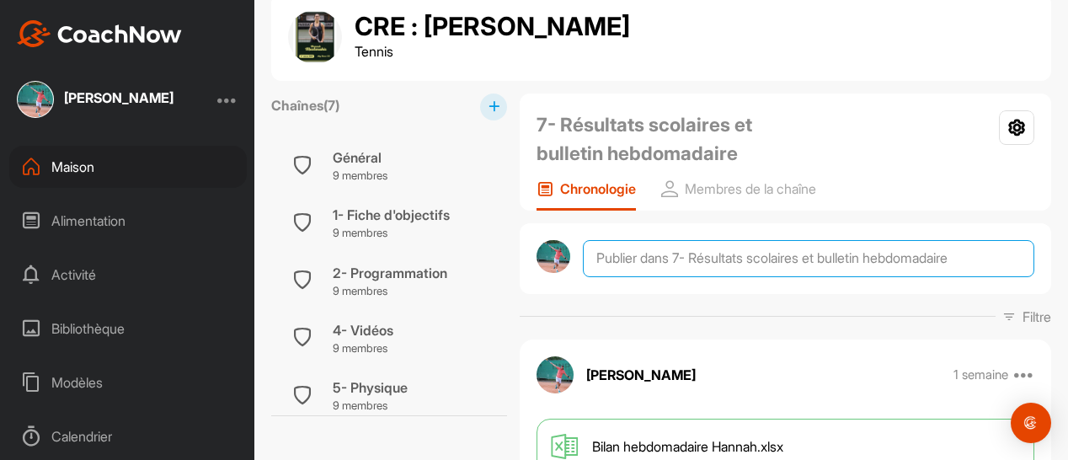
click at [622, 259] on textarea at bounding box center [809, 258] width 452 height 37
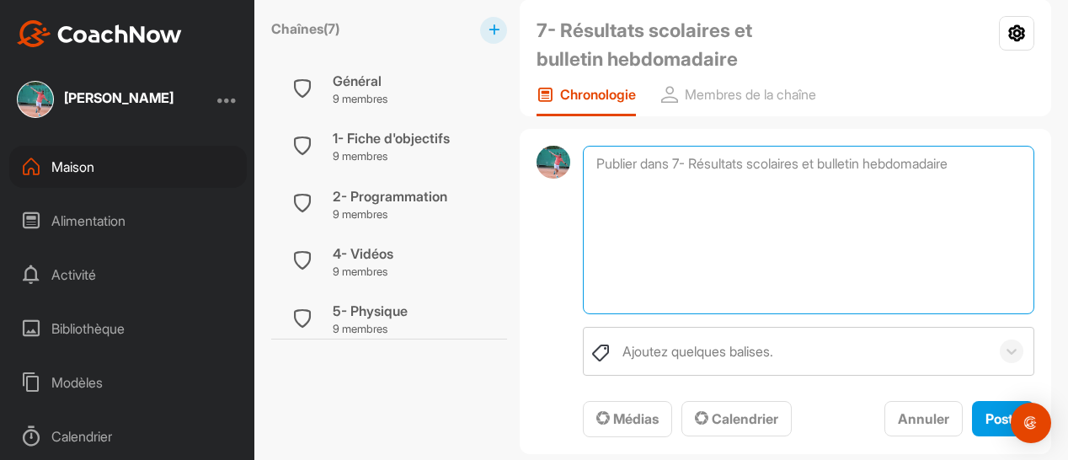
scroll to position [136, 0]
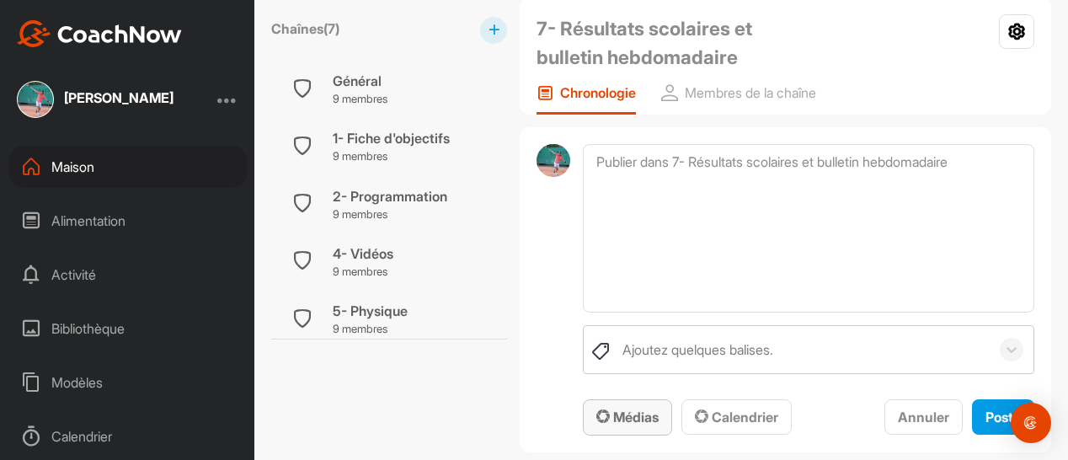
click at [620, 410] on font "Médias" at bounding box center [635, 417] width 45 height 17
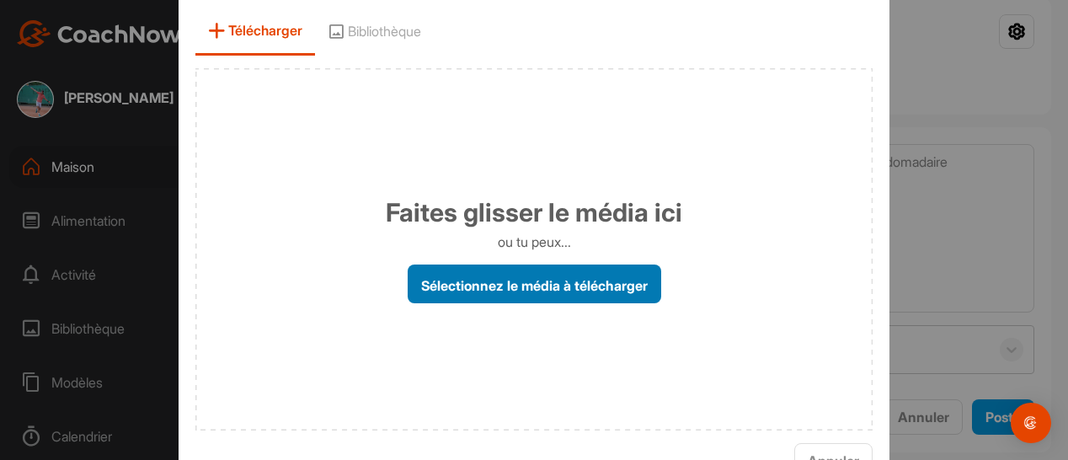
click at [552, 286] on font "Sélectionnez le média à télécharger" at bounding box center [534, 284] width 227 height 17
click at [0, 0] on input "Sélectionnez le média à télécharger" at bounding box center [0, 0] width 0 height 0
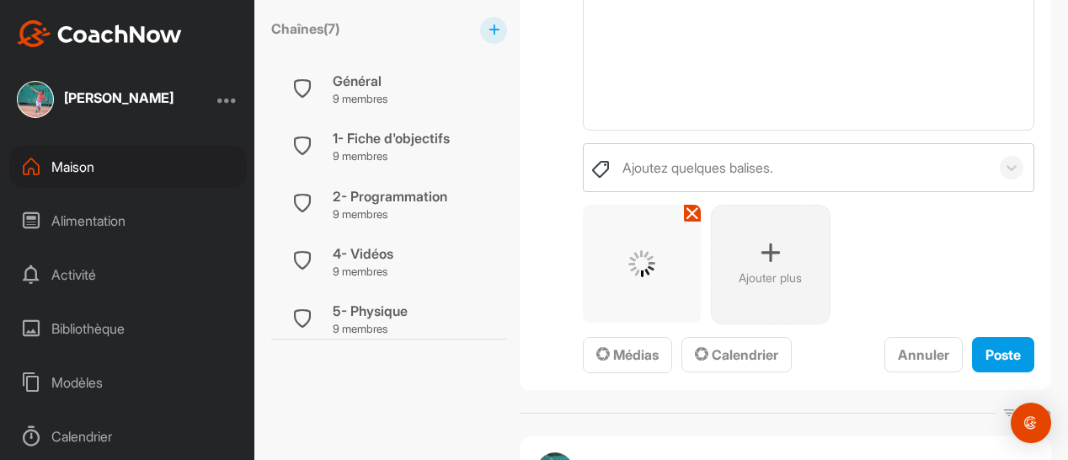
scroll to position [328, 0]
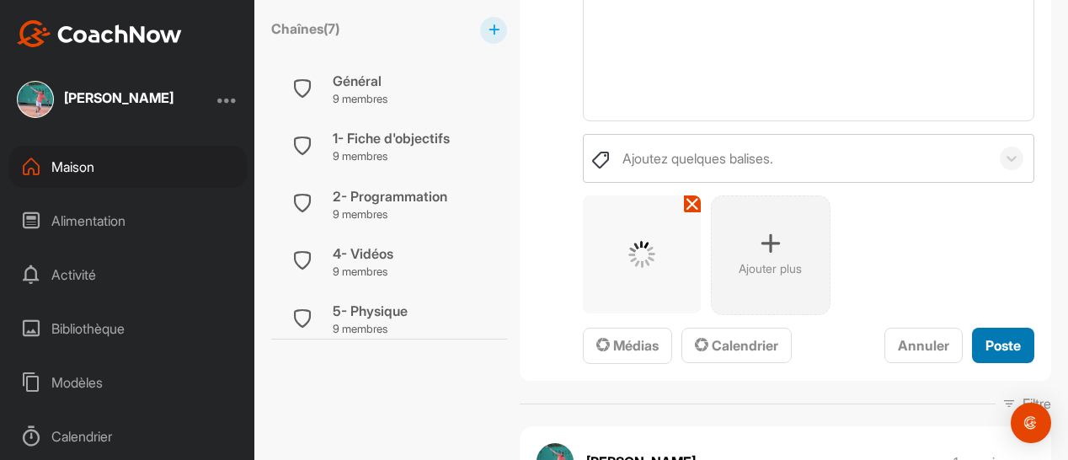
click at [991, 338] on font "Poste" at bounding box center [1003, 345] width 35 height 17
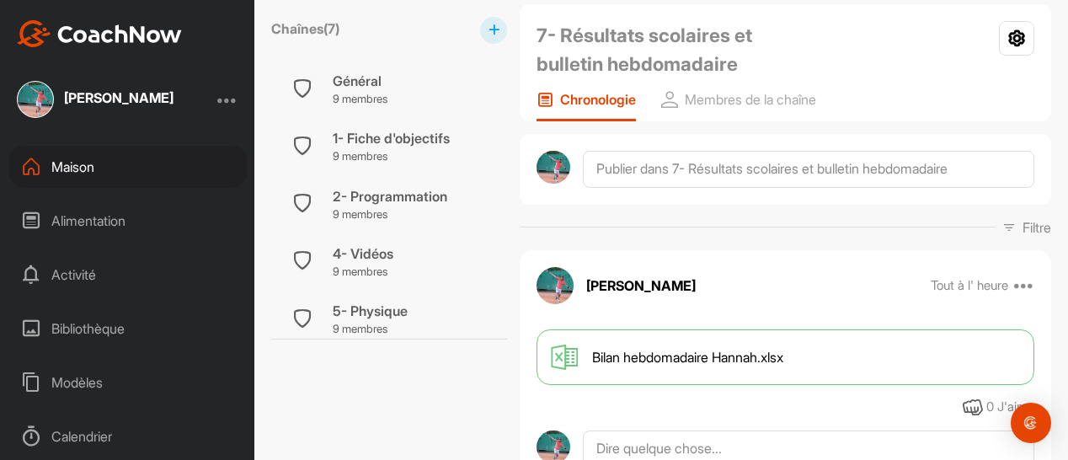
scroll to position [127, 0]
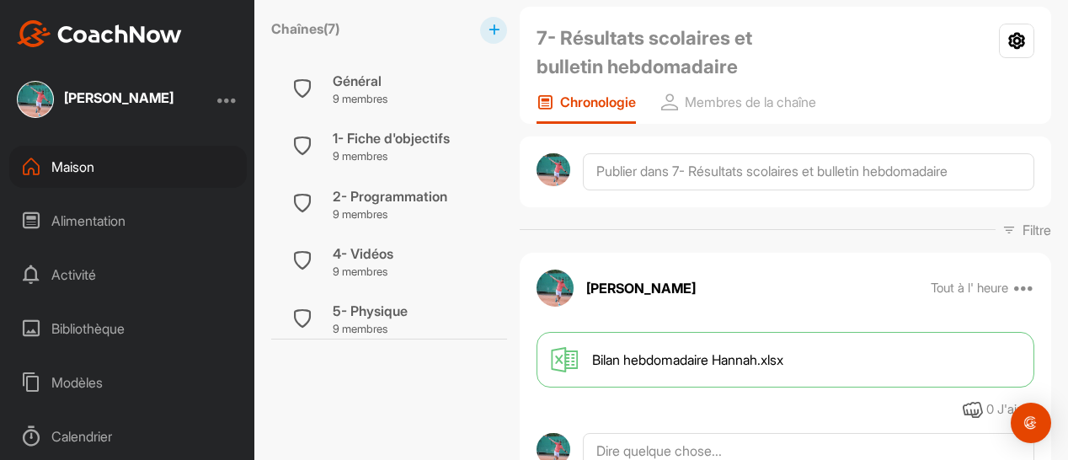
click at [100, 165] on div "Maison" at bounding box center [128, 167] width 238 height 42
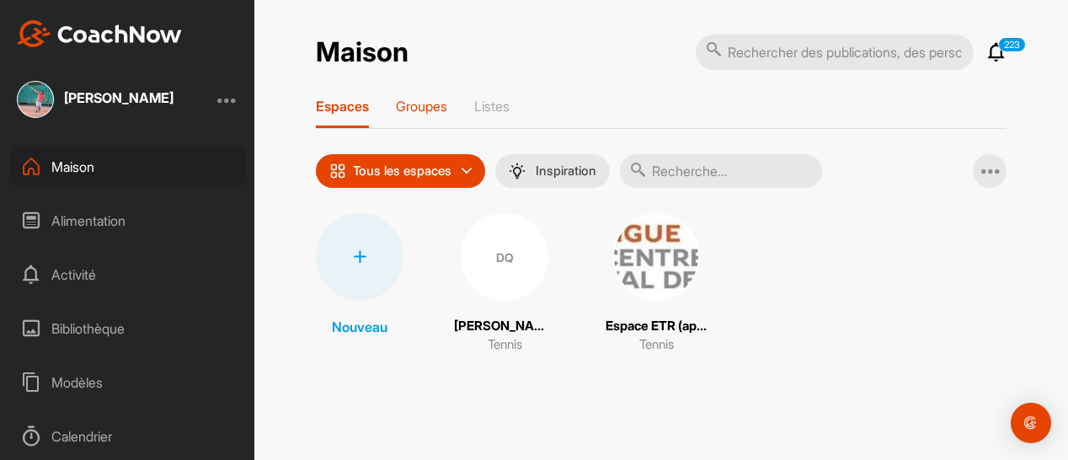
click at [436, 109] on font "Groupes" at bounding box center [421, 106] width 51 height 17
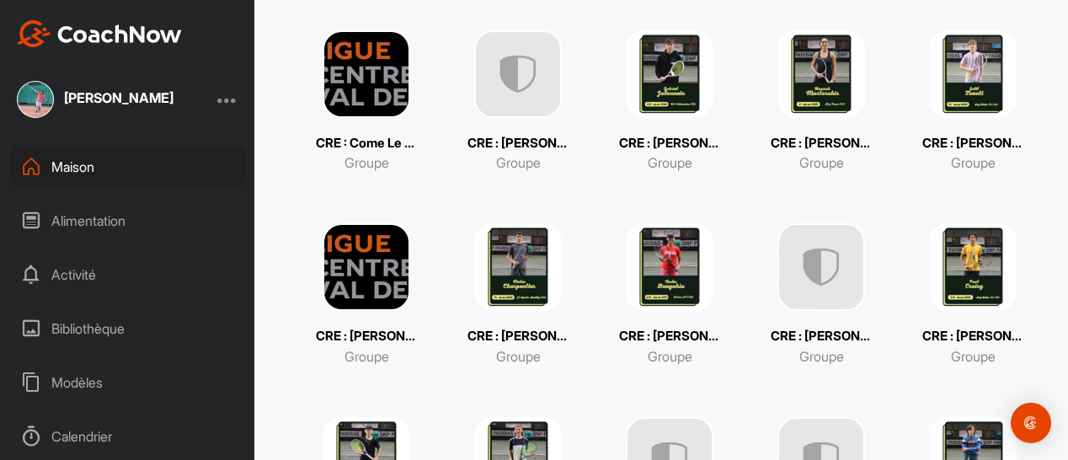
scroll to position [960, 0]
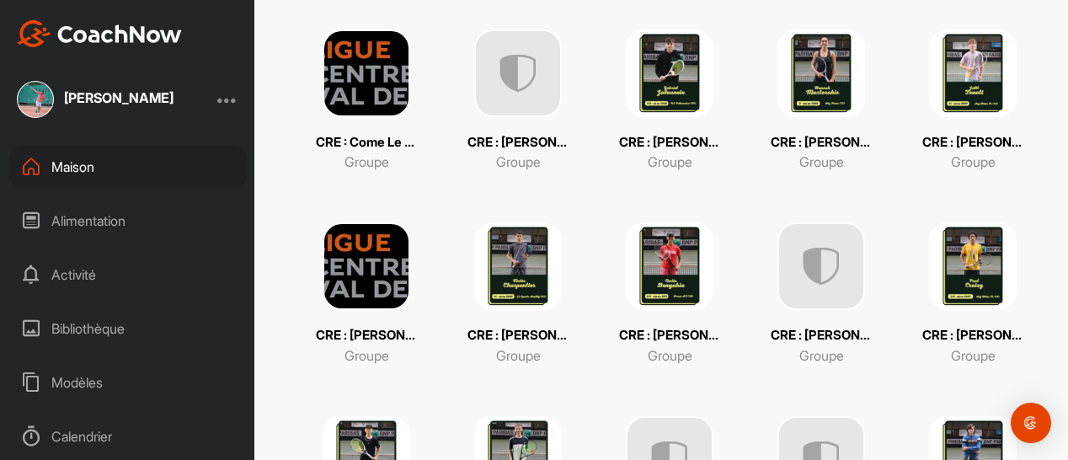
click at [957, 274] on img at bounding box center [973, 266] width 88 height 88
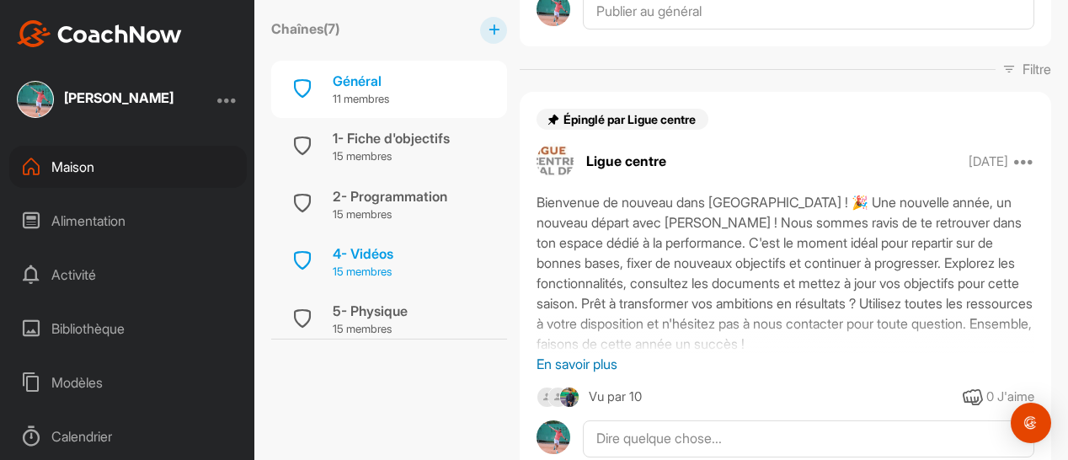
scroll to position [234, 0]
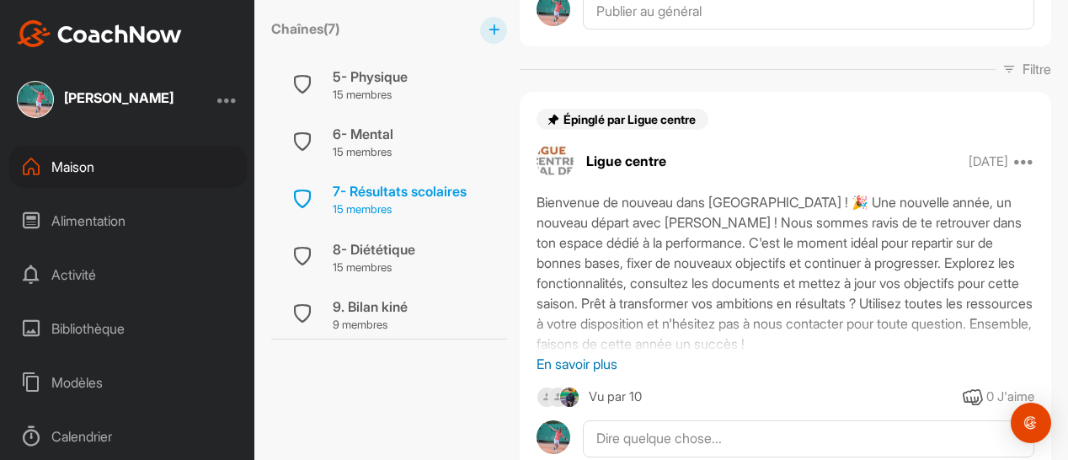
click at [425, 193] on font "7- Résultats scolaires" at bounding box center [400, 191] width 134 height 17
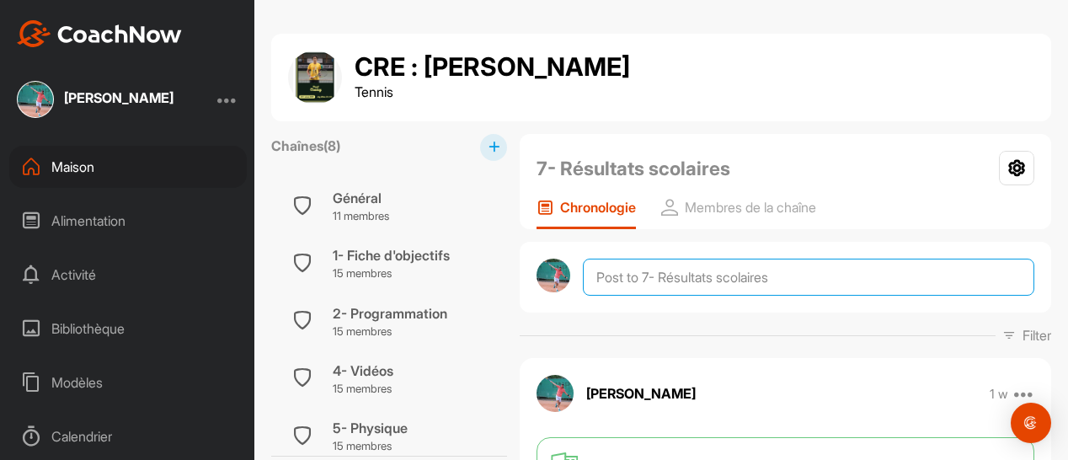
click at [613, 270] on textarea at bounding box center [809, 277] width 452 height 37
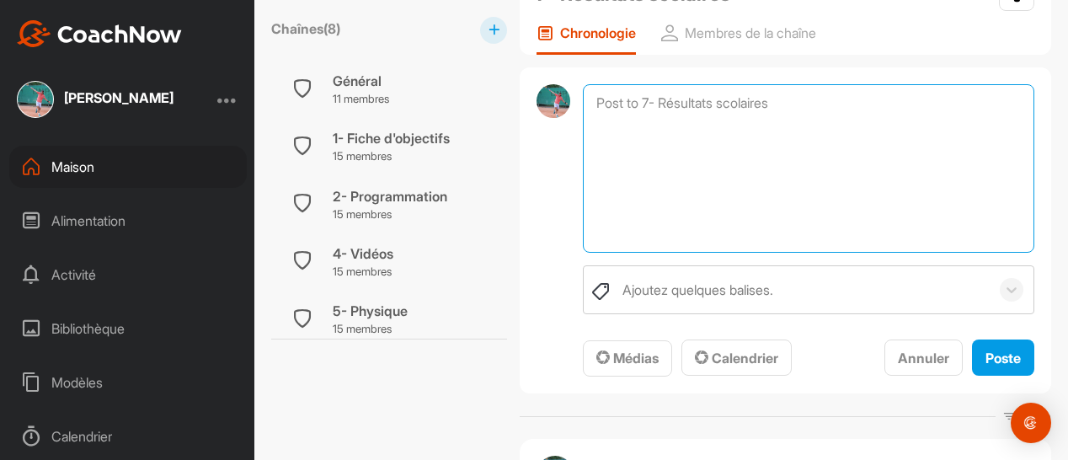
scroll to position [185, 0]
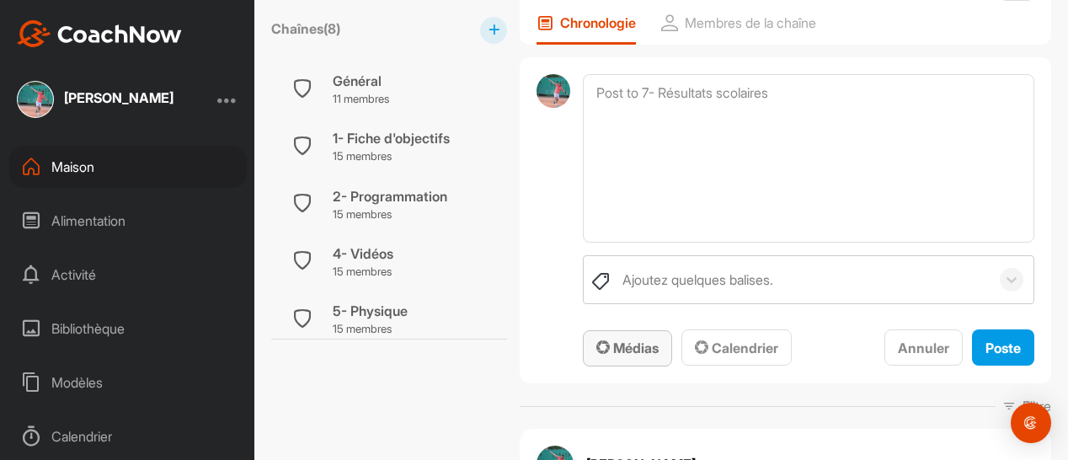
click at [620, 343] on font "Médias" at bounding box center [635, 348] width 45 height 17
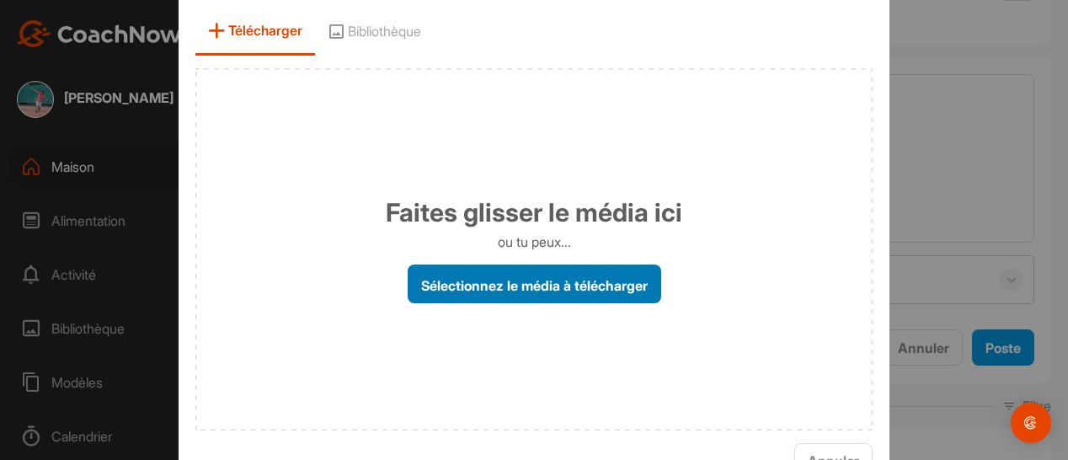
click at [543, 277] on font "Sélectionnez le média à télécharger" at bounding box center [534, 284] width 227 height 17
click at [0, 0] on input "Sélectionnez le média à télécharger" at bounding box center [0, 0] width 0 height 0
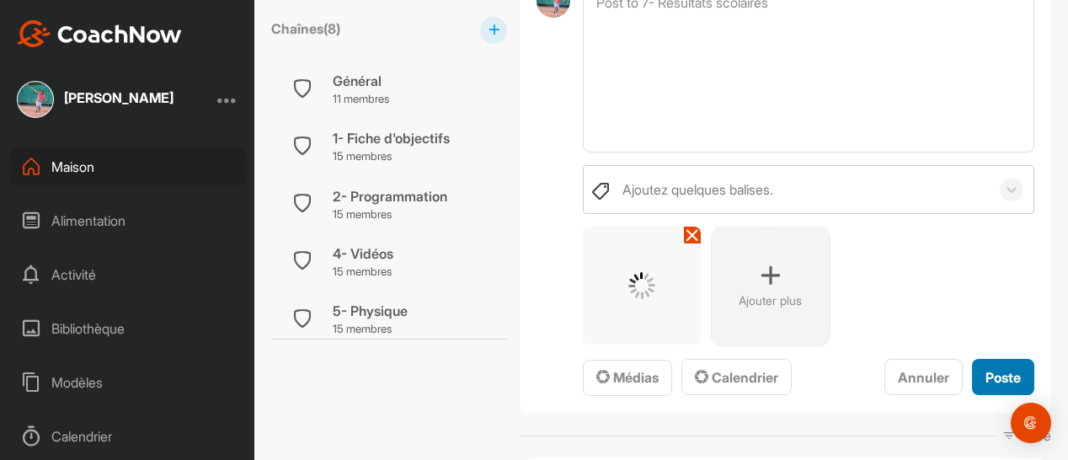
scroll to position [275, 0]
click at [986, 370] on font "Poste" at bounding box center [1003, 376] width 35 height 17
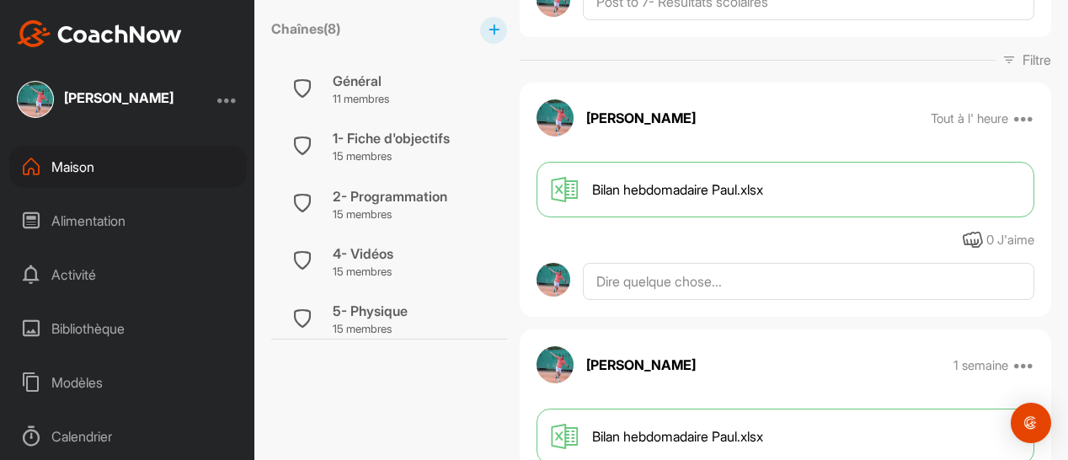
click at [121, 170] on div "Maison" at bounding box center [128, 167] width 238 height 42
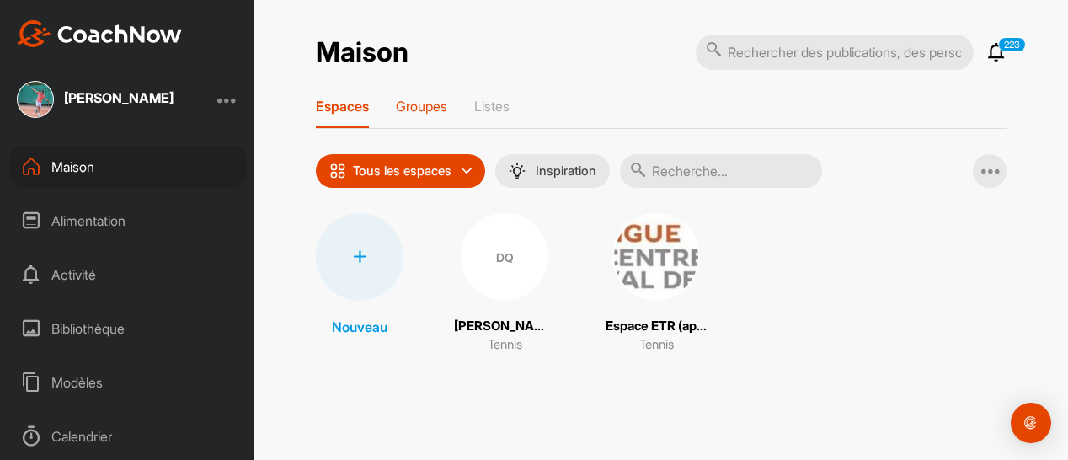
click at [422, 107] on font "Groupes" at bounding box center [421, 106] width 51 height 17
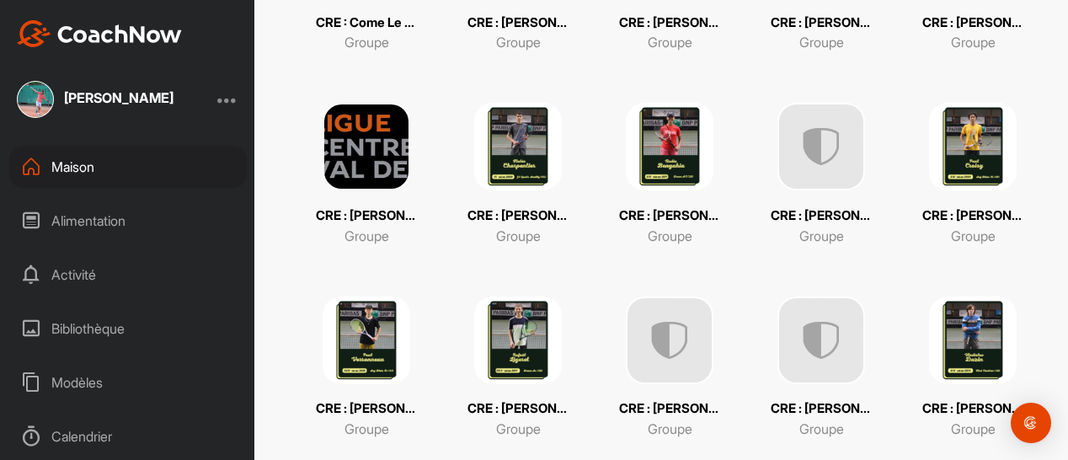
scroll to position [1112, 0]
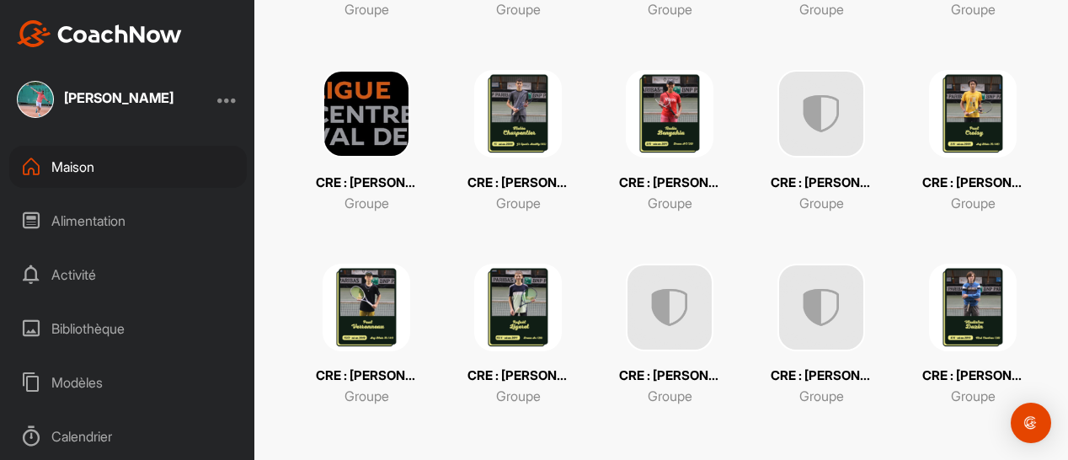
click at [634, 318] on img at bounding box center [670, 308] width 88 height 88
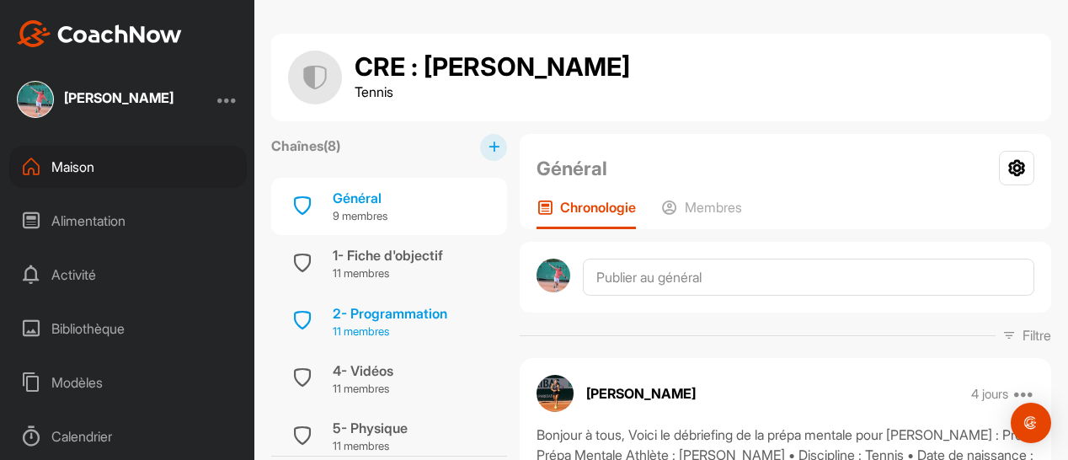
scroll to position [246, 0]
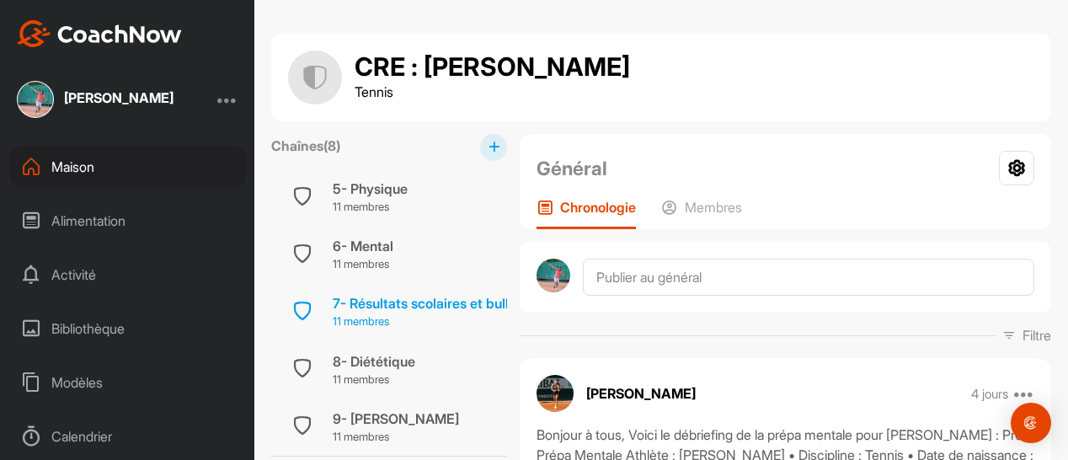
click at [421, 297] on font "7- Résultats scolaires et bulletin hebdomadaire" at bounding box center [480, 303] width 294 height 17
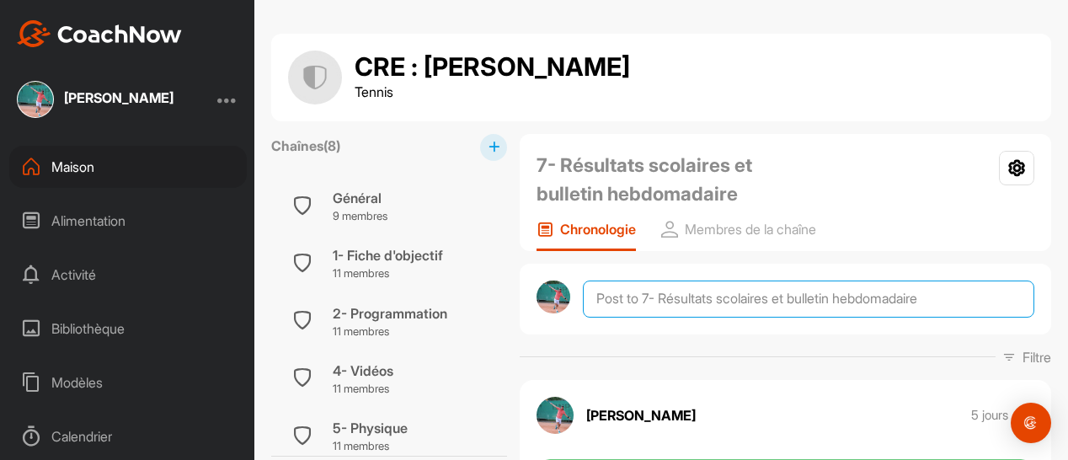
click at [618, 293] on textarea at bounding box center [809, 299] width 452 height 37
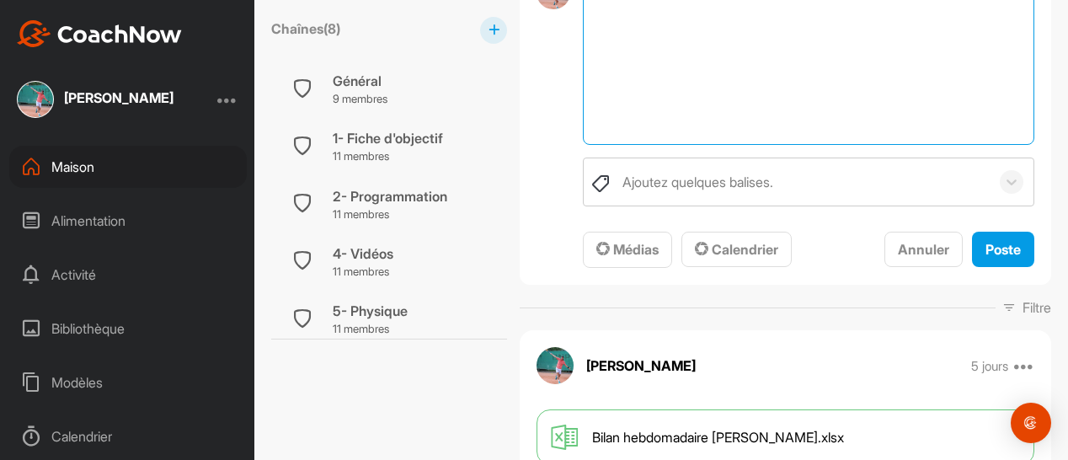
scroll to position [305, 0]
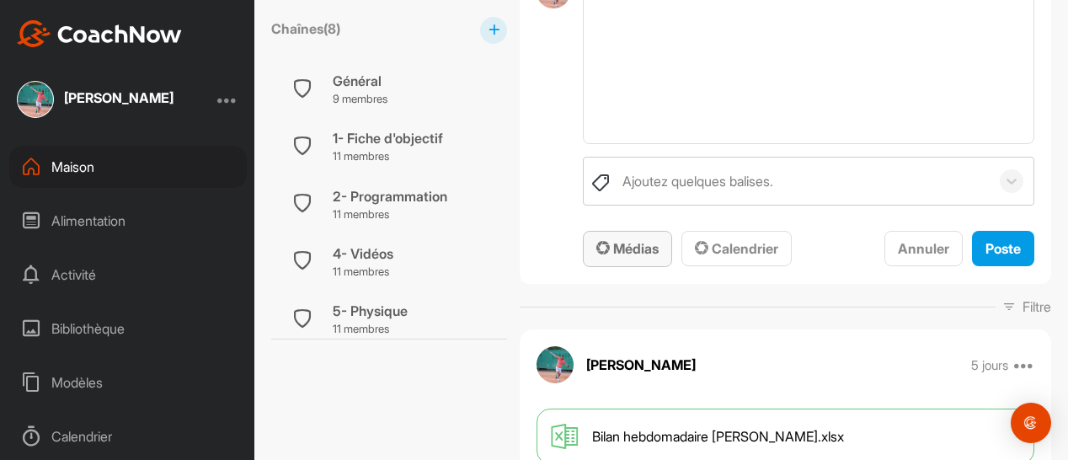
click at [632, 259] on button "Médias" at bounding box center [627, 249] width 89 height 36
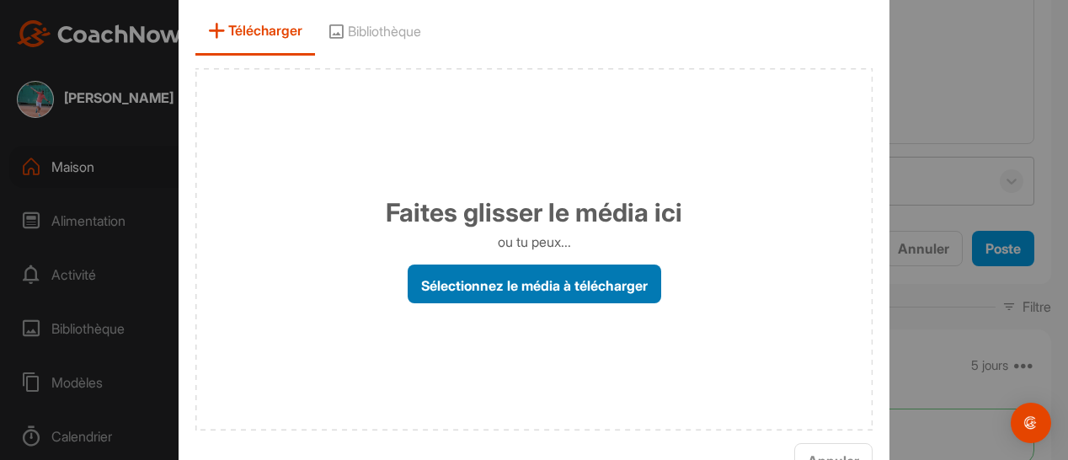
click at [532, 284] on font "Sélectionnez le média à télécharger" at bounding box center [534, 284] width 227 height 17
click at [0, 0] on input "Sélectionnez le média à télécharger" at bounding box center [0, 0] width 0 height 0
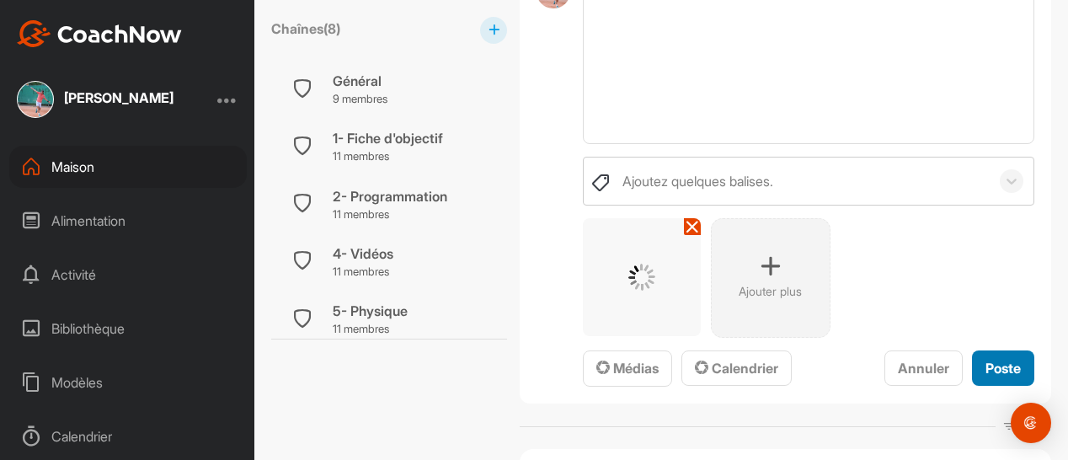
click at [999, 367] on font "Poste" at bounding box center [1003, 368] width 35 height 17
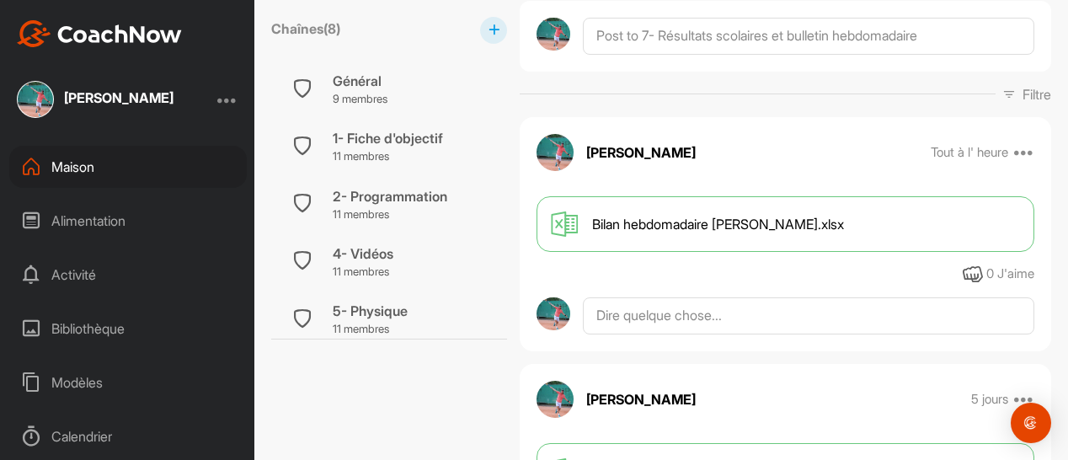
scroll to position [0, 0]
